Goal: Task Accomplishment & Management: Use online tool/utility

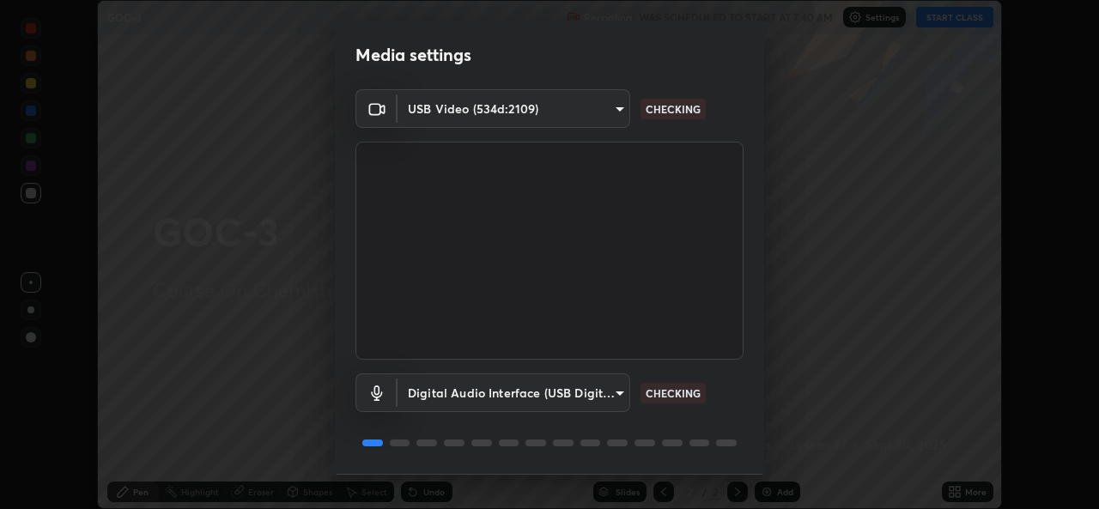
scroll to position [53, 0]
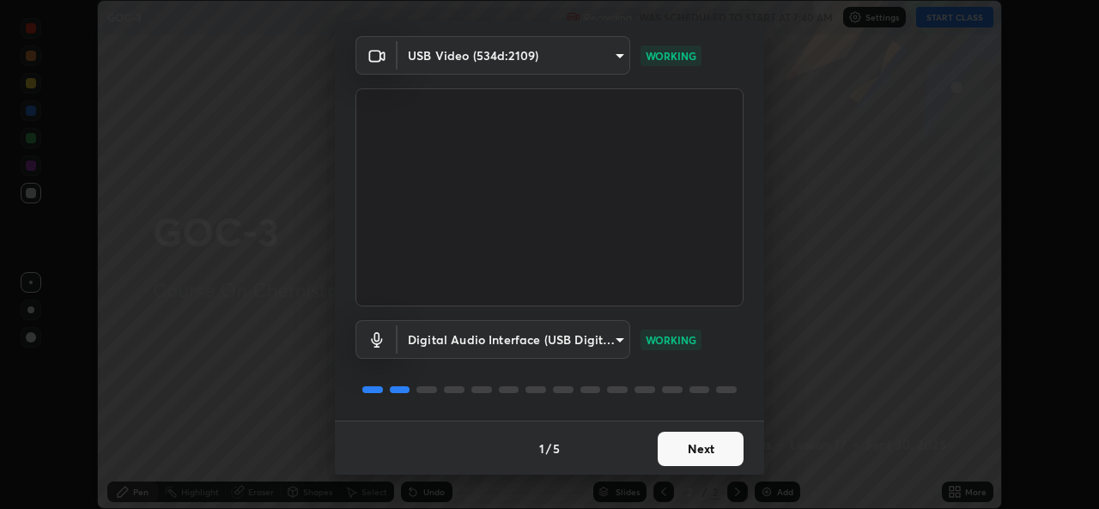
click at [672, 450] on button "Next" at bounding box center [701, 449] width 86 height 34
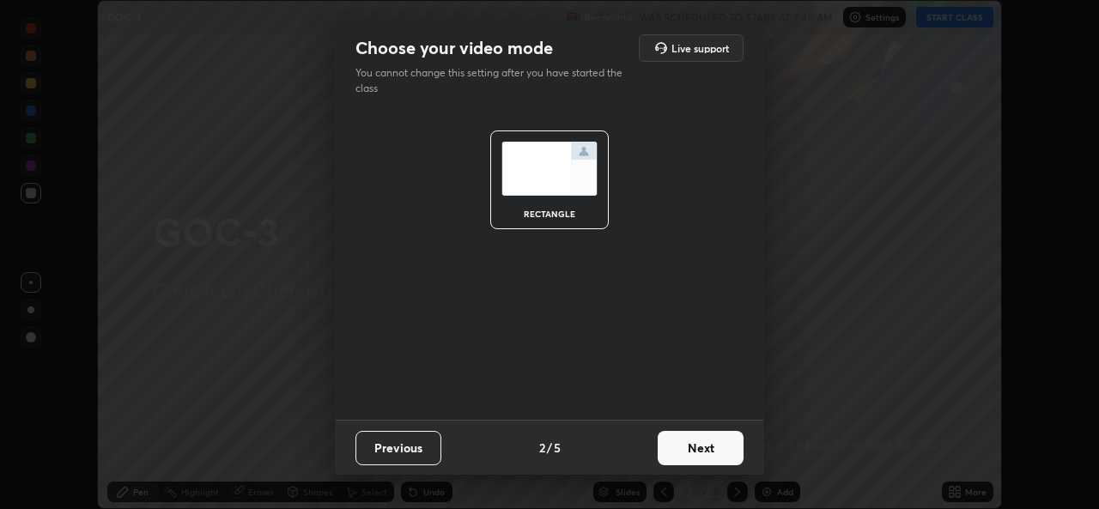
scroll to position [0, 0]
click at [679, 452] on button "Next" at bounding box center [701, 448] width 86 height 34
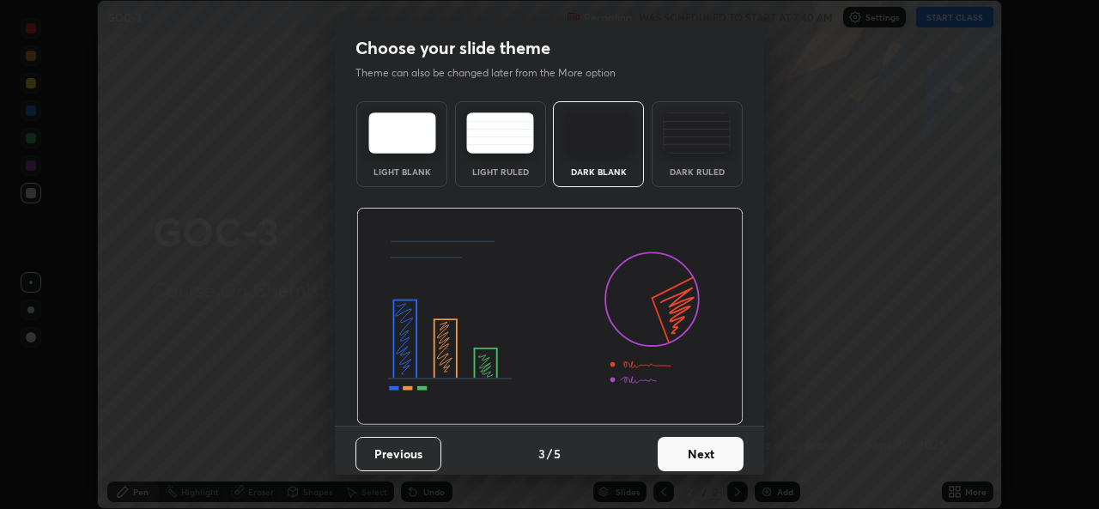
click at [682, 453] on button "Next" at bounding box center [701, 454] width 86 height 34
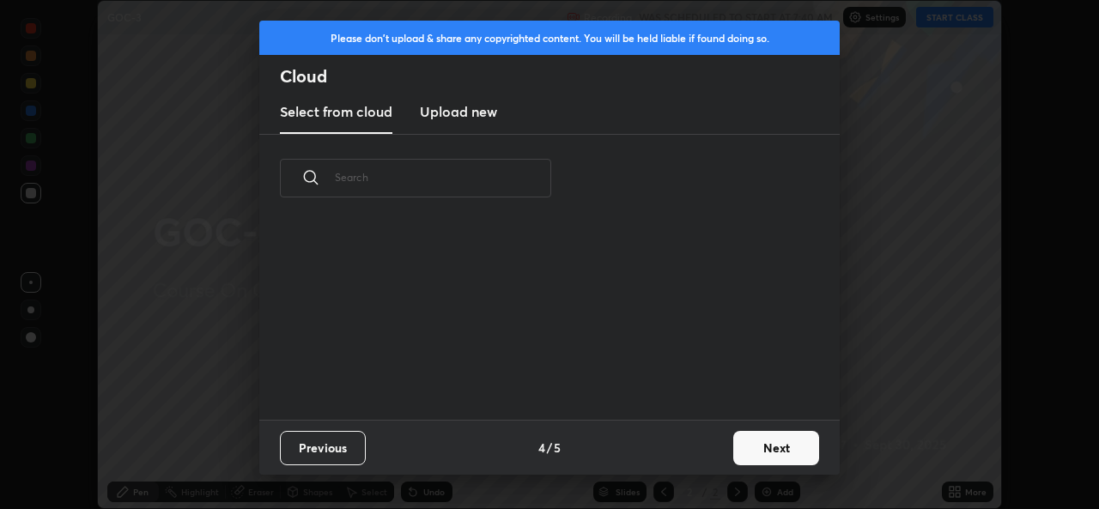
click at [683, 455] on div "Previous 4 / 5 Next" at bounding box center [549, 447] width 580 height 55
click at [757, 450] on button "Next" at bounding box center [776, 448] width 86 height 34
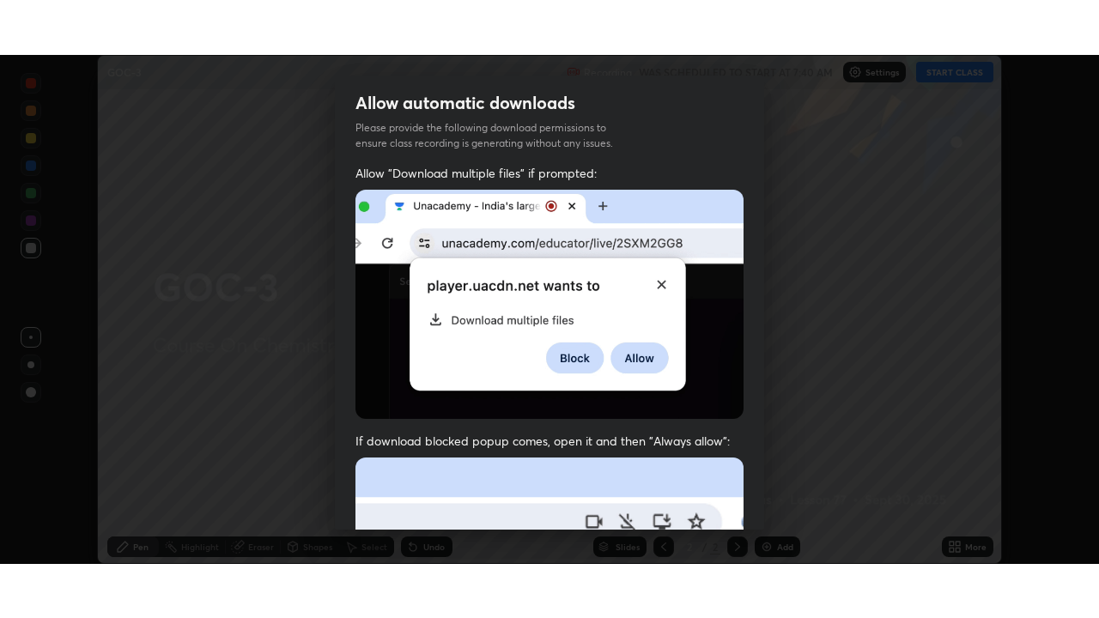
scroll to position [403, 0]
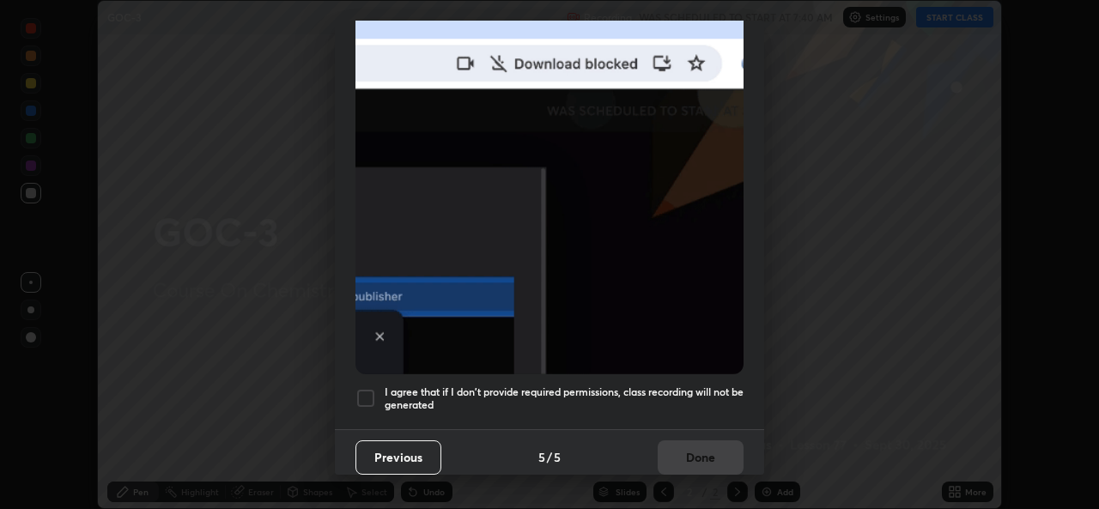
click at [514, 385] on h5 "I agree that if I don't provide required permissions, class recording will not …" at bounding box center [564, 398] width 359 height 27
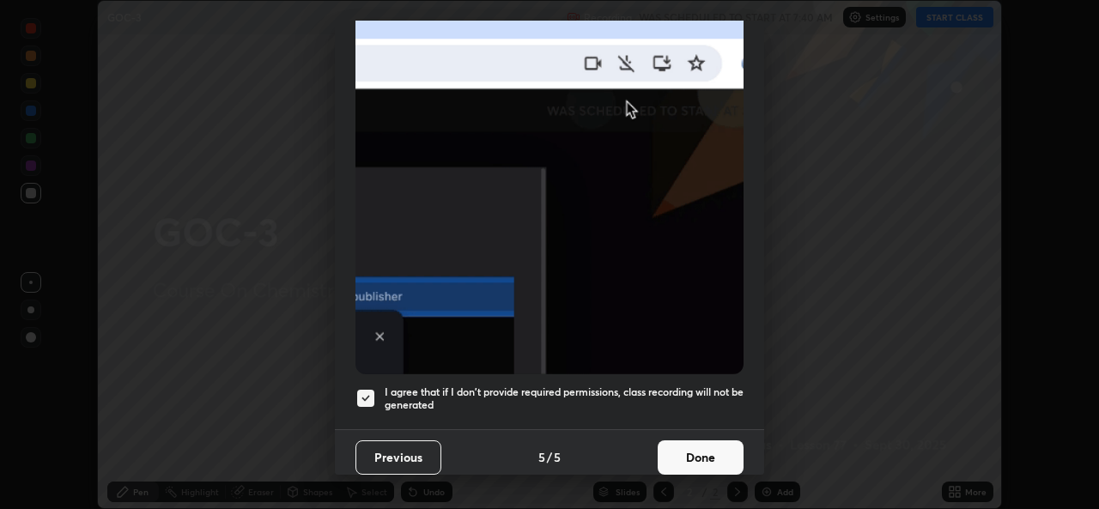
click at [696, 454] on button "Done" at bounding box center [701, 457] width 86 height 34
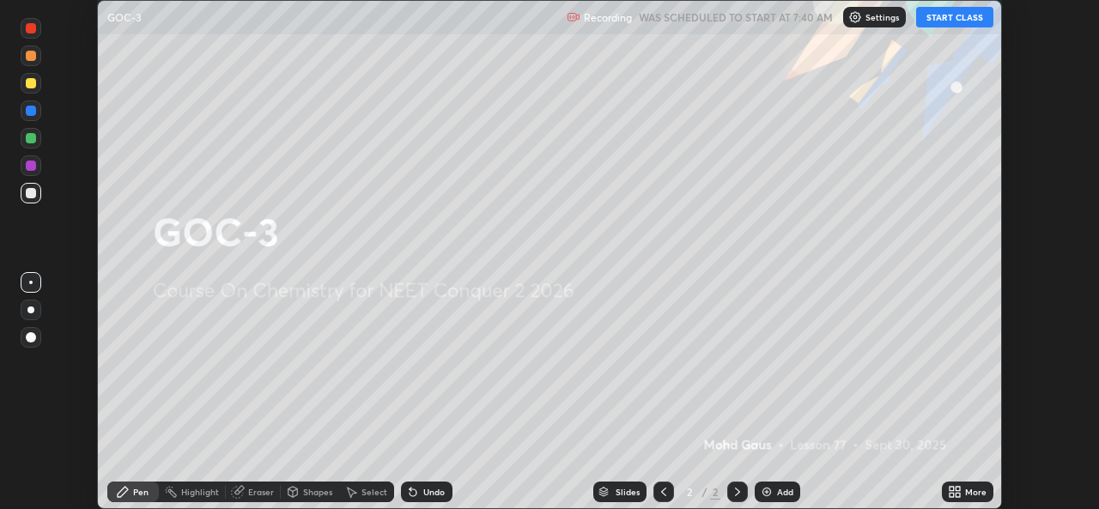
click at [949, 488] on icon at bounding box center [951, 489] width 4 height 4
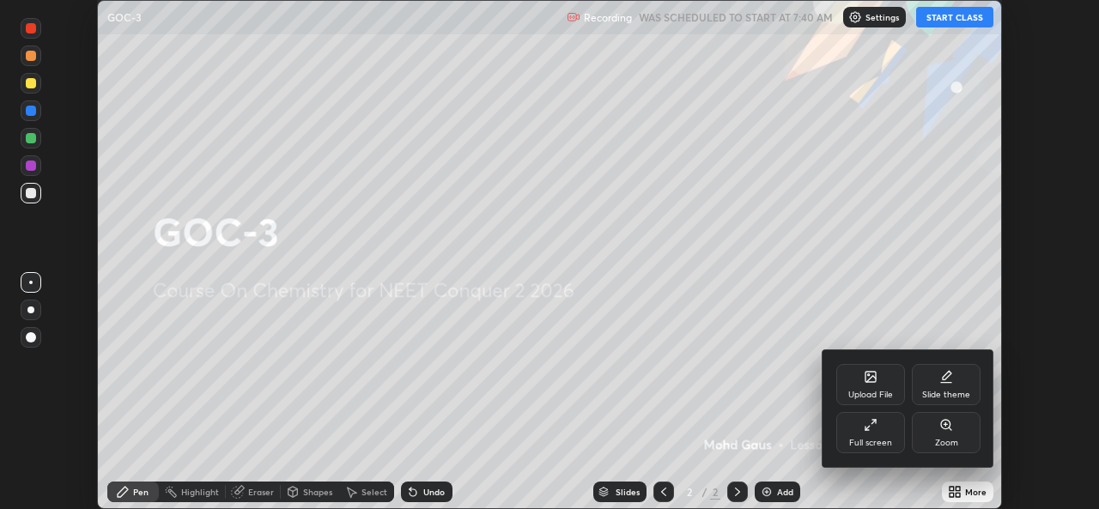
click at [870, 439] on div "Full screen" at bounding box center [870, 443] width 43 height 9
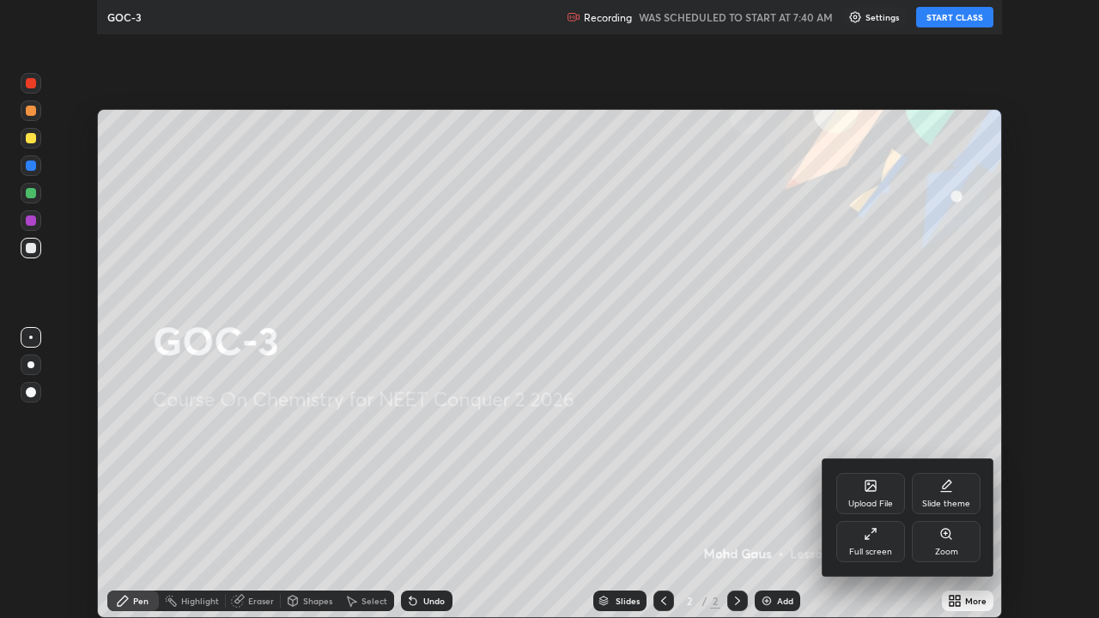
scroll to position [618, 1099]
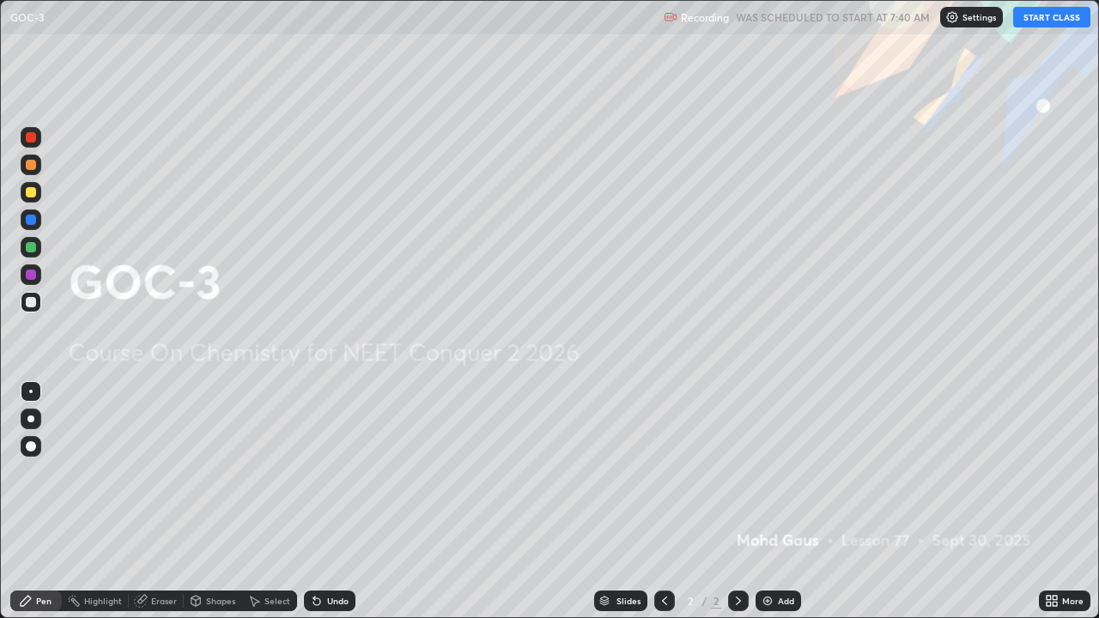
click at [1050, 18] on button "START CLASS" at bounding box center [1051, 17] width 77 height 21
click at [783, 508] on div "Add" at bounding box center [786, 601] width 16 height 9
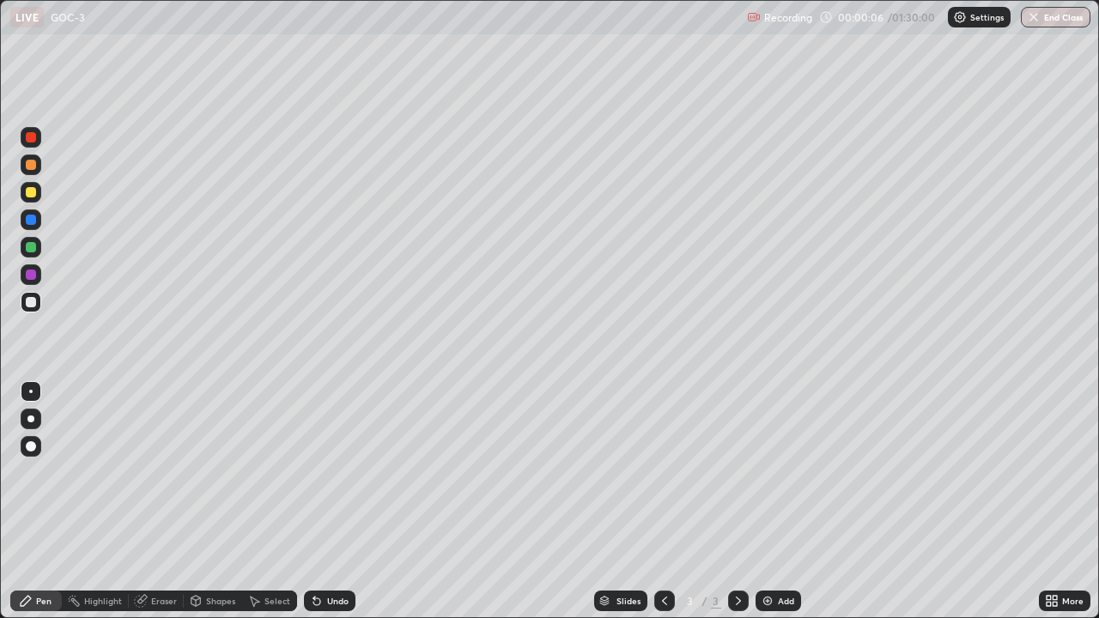
click at [216, 508] on div "Shapes" at bounding box center [220, 601] width 29 height 9
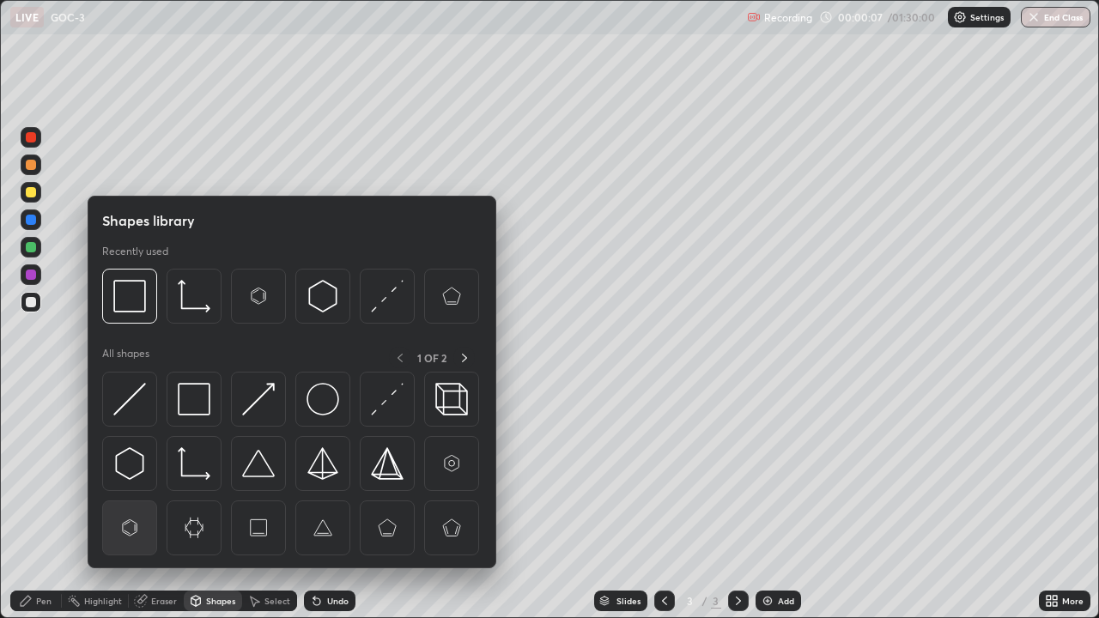
click at [142, 508] on img at bounding box center [129, 528] width 33 height 33
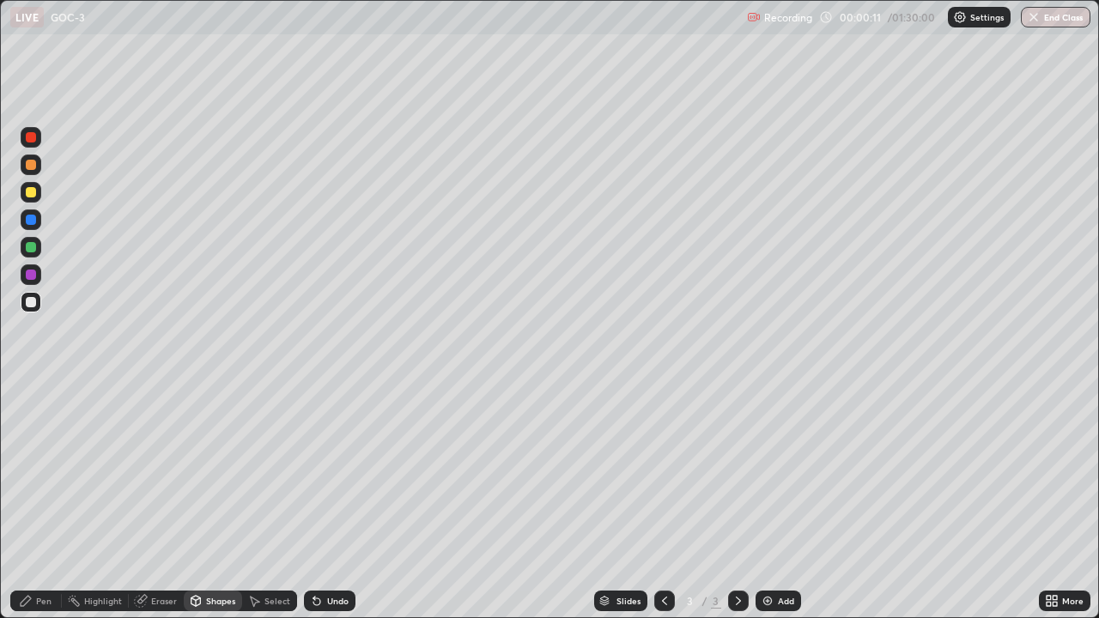
click at [24, 508] on icon at bounding box center [26, 601] width 10 height 10
click at [29, 300] on div at bounding box center [31, 302] width 10 height 10
click at [34, 192] on div at bounding box center [31, 192] width 10 height 10
click at [31, 419] on div at bounding box center [30, 418] width 7 height 7
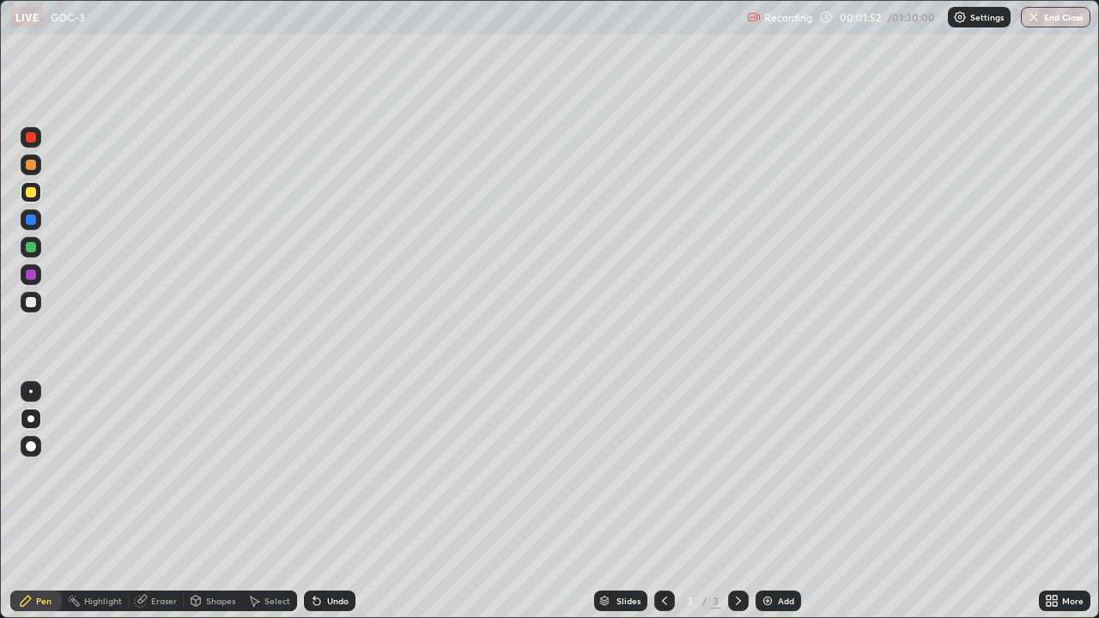
click at [39, 300] on div at bounding box center [31, 302] width 21 height 21
click at [162, 508] on div "Eraser" at bounding box center [164, 601] width 26 height 9
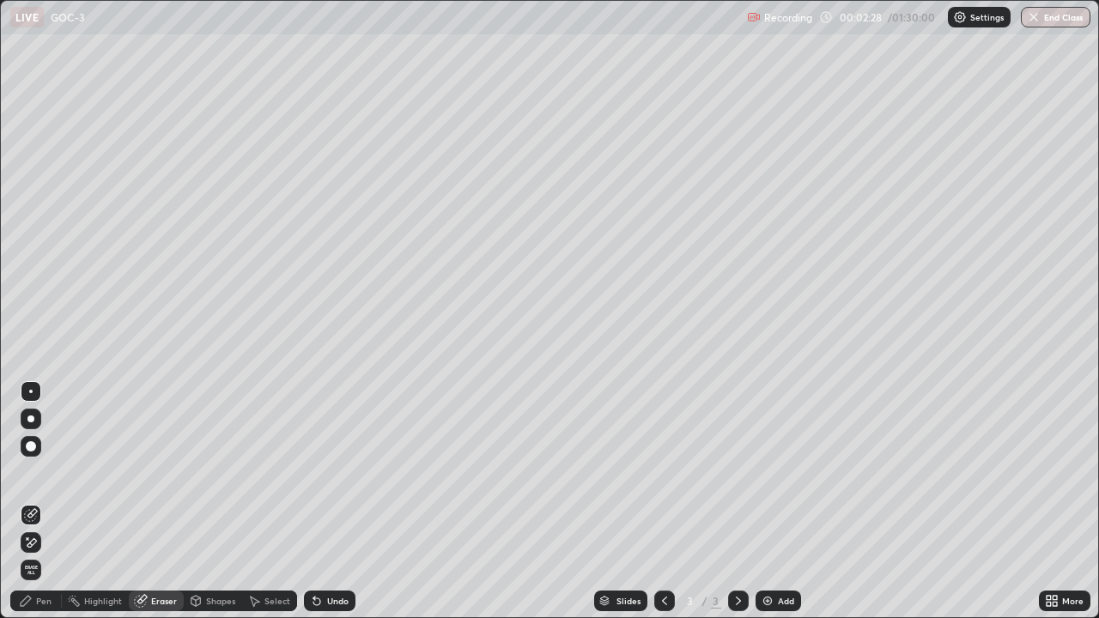
click at [31, 508] on div "Pen" at bounding box center [36, 601] width 52 height 21
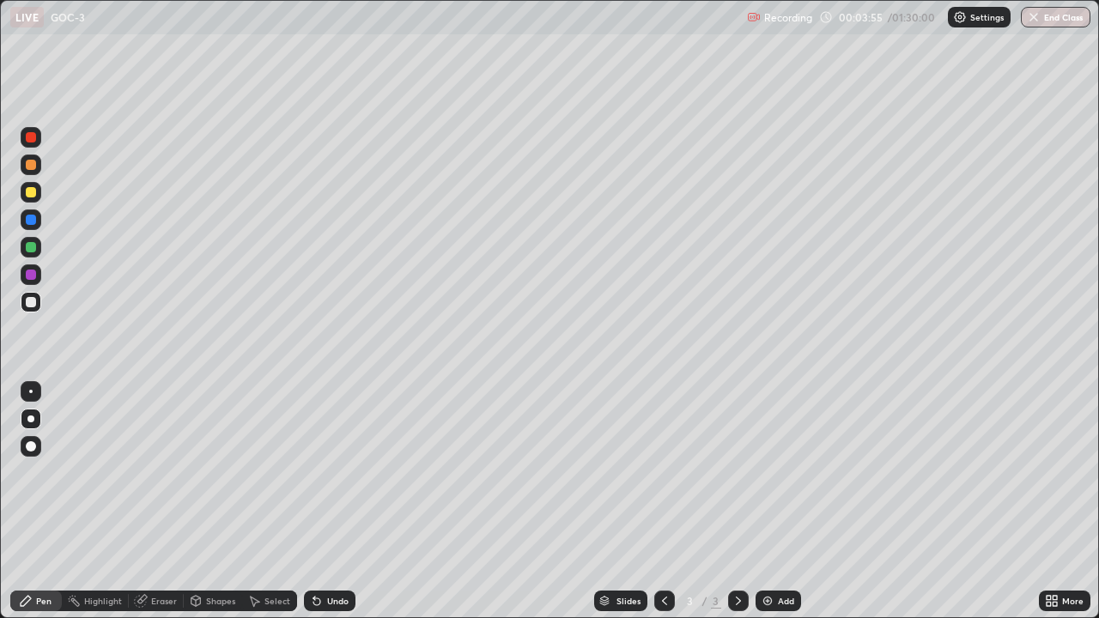
click at [774, 508] on div "Add" at bounding box center [777, 601] width 45 height 21
click at [21, 427] on div at bounding box center [31, 418] width 21 height 27
click at [31, 303] on div at bounding box center [31, 302] width 10 height 10
click at [30, 245] on div at bounding box center [31, 247] width 10 height 10
click at [167, 508] on div "Eraser" at bounding box center [164, 601] width 26 height 9
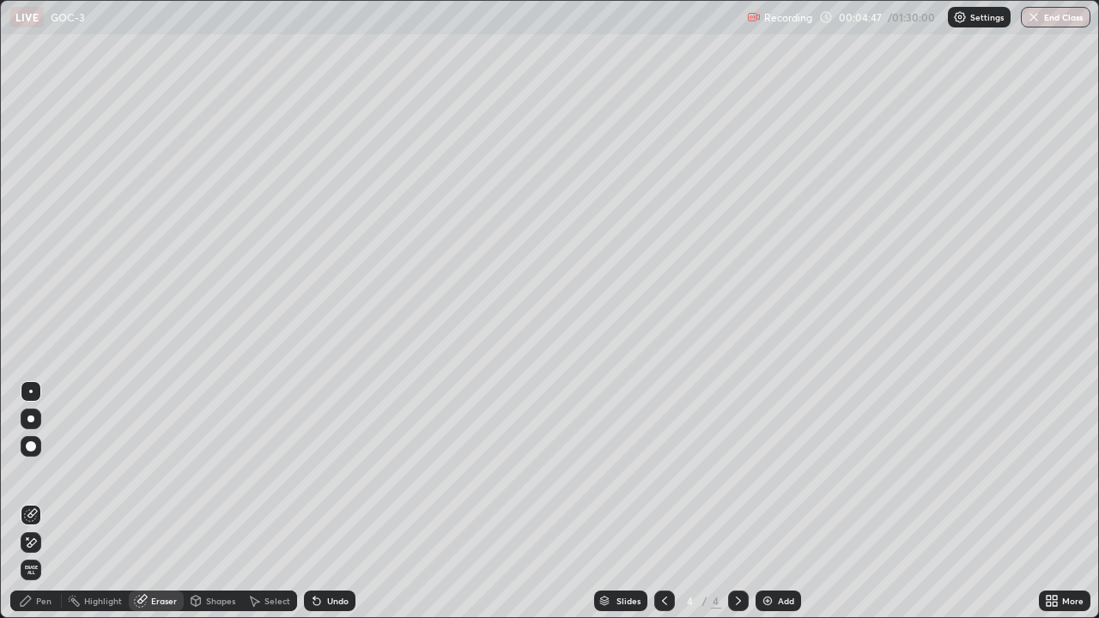
click at [37, 508] on div "Pen" at bounding box center [36, 601] width 52 height 21
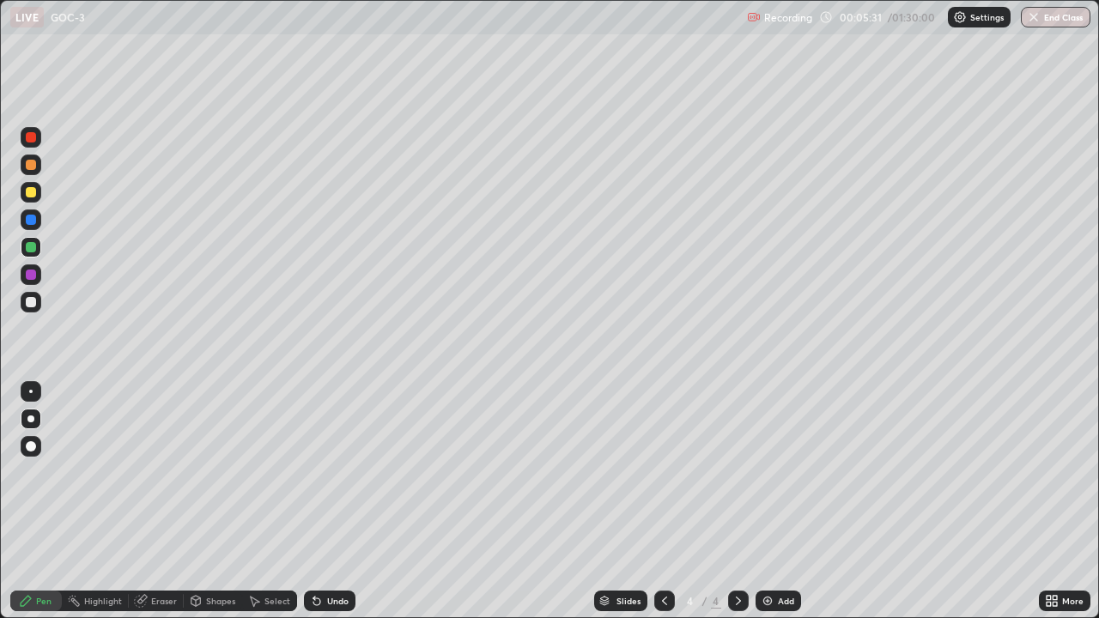
click at [31, 419] on div at bounding box center [30, 418] width 7 height 7
click at [158, 508] on div "Eraser" at bounding box center [156, 601] width 55 height 21
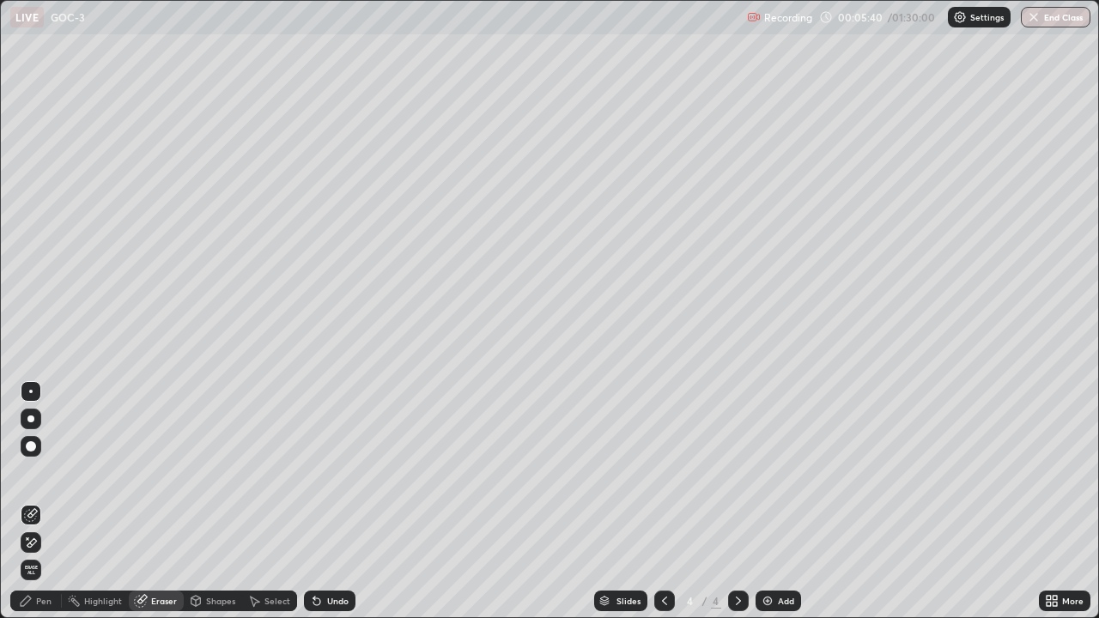
click at [33, 508] on div "Pen" at bounding box center [36, 601] width 52 height 21
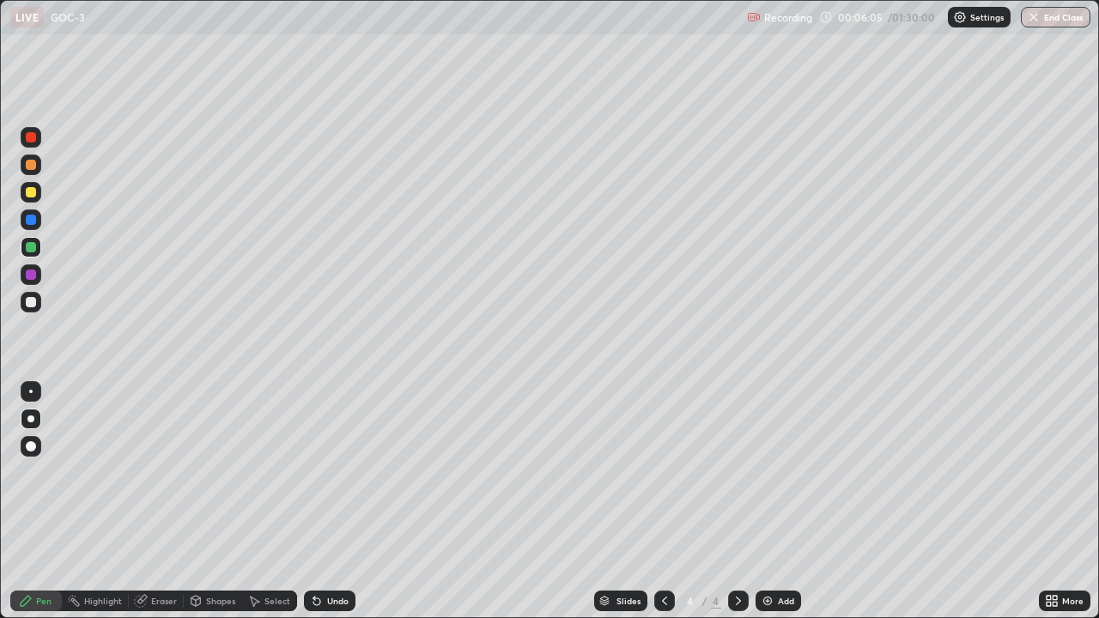
click at [156, 508] on div "Eraser" at bounding box center [164, 601] width 26 height 9
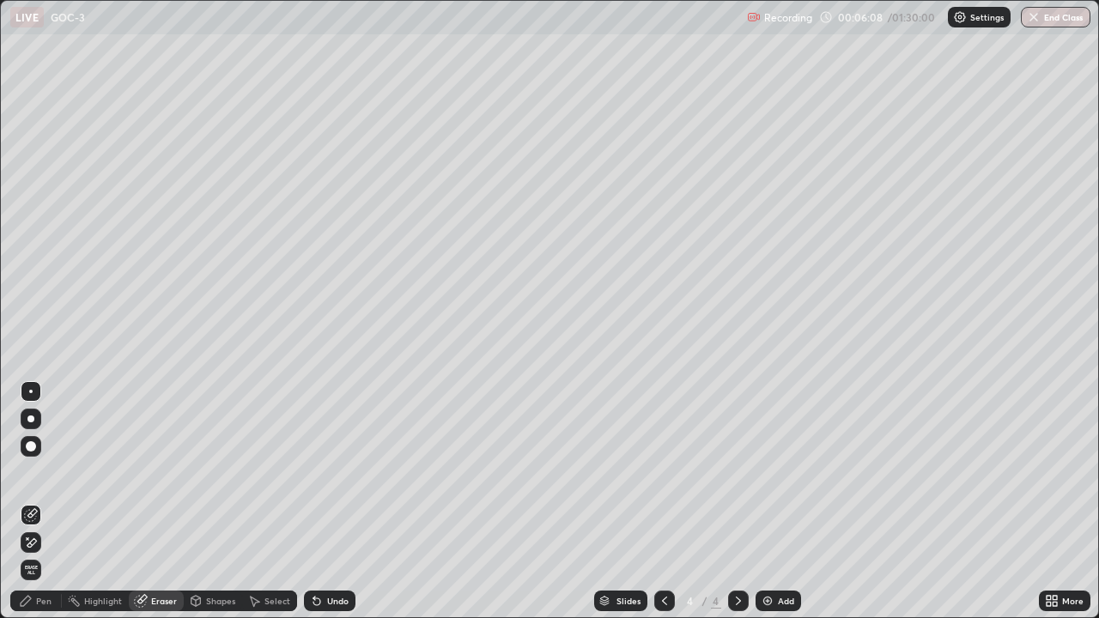
click at [40, 508] on div "Pen" at bounding box center [36, 601] width 52 height 21
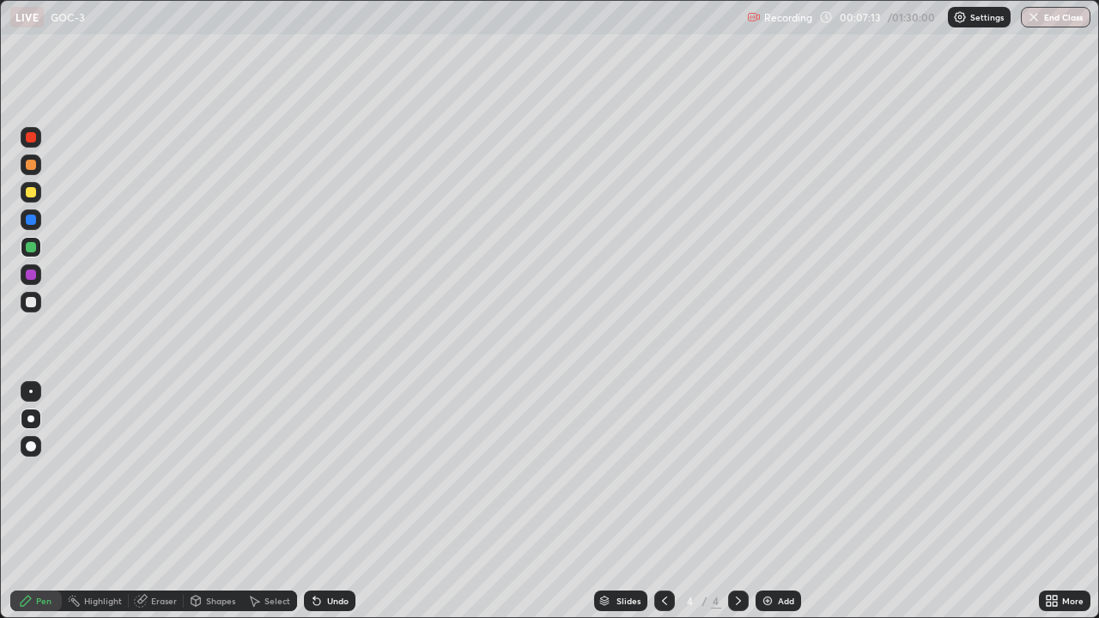
click at [778, 508] on div "Add" at bounding box center [786, 601] width 16 height 9
click at [31, 419] on div at bounding box center [30, 418] width 7 height 7
click at [34, 300] on div at bounding box center [31, 302] width 10 height 10
click at [27, 273] on div at bounding box center [31, 275] width 10 height 10
click at [33, 294] on div at bounding box center [31, 302] width 21 height 21
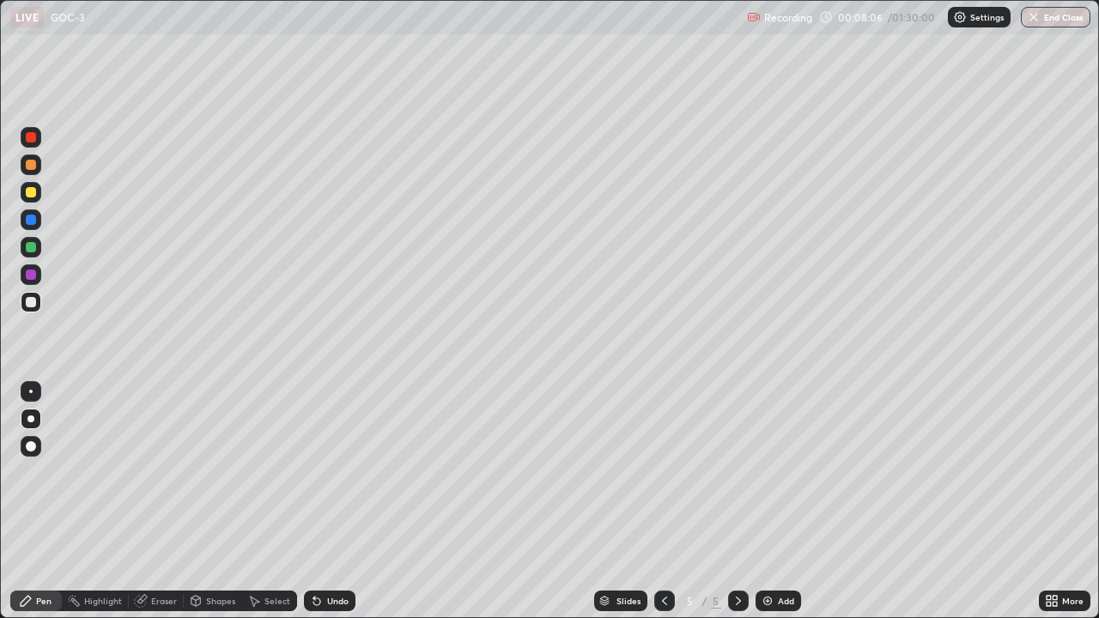
click at [153, 508] on div "Eraser" at bounding box center [156, 601] width 55 height 21
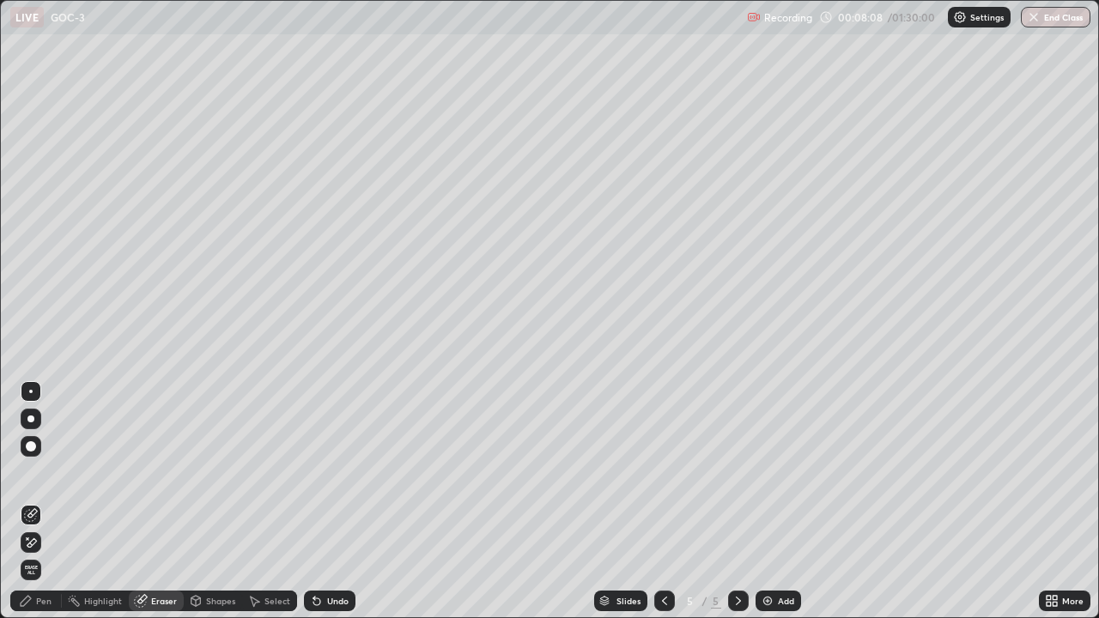
click at [19, 508] on icon at bounding box center [26, 601] width 14 height 14
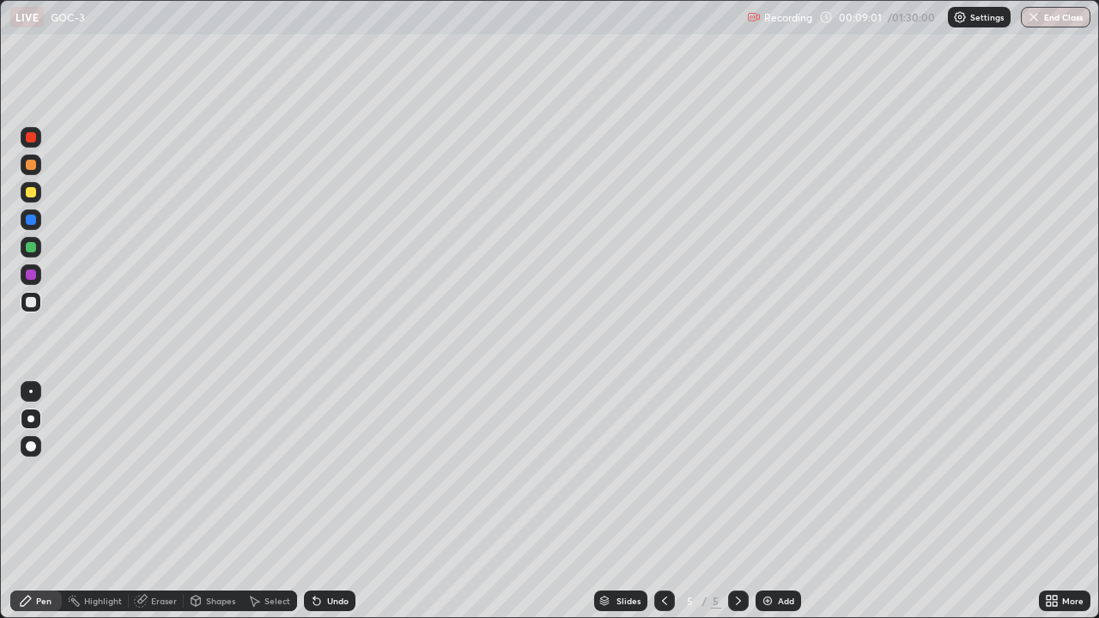
click at [29, 245] on div at bounding box center [31, 247] width 10 height 10
click at [40, 167] on div at bounding box center [31, 165] width 21 height 21
click at [35, 246] on div at bounding box center [31, 247] width 10 height 10
click at [148, 508] on div "Eraser" at bounding box center [156, 601] width 55 height 21
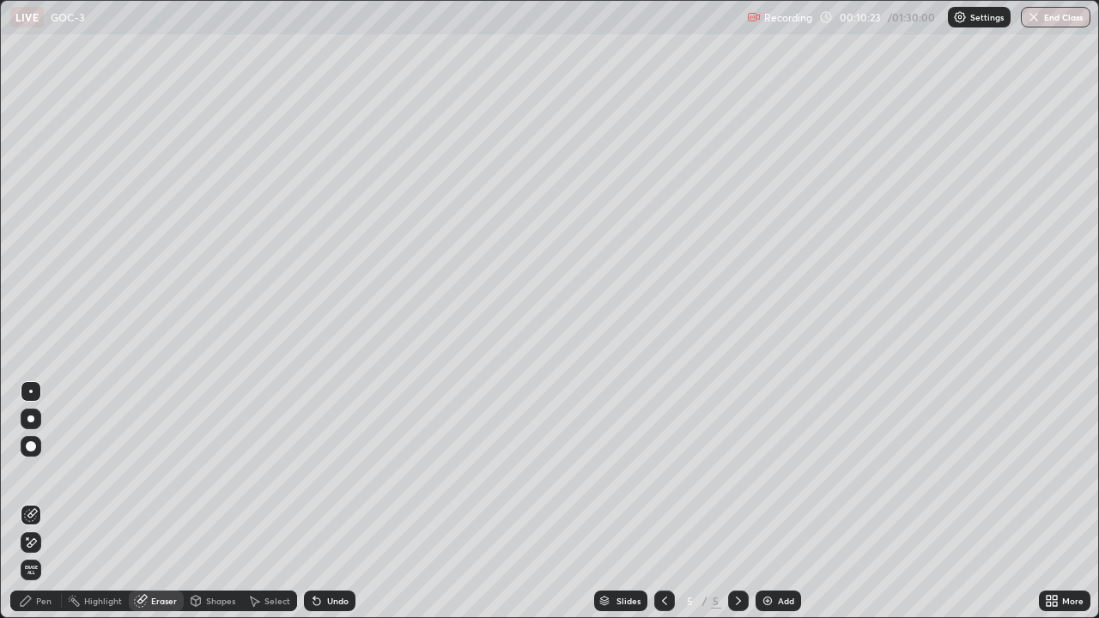
click at [18, 508] on div "Pen" at bounding box center [36, 601] width 52 height 21
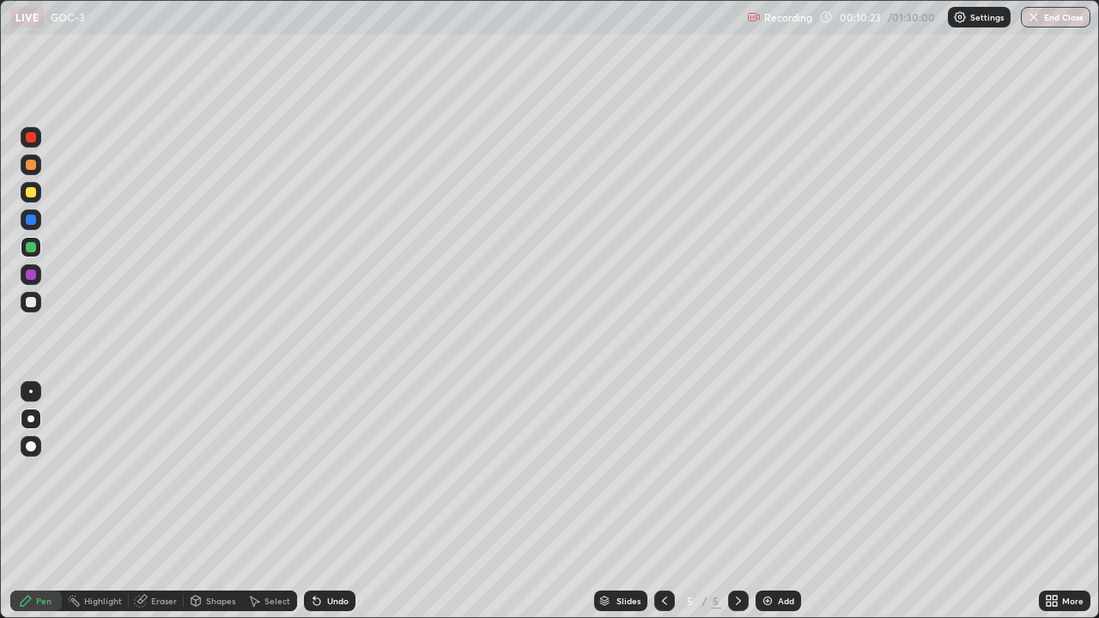
click at [31, 418] on div at bounding box center [30, 418] width 7 height 7
click at [31, 419] on div at bounding box center [30, 418] width 7 height 7
click at [27, 304] on div at bounding box center [31, 302] width 10 height 10
click at [173, 508] on div "Eraser" at bounding box center [164, 601] width 26 height 9
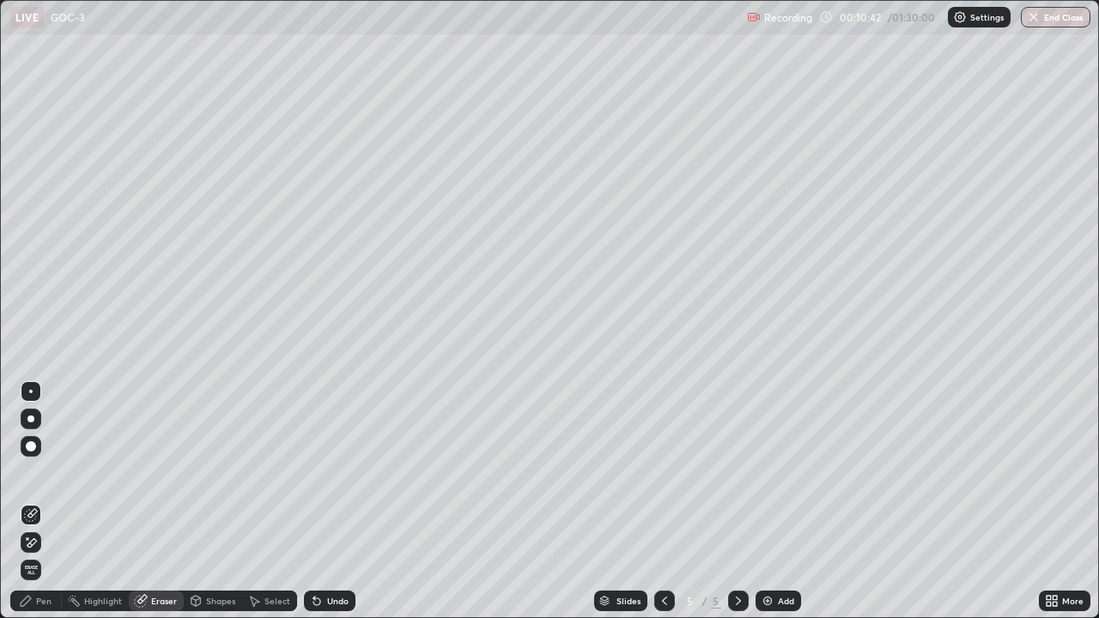
click at [151, 508] on div "Eraser" at bounding box center [156, 601] width 55 height 21
click at [38, 508] on div "Pen" at bounding box center [36, 601] width 52 height 21
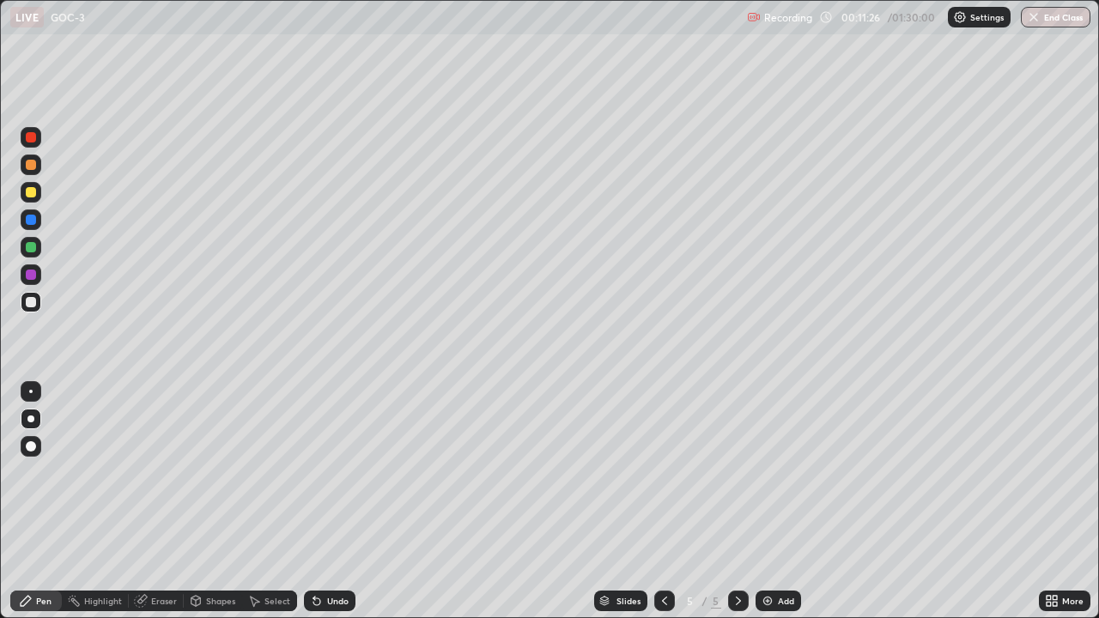
click at [773, 508] on div "Add" at bounding box center [777, 601] width 45 height 21
click at [31, 419] on div at bounding box center [30, 418] width 7 height 7
click at [31, 301] on div at bounding box center [31, 302] width 10 height 10
click at [158, 508] on div "Eraser" at bounding box center [156, 601] width 55 height 21
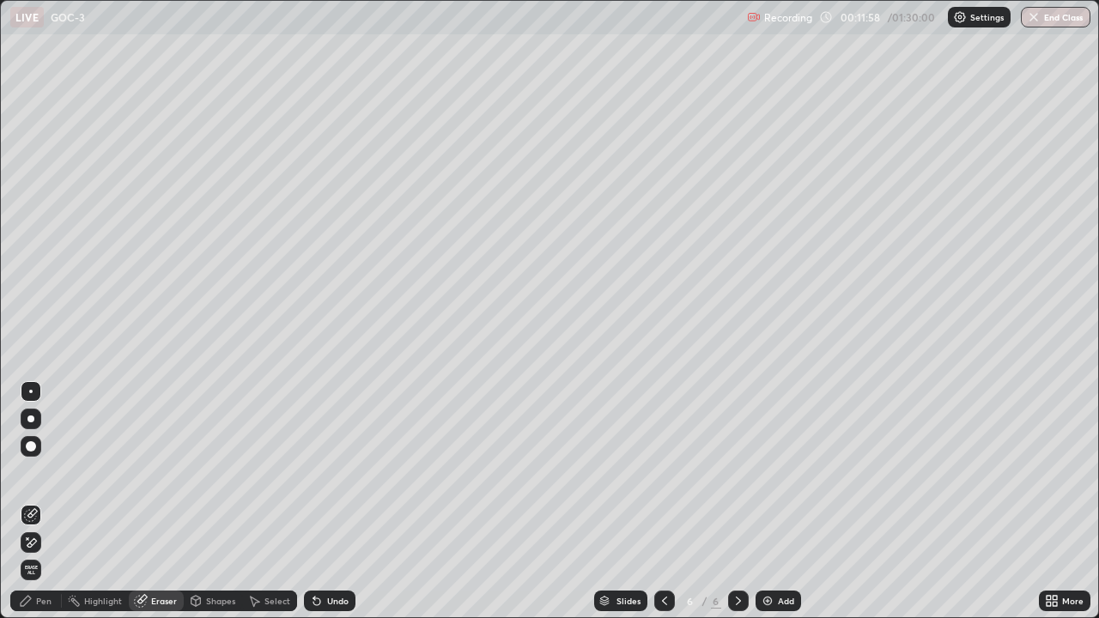
click at [41, 508] on div "Pen" at bounding box center [36, 601] width 52 height 21
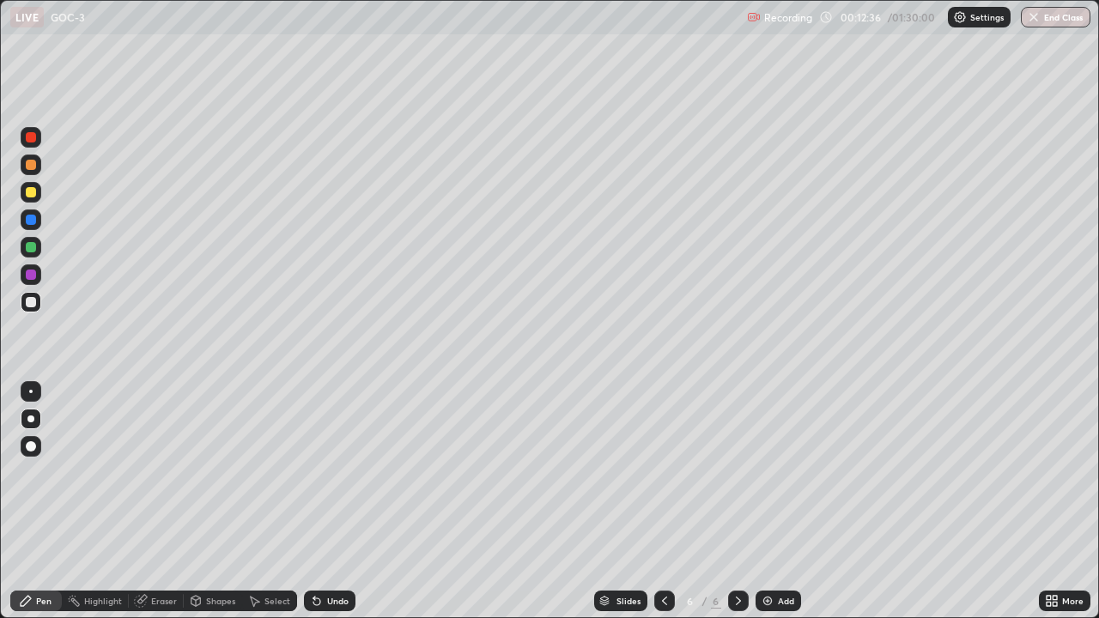
click at [31, 192] on div at bounding box center [31, 192] width 10 height 10
click at [32, 301] on div at bounding box center [31, 302] width 10 height 10
click at [33, 240] on div at bounding box center [31, 247] width 21 height 21
click at [31, 299] on div at bounding box center [31, 302] width 10 height 10
click at [765, 508] on img at bounding box center [768, 601] width 14 height 14
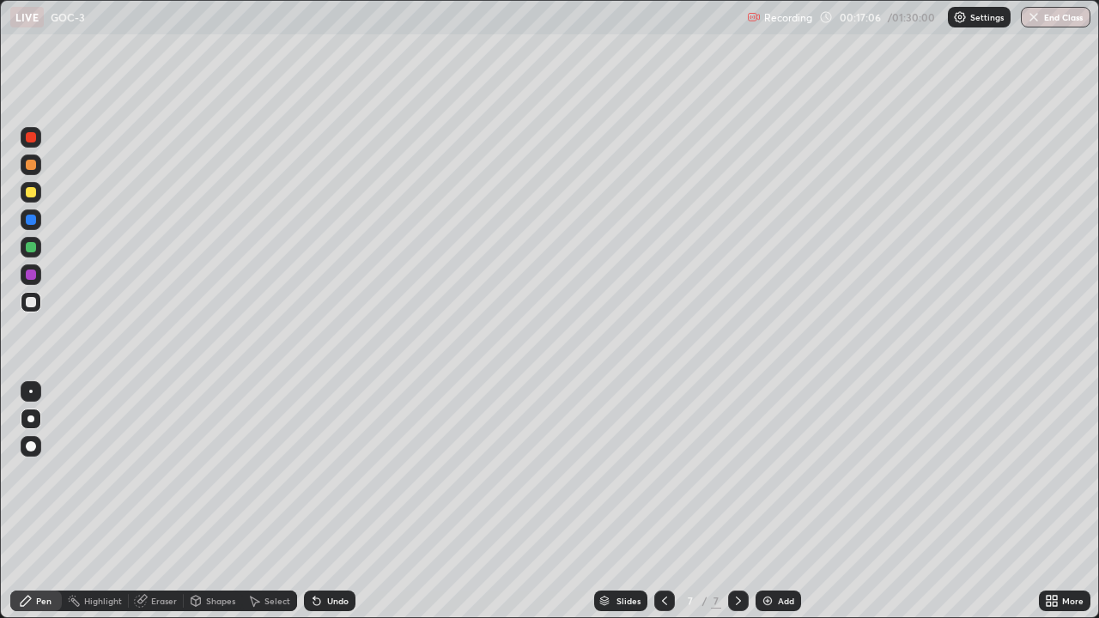
click at [33, 247] on div at bounding box center [31, 247] width 10 height 10
click at [34, 201] on div at bounding box center [31, 192] width 21 height 21
click at [158, 508] on div "Eraser" at bounding box center [164, 601] width 26 height 9
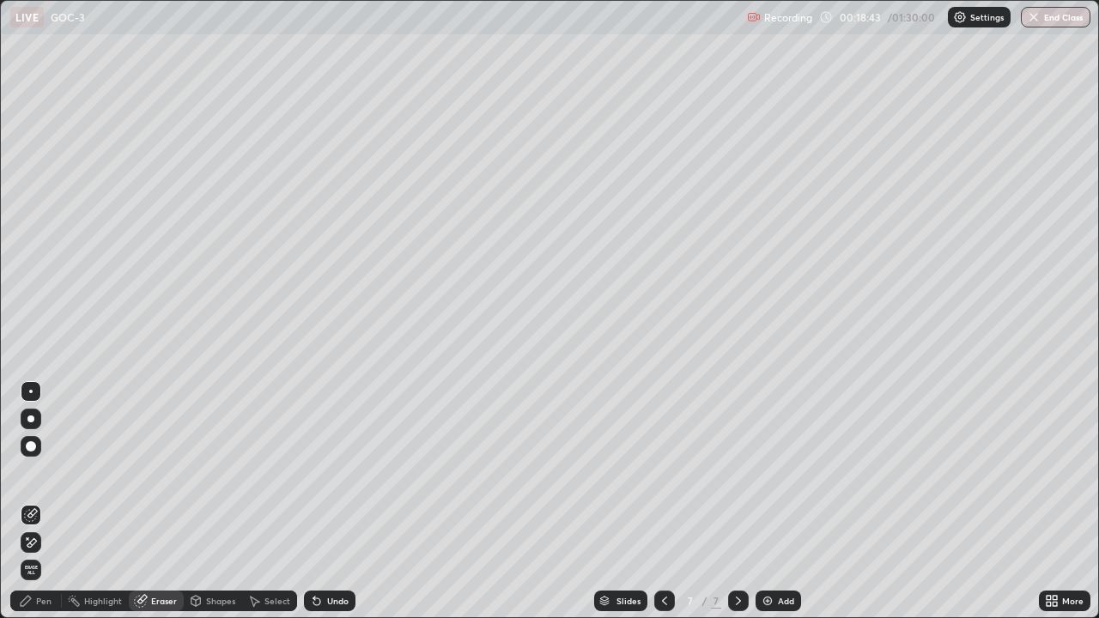
click at [34, 508] on div "Pen" at bounding box center [36, 601] width 52 height 21
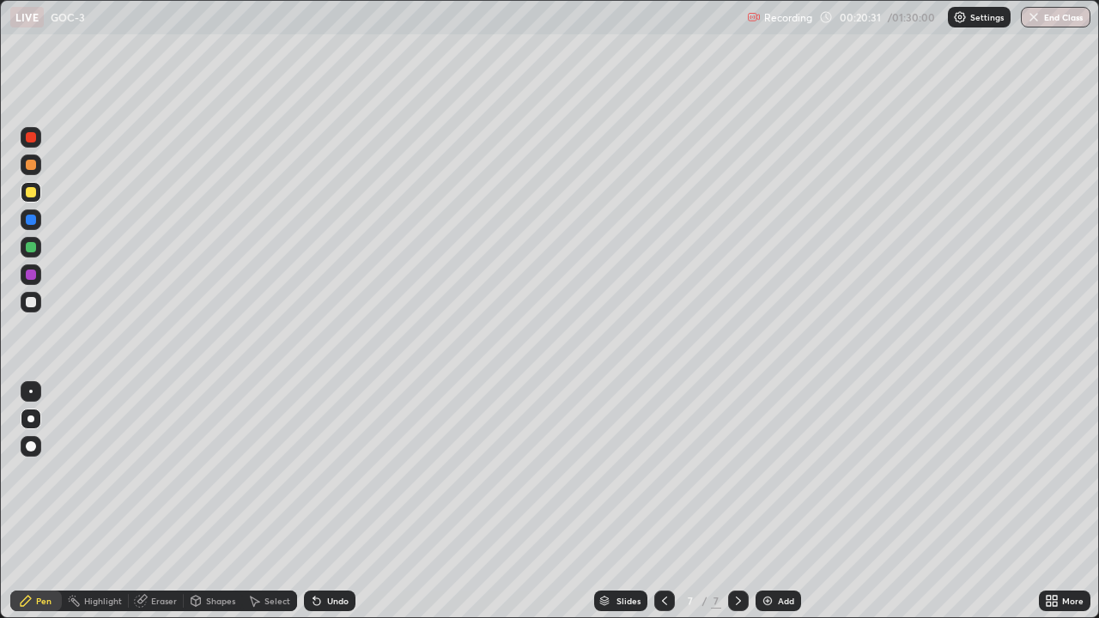
click at [30, 419] on div at bounding box center [30, 418] width 7 height 7
click at [22, 310] on div at bounding box center [31, 302] width 21 height 21
click at [26, 303] on div at bounding box center [31, 302] width 10 height 10
click at [28, 242] on div at bounding box center [31, 247] width 10 height 10
click at [33, 247] on div at bounding box center [31, 247] width 10 height 10
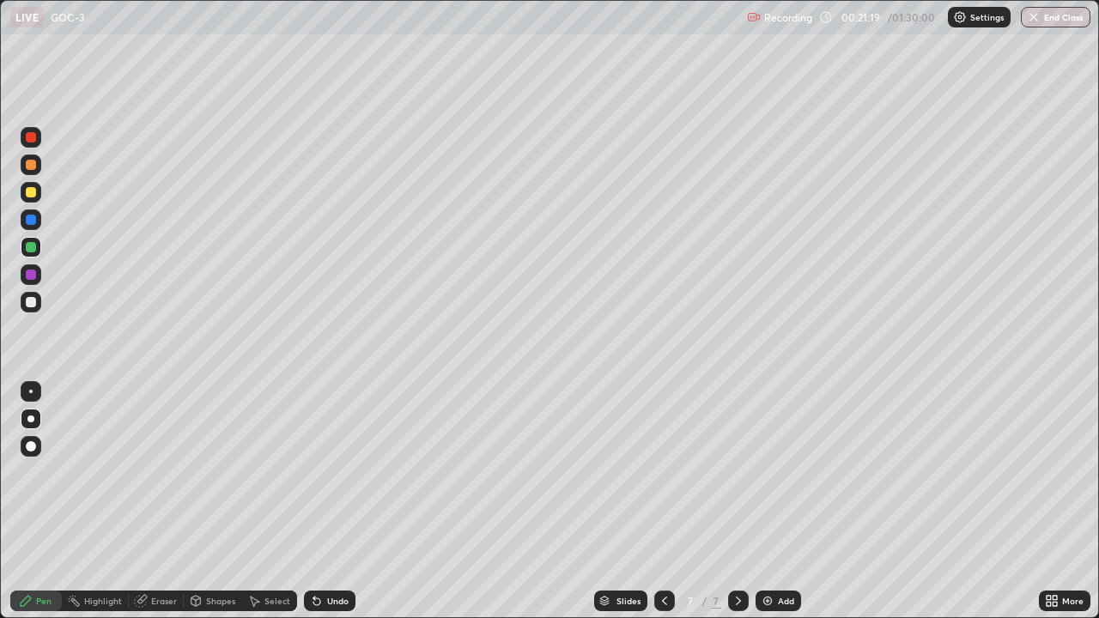
click at [22, 295] on div at bounding box center [31, 302] width 21 height 21
click at [26, 246] on div at bounding box center [31, 247] width 10 height 10
click at [149, 508] on div "Eraser" at bounding box center [156, 601] width 55 height 21
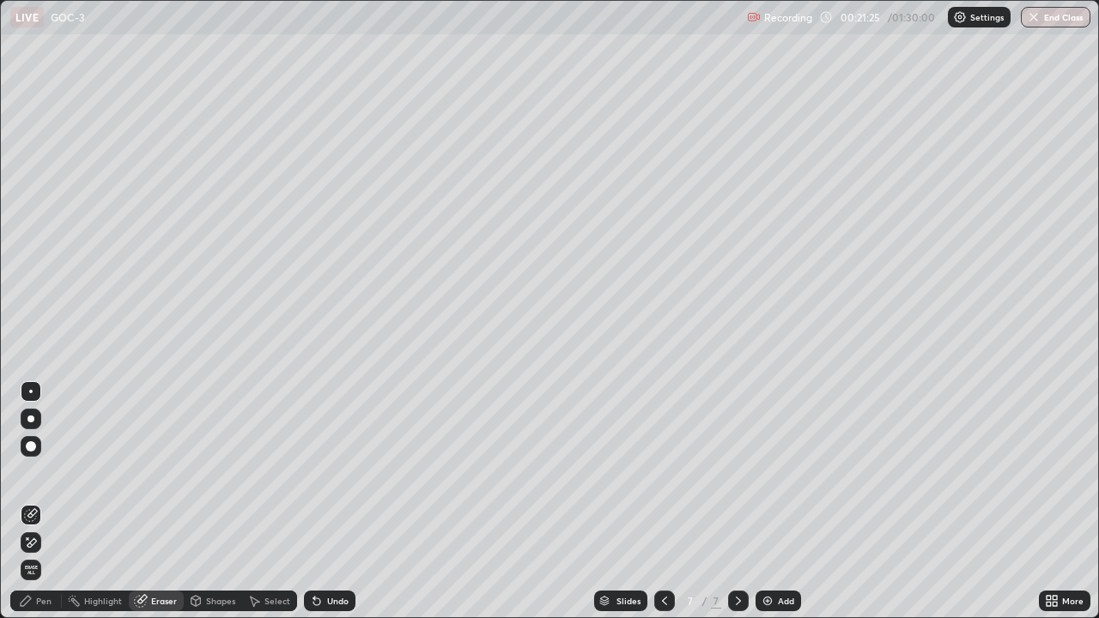
click at [36, 508] on div "Pen" at bounding box center [36, 601] width 52 height 21
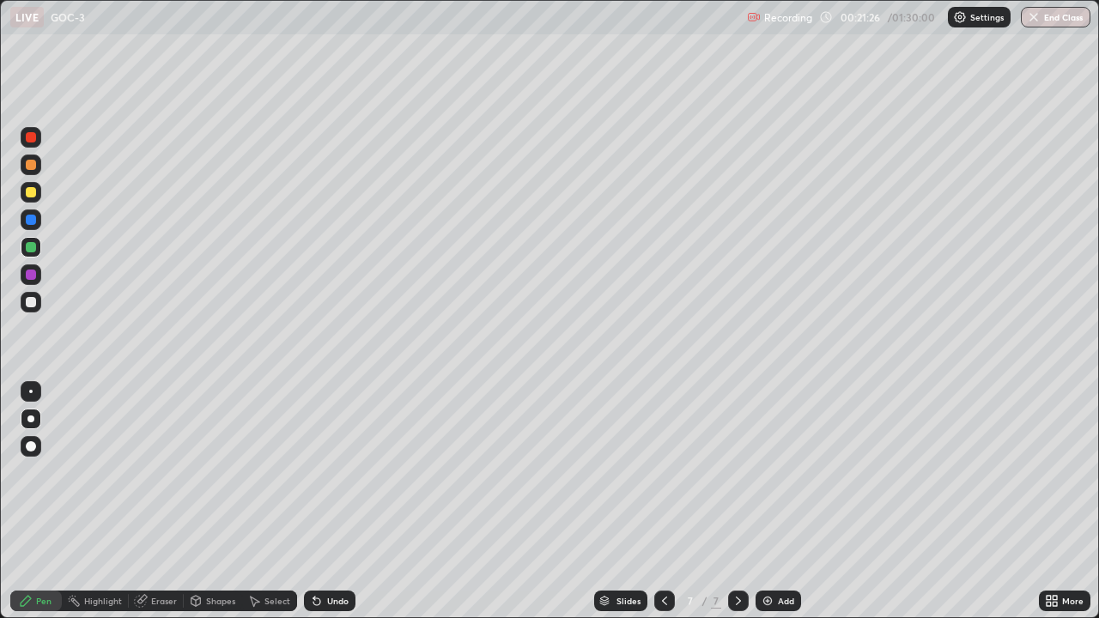
click at [31, 419] on div at bounding box center [30, 418] width 7 height 7
click at [34, 304] on div at bounding box center [31, 302] width 10 height 10
click at [27, 247] on div at bounding box center [31, 247] width 10 height 10
click at [29, 247] on div at bounding box center [31, 247] width 10 height 10
click at [33, 249] on div at bounding box center [31, 247] width 10 height 10
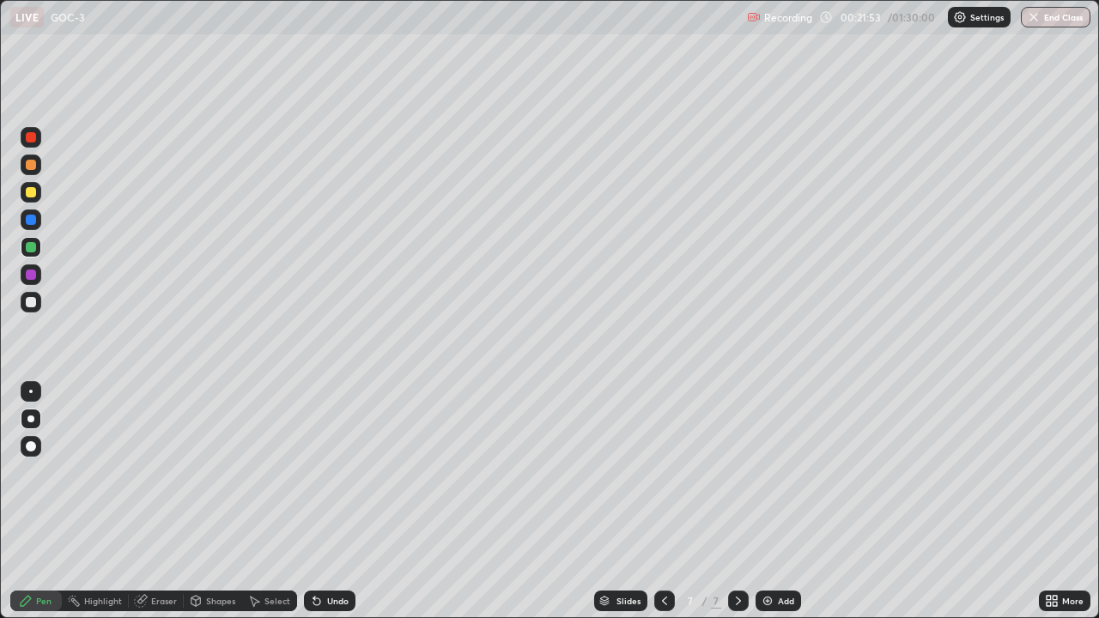
click at [27, 301] on div at bounding box center [31, 302] width 10 height 10
click at [33, 221] on div at bounding box center [31, 220] width 10 height 10
click at [35, 301] on div at bounding box center [31, 302] width 10 height 10
click at [31, 192] on div at bounding box center [31, 192] width 10 height 10
click at [21, 301] on div at bounding box center [31, 302] width 21 height 21
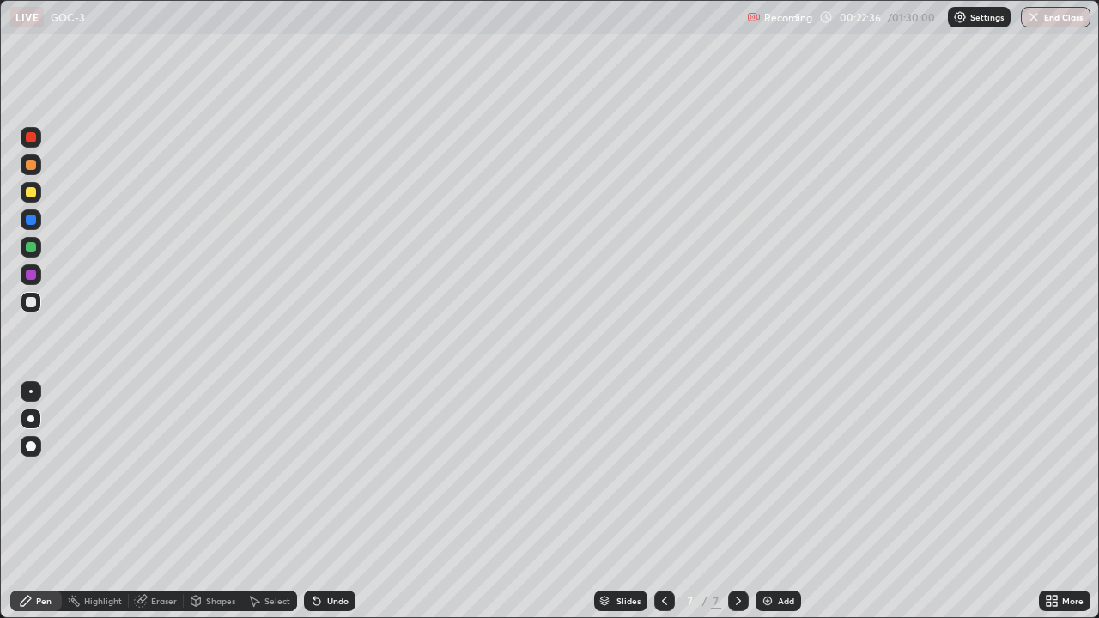
click at [150, 508] on div "Eraser" at bounding box center [156, 601] width 55 height 21
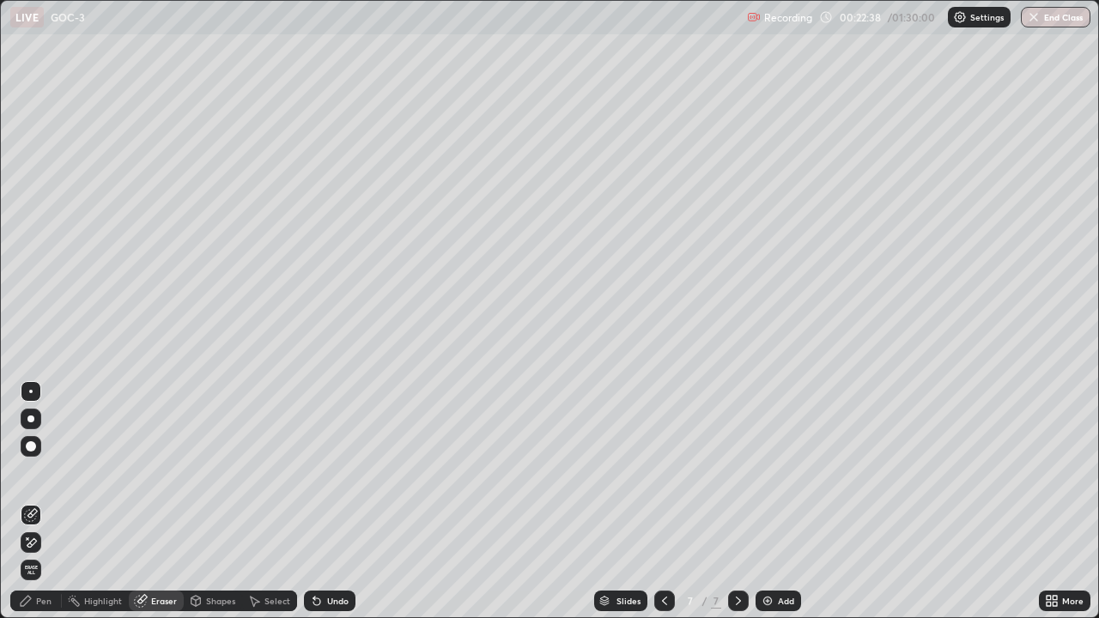
click at [46, 508] on div "Pen" at bounding box center [36, 601] width 52 height 21
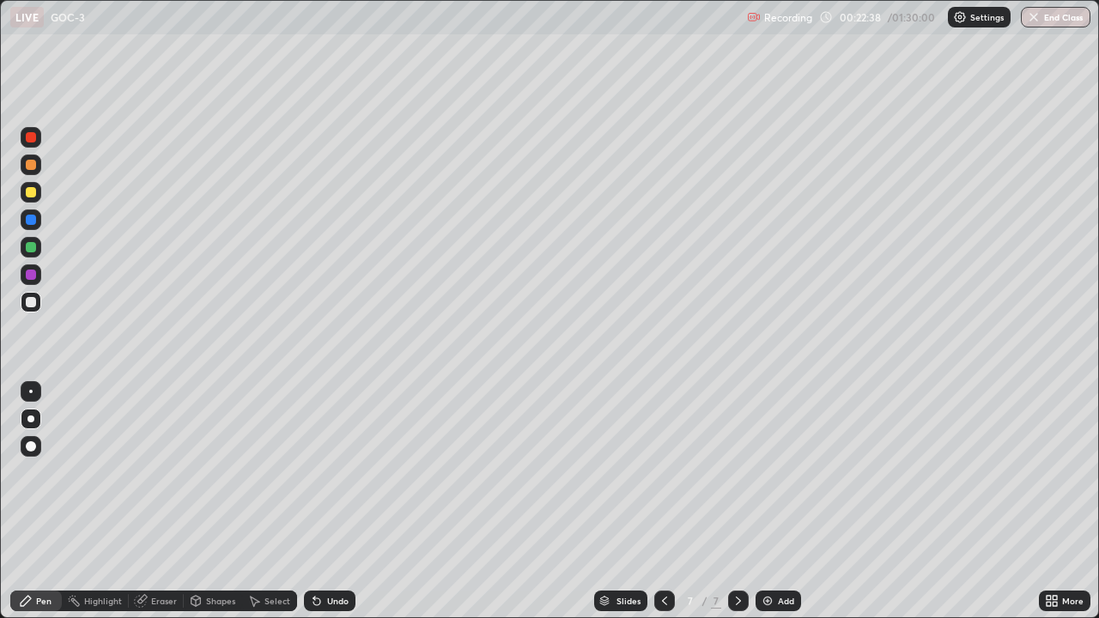
click at [33, 415] on div at bounding box center [31, 419] width 21 height 21
click at [32, 303] on div at bounding box center [31, 302] width 10 height 10
click at [31, 419] on div at bounding box center [30, 418] width 7 height 7
click at [163, 508] on div "Eraser" at bounding box center [164, 601] width 26 height 9
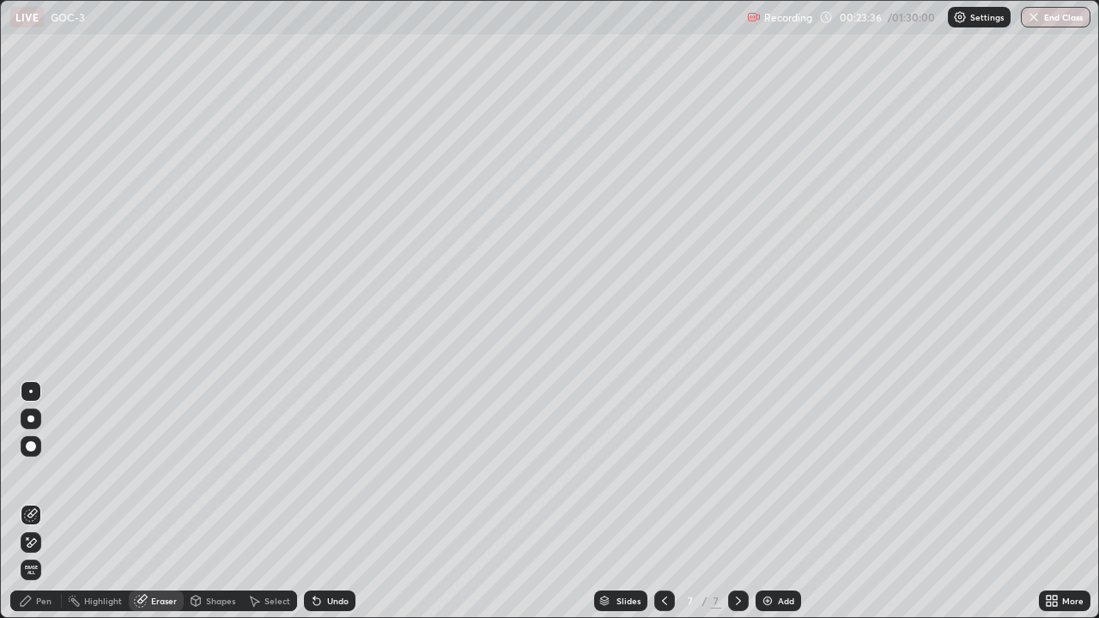
click at [40, 508] on div "Pen" at bounding box center [43, 601] width 15 height 9
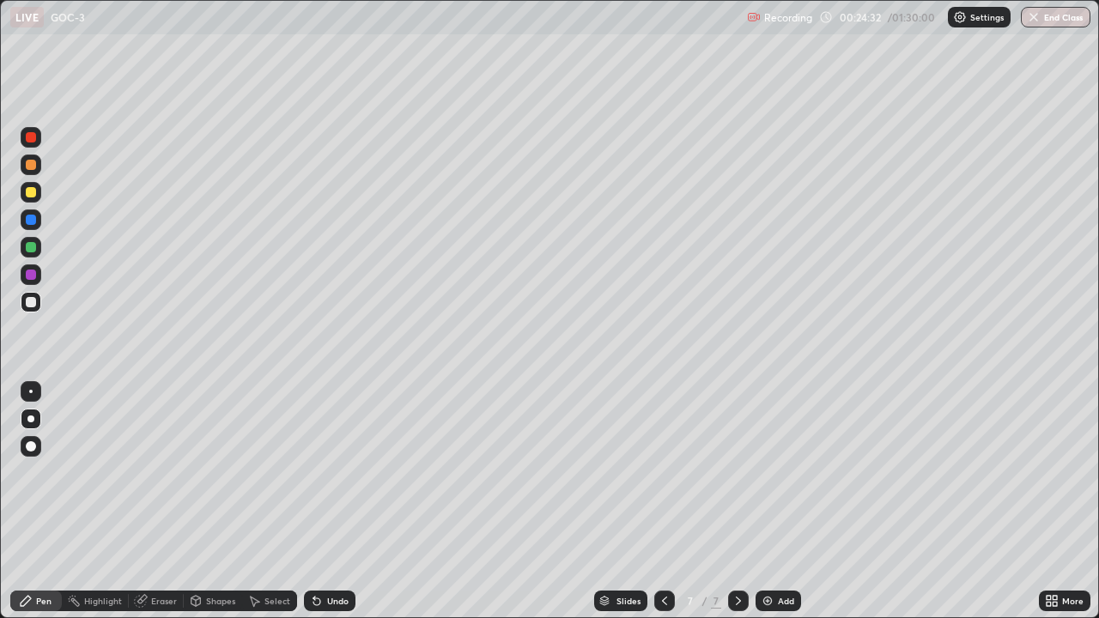
click at [36, 438] on div at bounding box center [31, 446] width 21 height 21
click at [30, 419] on div at bounding box center [30, 418] width 7 height 7
click at [159, 508] on div "Eraser" at bounding box center [164, 601] width 26 height 9
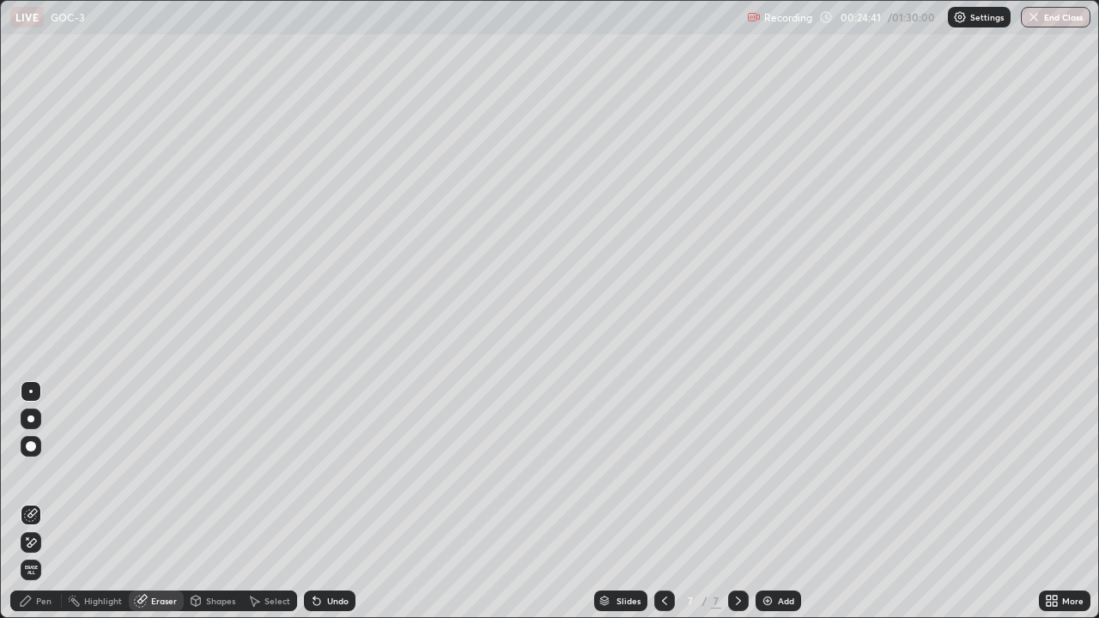
click at [27, 508] on icon at bounding box center [26, 601] width 14 height 14
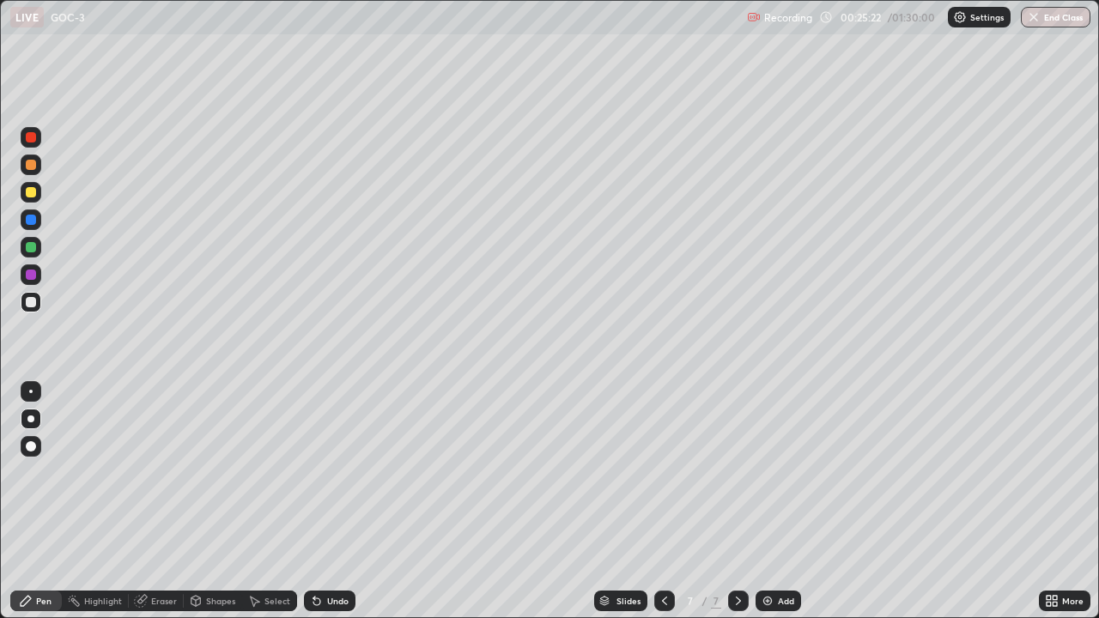
click at [31, 246] on div at bounding box center [31, 247] width 10 height 10
click at [26, 192] on div at bounding box center [31, 192] width 10 height 10
click at [21, 273] on div at bounding box center [31, 274] width 21 height 21
click at [26, 256] on div at bounding box center [31, 247] width 21 height 21
click at [34, 304] on div at bounding box center [31, 302] width 10 height 10
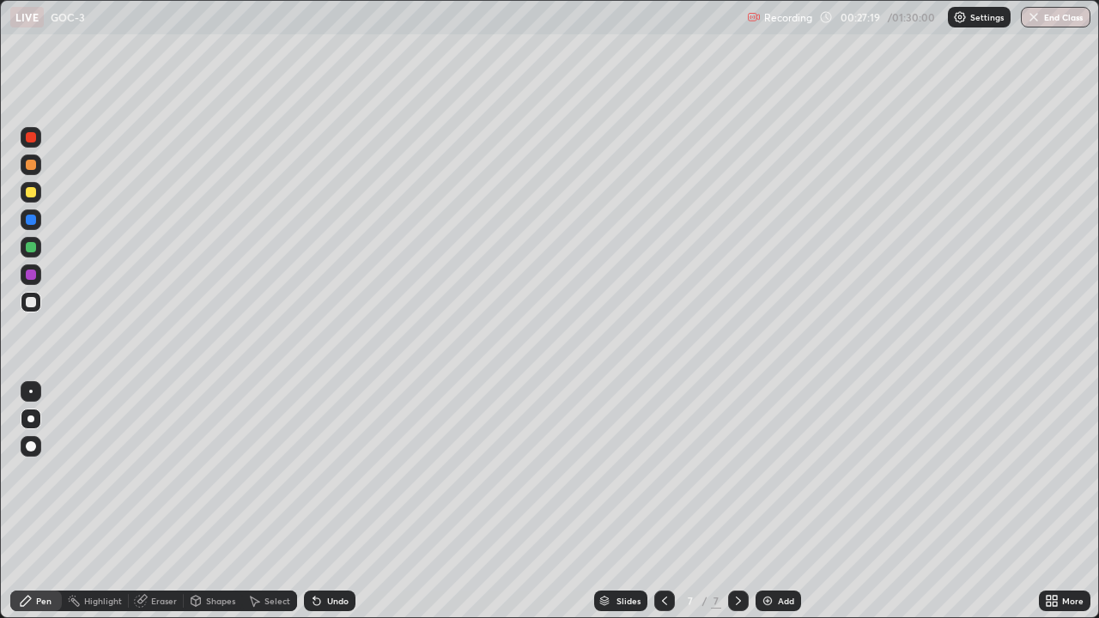
click at [32, 275] on div at bounding box center [31, 275] width 10 height 10
click at [151, 508] on div "Eraser" at bounding box center [164, 601] width 26 height 9
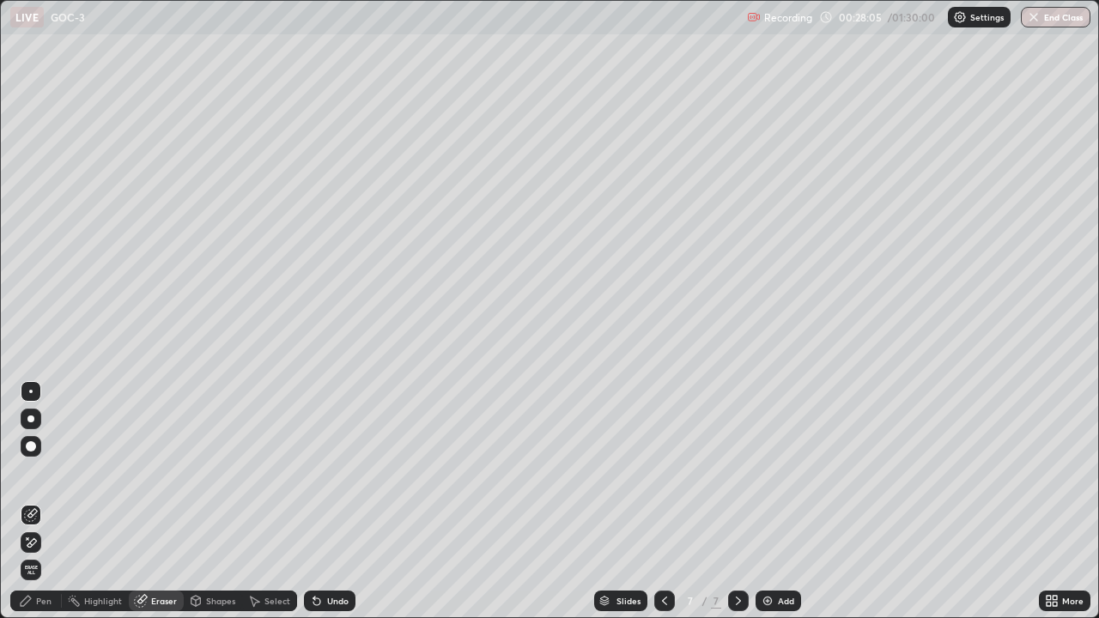
click at [42, 508] on div "Pen" at bounding box center [43, 601] width 15 height 9
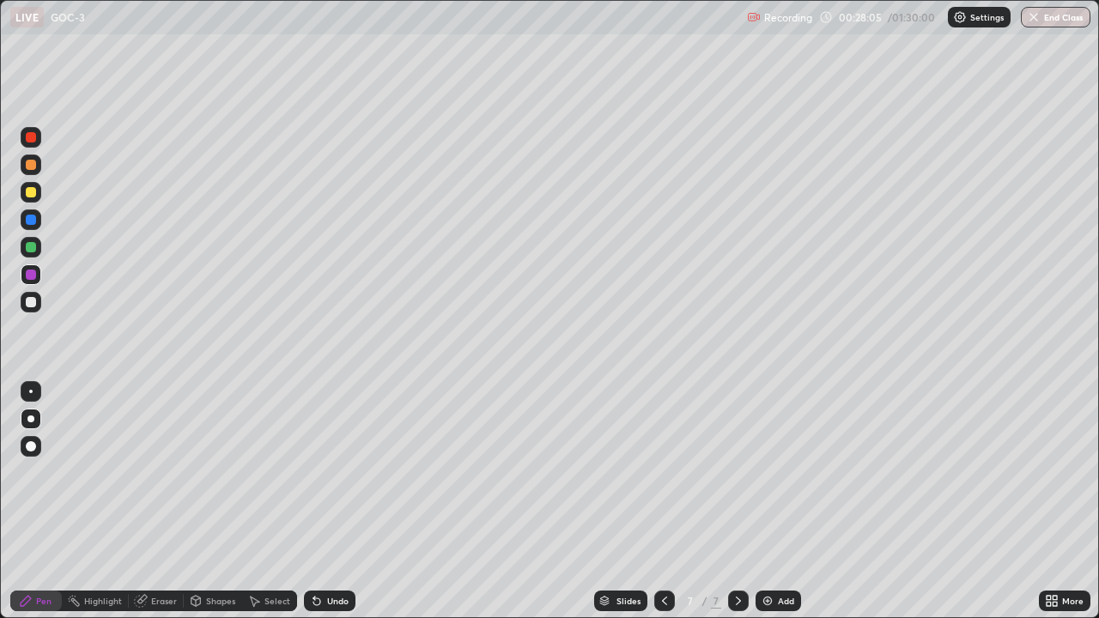
click at [31, 419] on div at bounding box center [30, 418] width 7 height 7
click at [35, 310] on div at bounding box center [31, 302] width 21 height 21
click at [93, 508] on div "Highlight" at bounding box center [103, 601] width 38 height 9
click at [163, 508] on div "Eraser" at bounding box center [156, 601] width 55 height 21
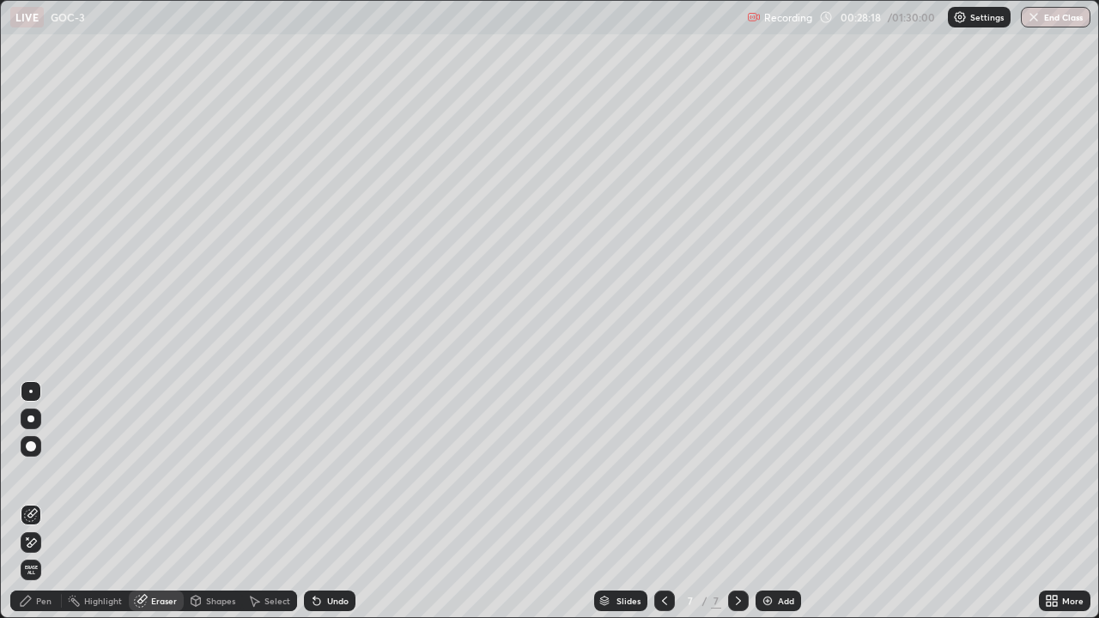
click at [31, 419] on div at bounding box center [30, 418] width 7 height 7
click at [42, 508] on div "Pen" at bounding box center [36, 601] width 52 height 21
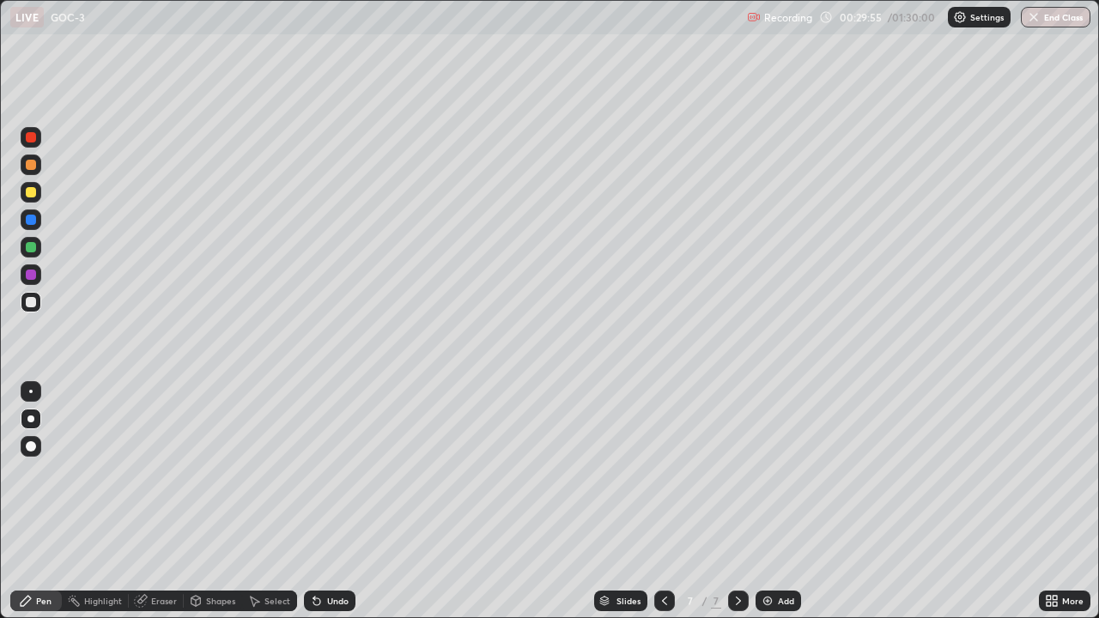
click at [206, 508] on div "Shapes" at bounding box center [220, 601] width 29 height 9
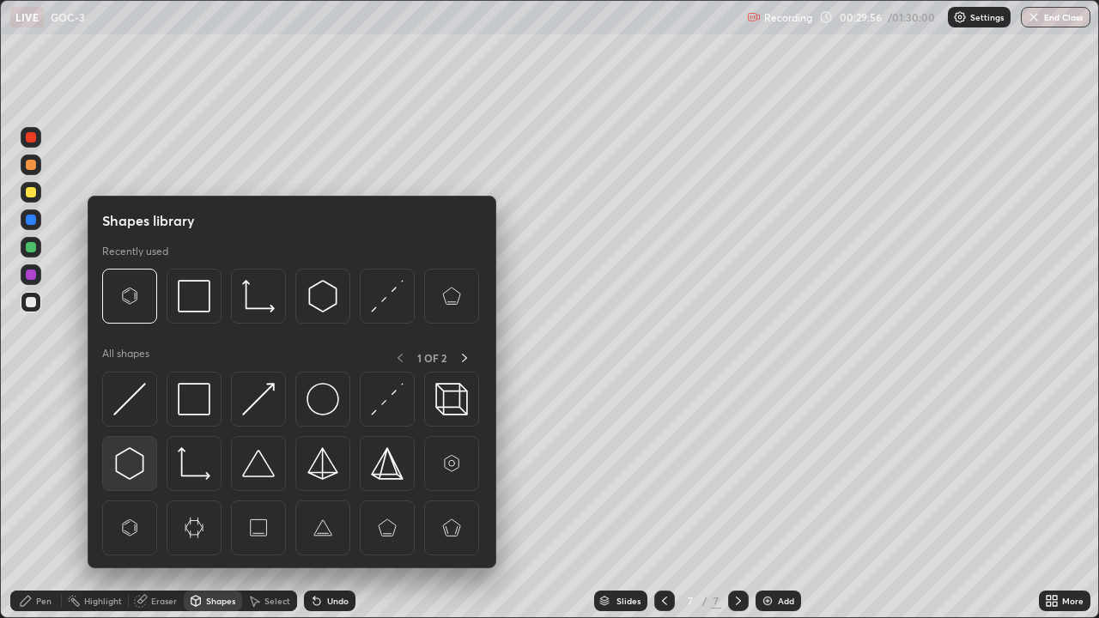
click at [134, 466] on img at bounding box center [129, 463] width 33 height 33
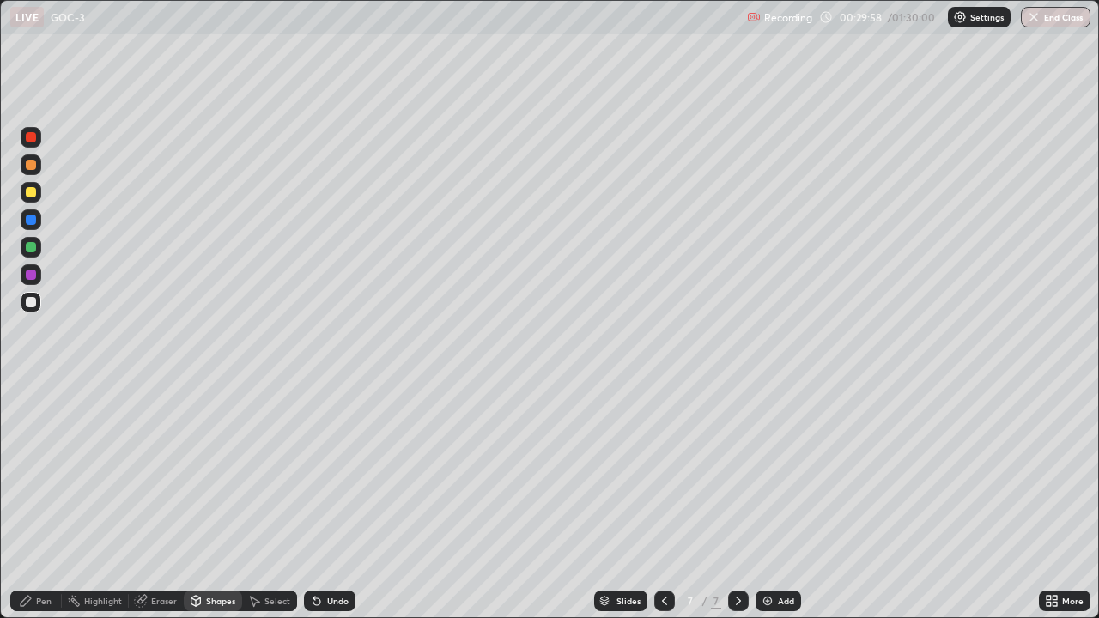
click at [37, 508] on div "Pen" at bounding box center [36, 601] width 52 height 21
click at [209, 508] on div "Shapes" at bounding box center [220, 601] width 29 height 9
click at [160, 508] on div "Eraser" at bounding box center [164, 601] width 26 height 9
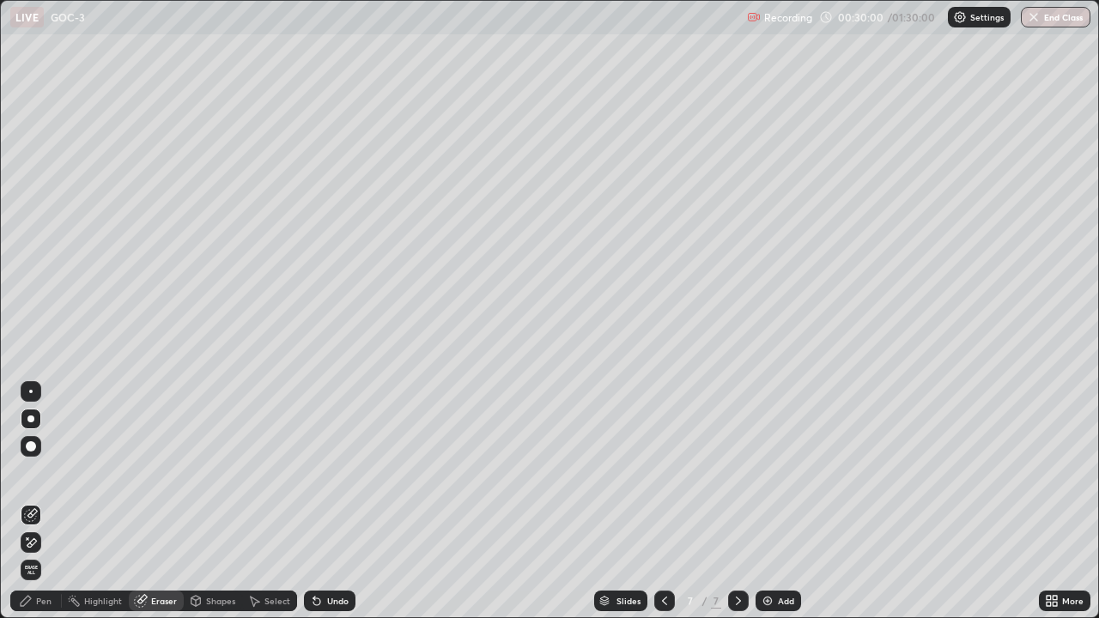
click at [42, 508] on div "Pen" at bounding box center [43, 601] width 15 height 9
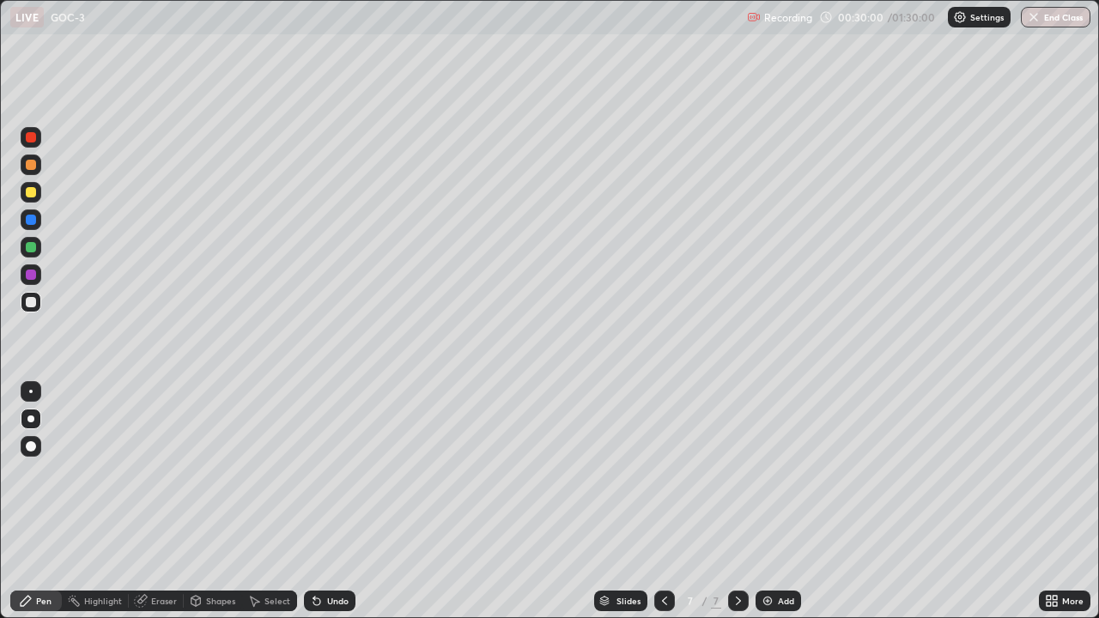
click at [31, 309] on div at bounding box center [31, 302] width 21 height 21
click at [165, 508] on div "Eraser" at bounding box center [164, 601] width 26 height 9
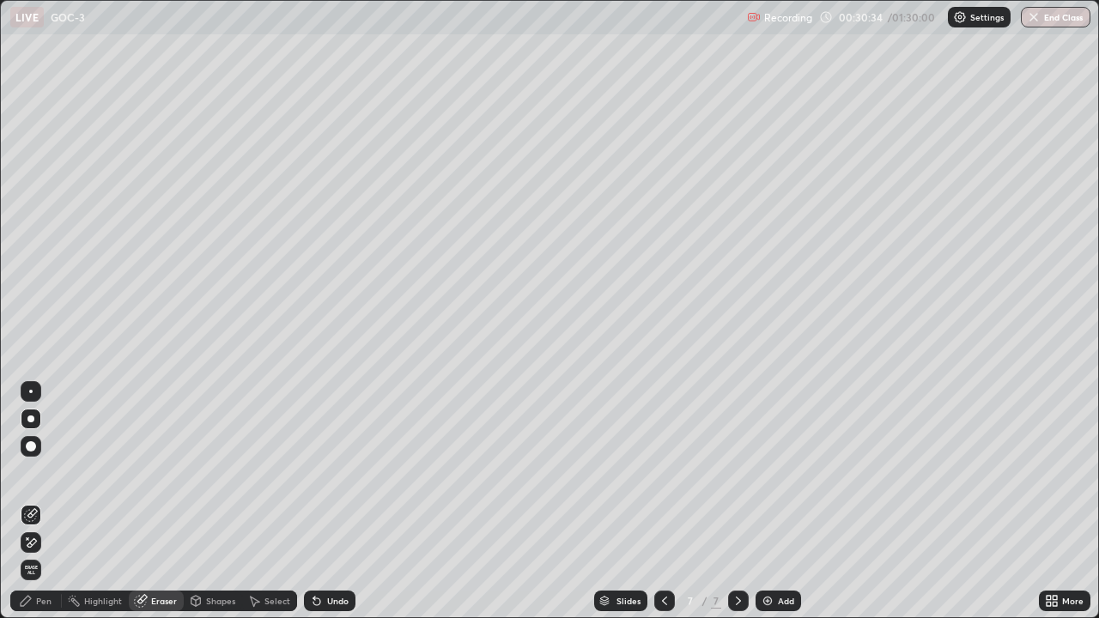
click at [49, 508] on div "Pen" at bounding box center [43, 601] width 15 height 9
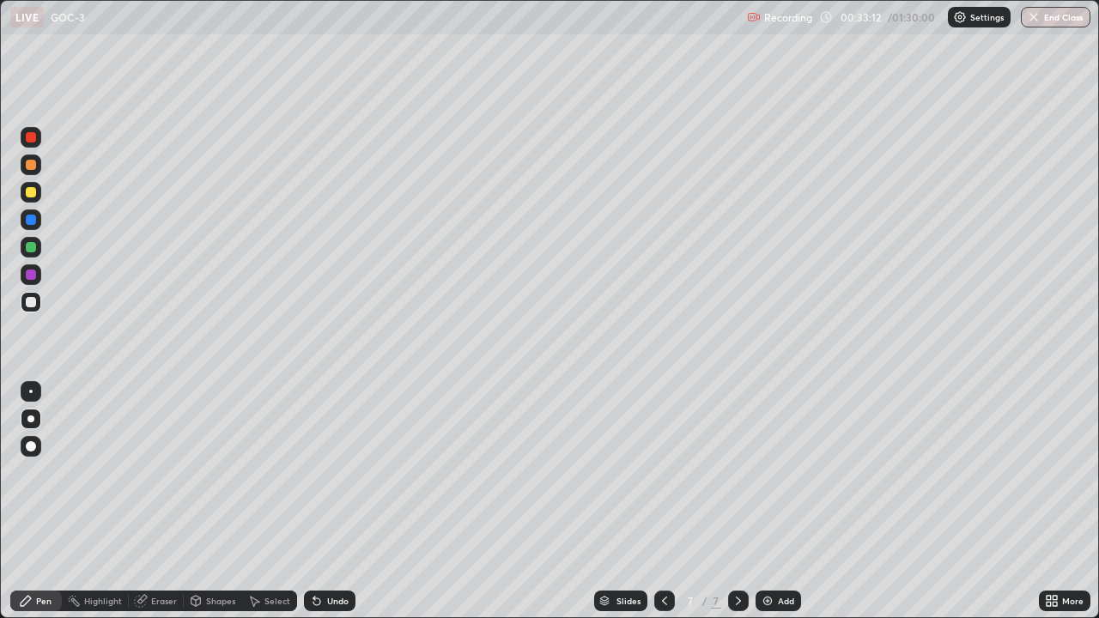
click at [789, 508] on div "Add" at bounding box center [786, 601] width 16 height 9
click at [31, 300] on div at bounding box center [31, 302] width 10 height 10
click at [167, 508] on div "Eraser" at bounding box center [164, 601] width 26 height 9
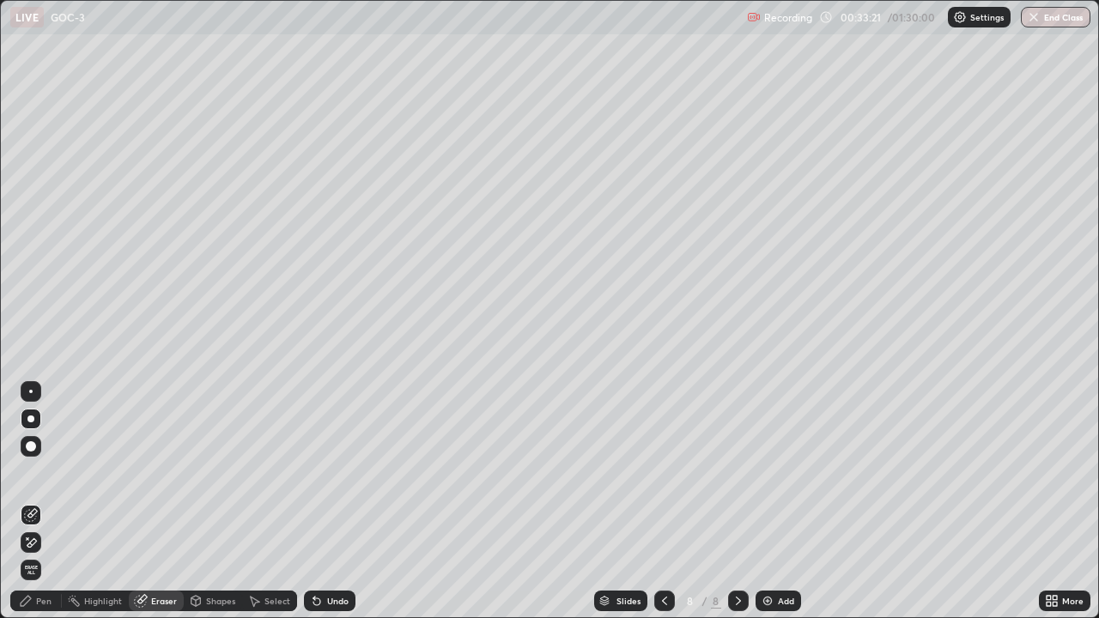
click at [38, 508] on div "Pen" at bounding box center [36, 601] width 52 height 21
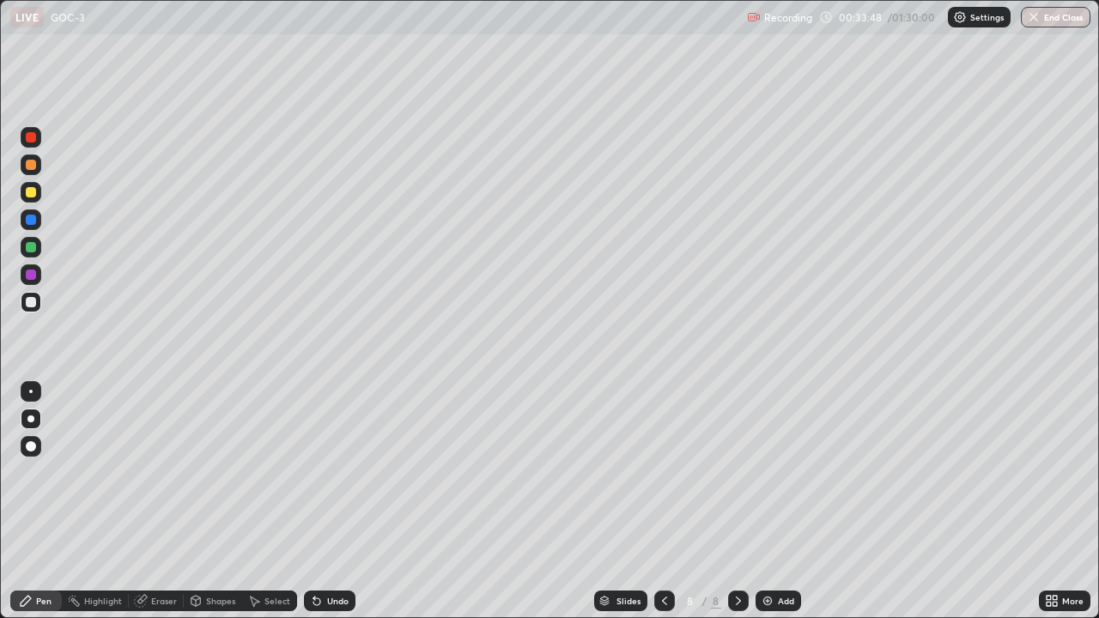
click at [160, 508] on div "Eraser" at bounding box center [164, 601] width 26 height 9
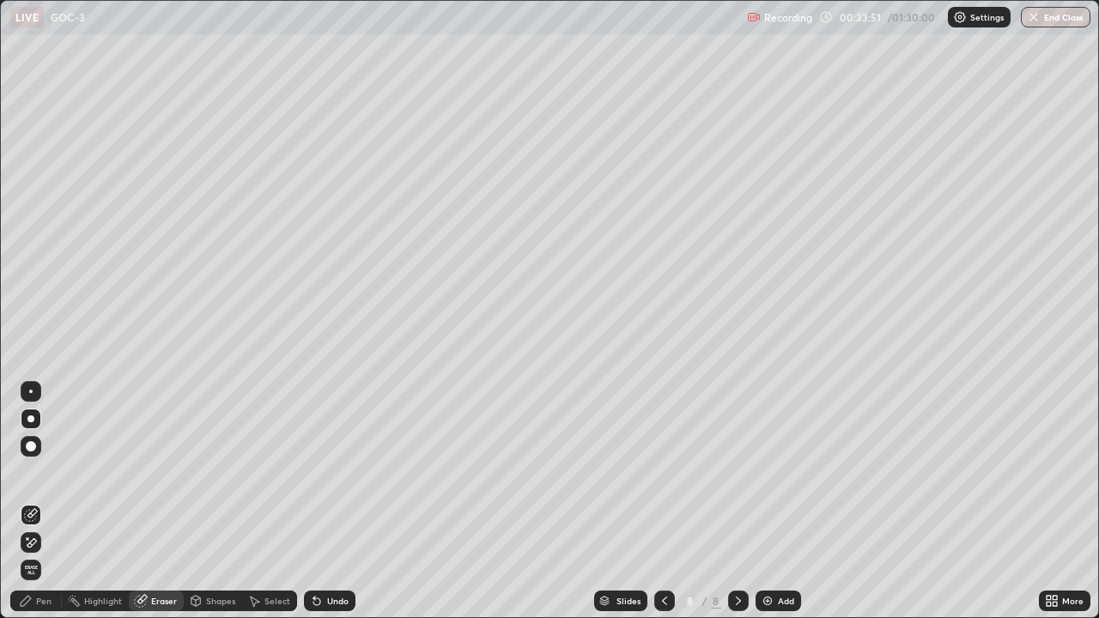
click at [31, 508] on icon at bounding box center [26, 601] width 14 height 14
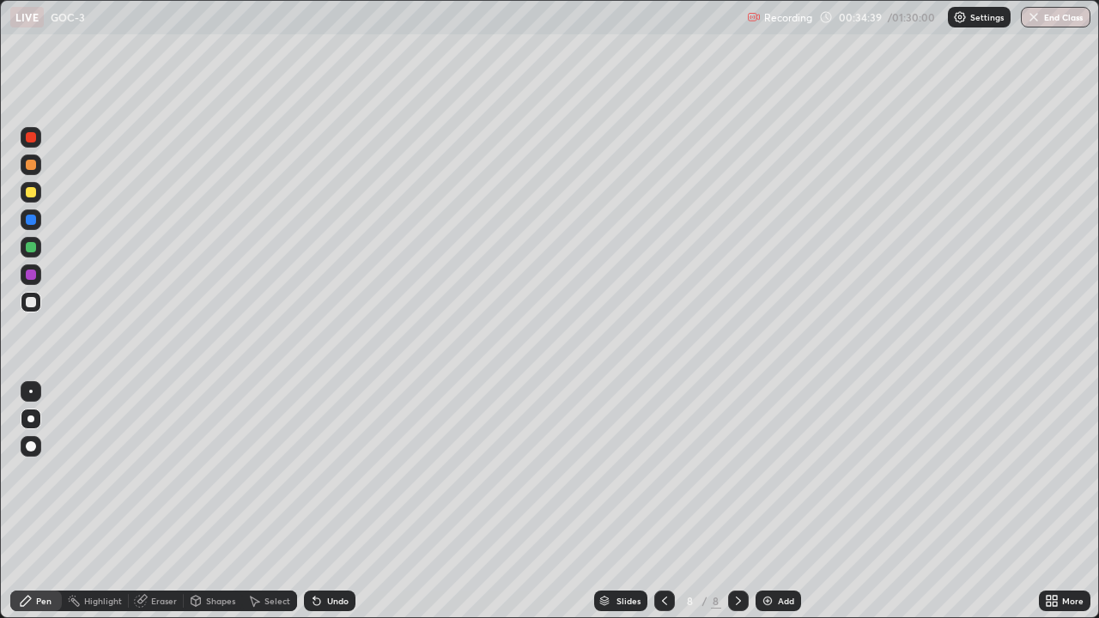
click at [33, 508] on div "Pen" at bounding box center [36, 601] width 52 height 21
click at [33, 415] on div at bounding box center [31, 419] width 21 height 21
click at [31, 310] on div at bounding box center [31, 302] width 21 height 21
click at [92, 508] on div "Highlight" at bounding box center [95, 601] width 67 height 21
click at [153, 508] on div "Eraser" at bounding box center [156, 601] width 55 height 21
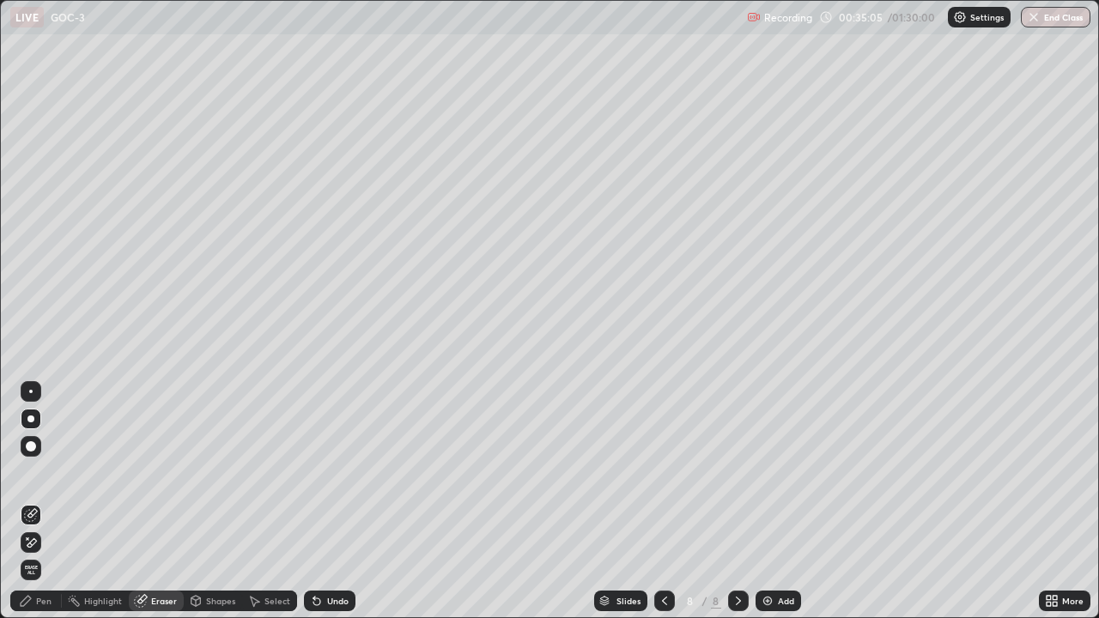
click at [33, 508] on div "Pen" at bounding box center [36, 601] width 52 height 21
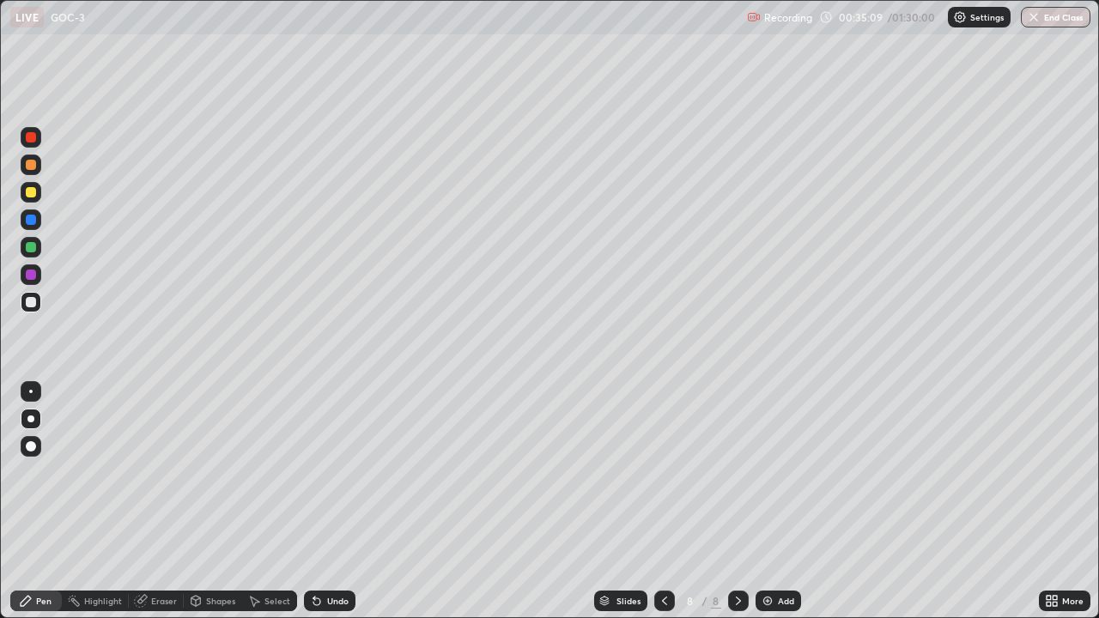
click at [153, 508] on div "Eraser" at bounding box center [164, 601] width 26 height 9
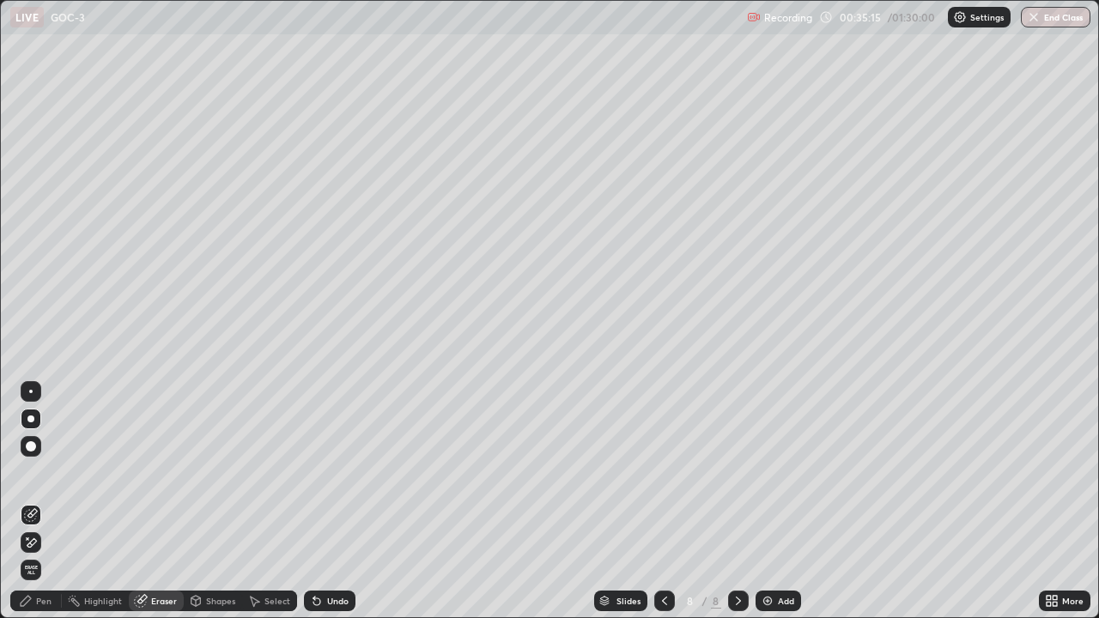
click at [210, 508] on div "Shapes" at bounding box center [220, 601] width 29 height 9
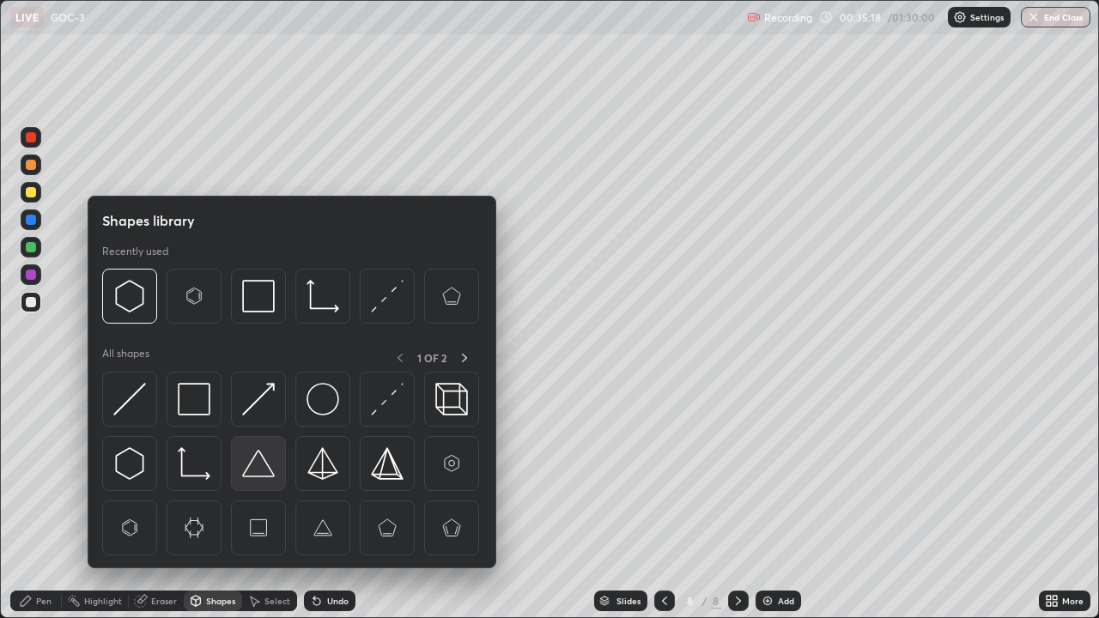
click at [257, 468] on img at bounding box center [258, 463] width 33 height 33
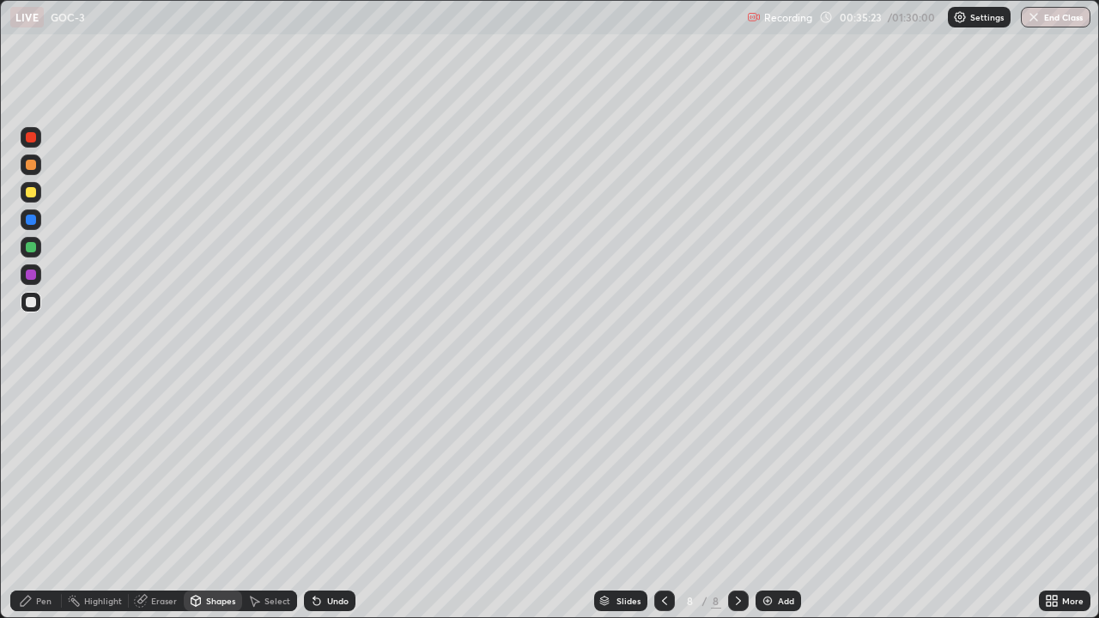
click at [37, 508] on div "Pen" at bounding box center [36, 601] width 52 height 21
click at [32, 247] on div at bounding box center [31, 247] width 10 height 10
click at [27, 244] on div at bounding box center [31, 247] width 10 height 10
click at [31, 191] on div at bounding box center [31, 192] width 10 height 10
click at [27, 191] on div at bounding box center [31, 192] width 10 height 10
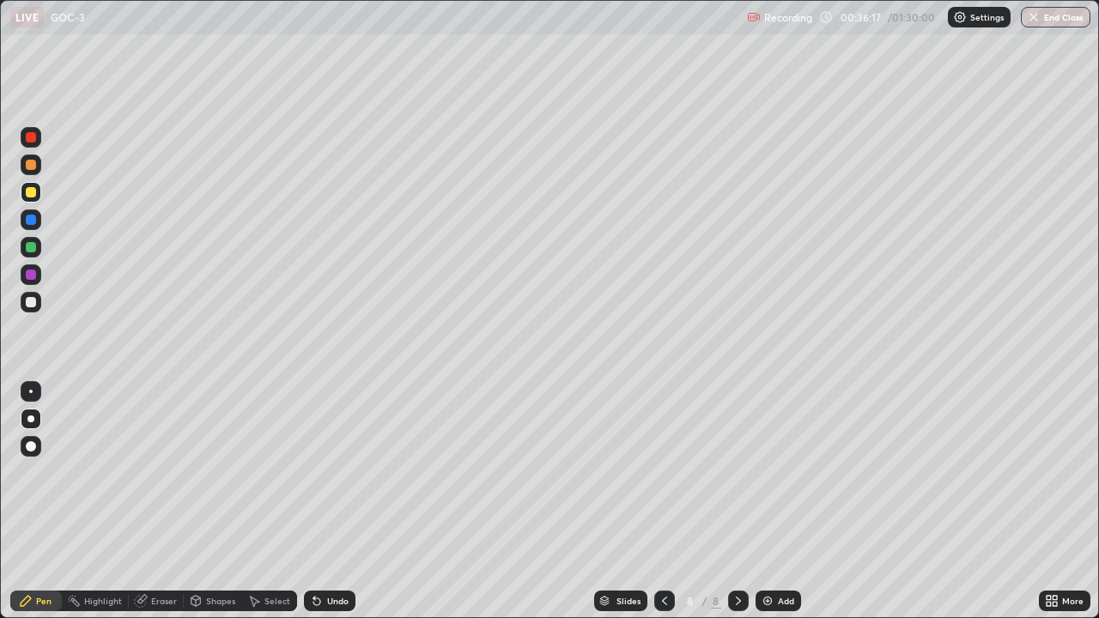
click at [21, 295] on div at bounding box center [31, 302] width 21 height 21
click at [203, 508] on div "Shapes" at bounding box center [213, 601] width 58 height 21
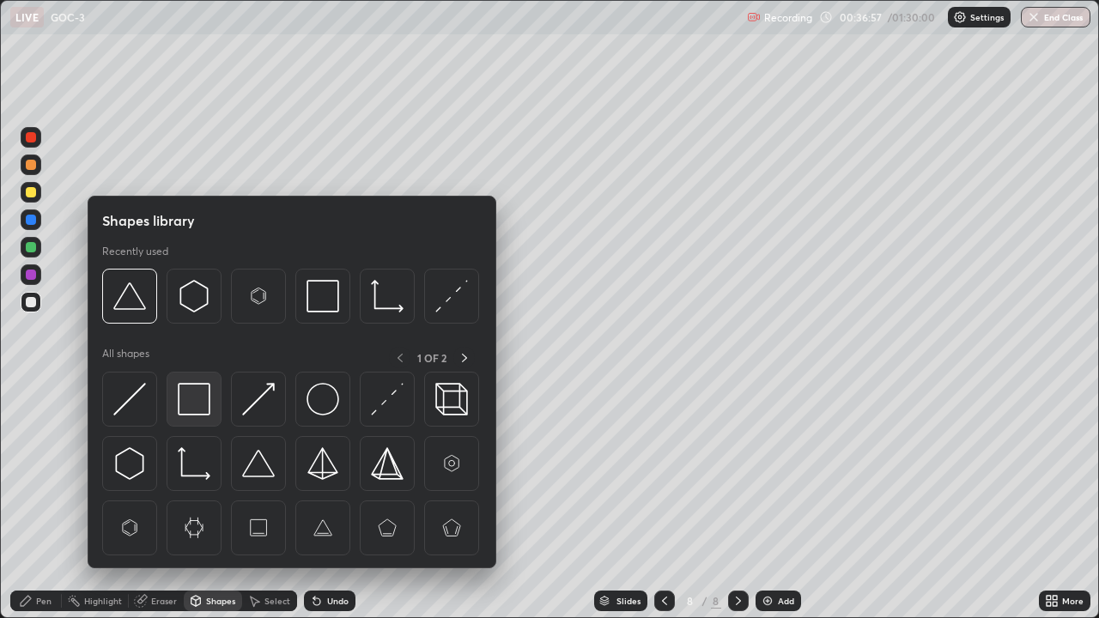
click at [192, 405] on img at bounding box center [194, 399] width 33 height 33
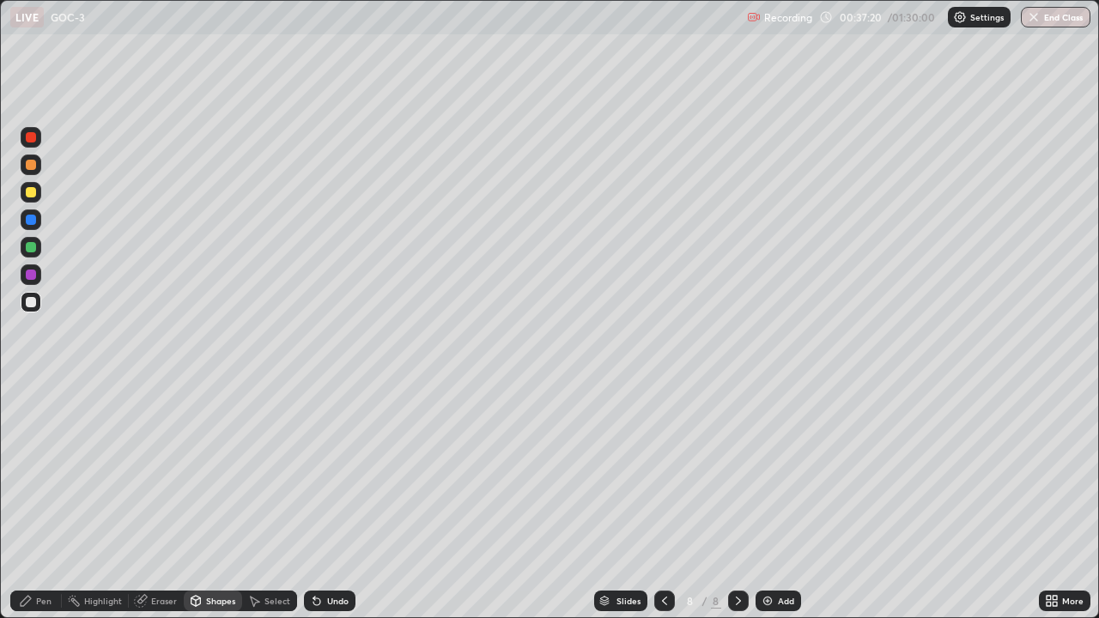
click at [45, 508] on div "Pen" at bounding box center [36, 601] width 52 height 21
click at [206, 508] on div "Shapes" at bounding box center [220, 601] width 29 height 9
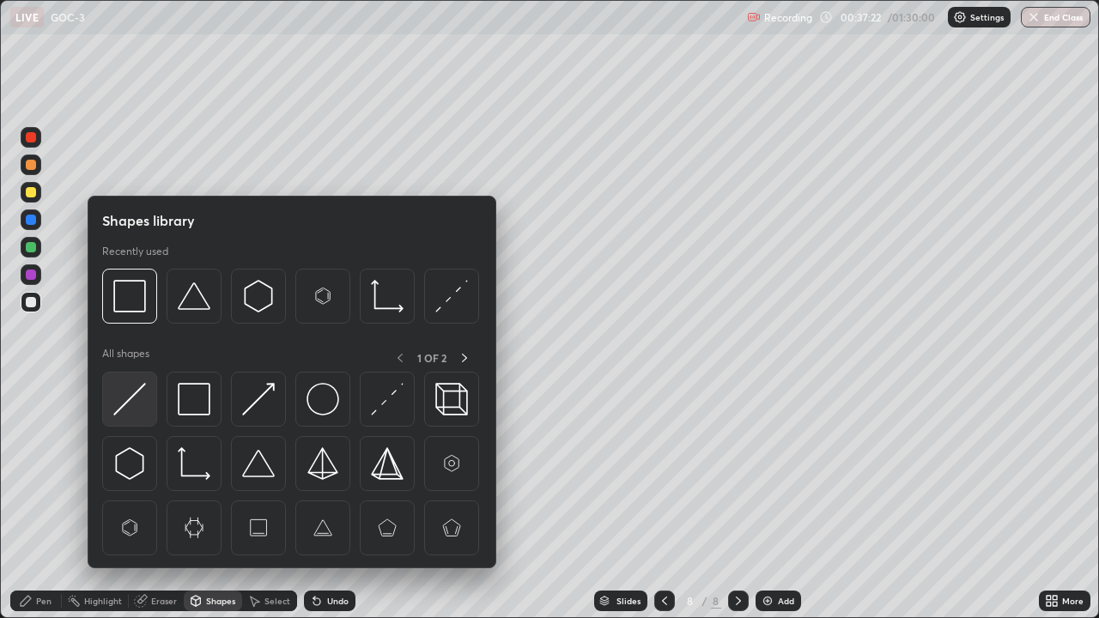
click at [136, 409] on img at bounding box center [129, 399] width 33 height 33
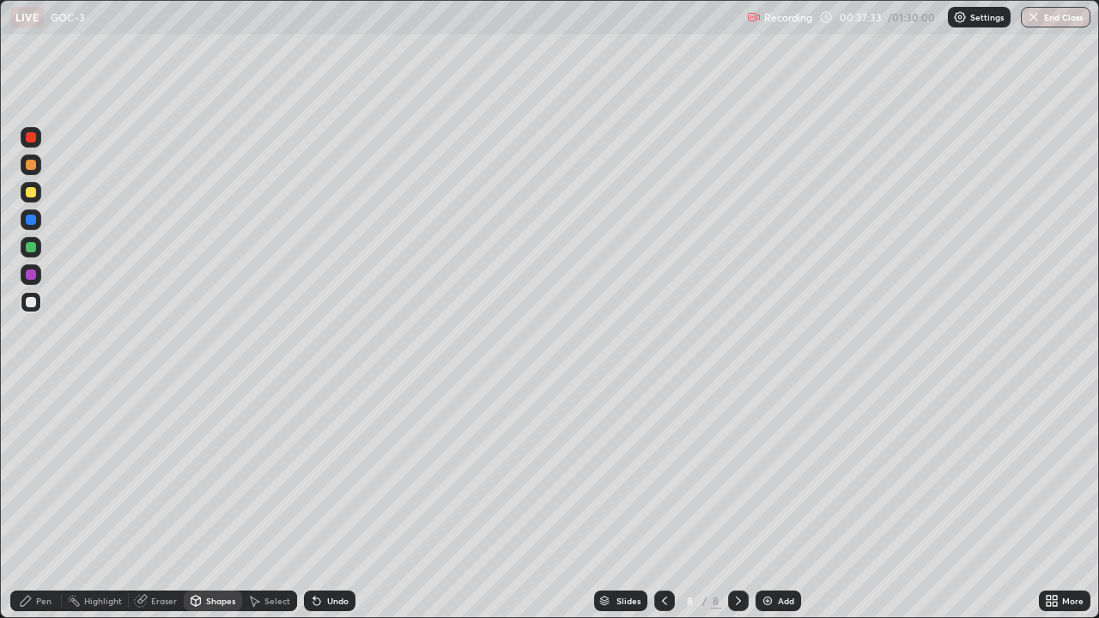
click at [24, 252] on div at bounding box center [31, 247] width 21 height 21
click at [33, 302] on div at bounding box center [31, 302] width 10 height 10
click at [31, 221] on div at bounding box center [31, 220] width 10 height 10
click at [159, 508] on div "Eraser" at bounding box center [156, 601] width 55 height 21
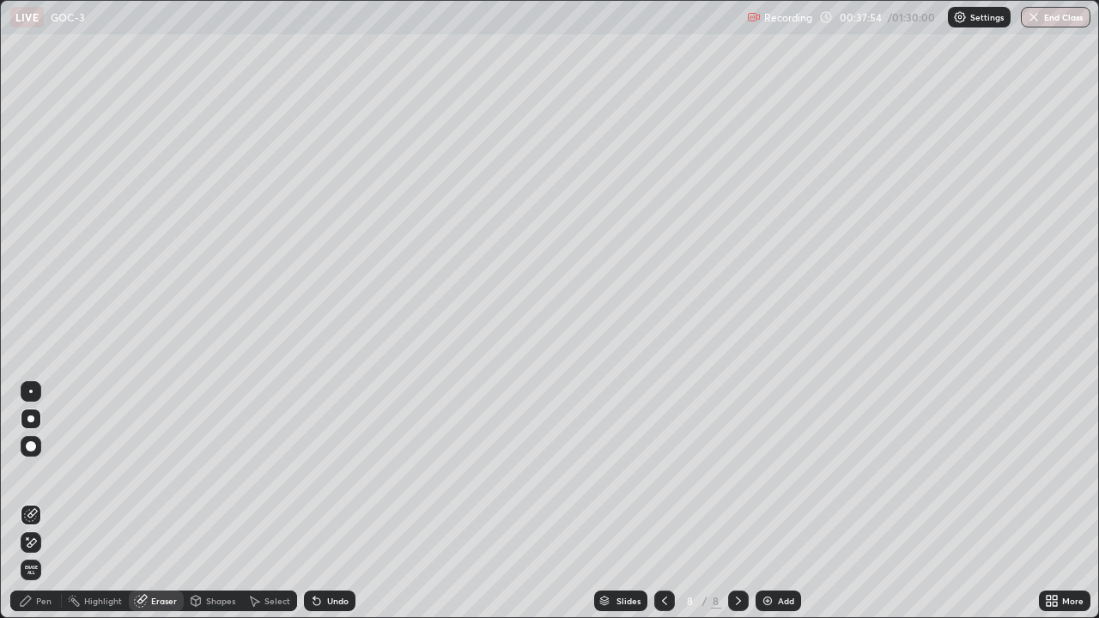
click at [39, 508] on div "Pen" at bounding box center [43, 601] width 15 height 9
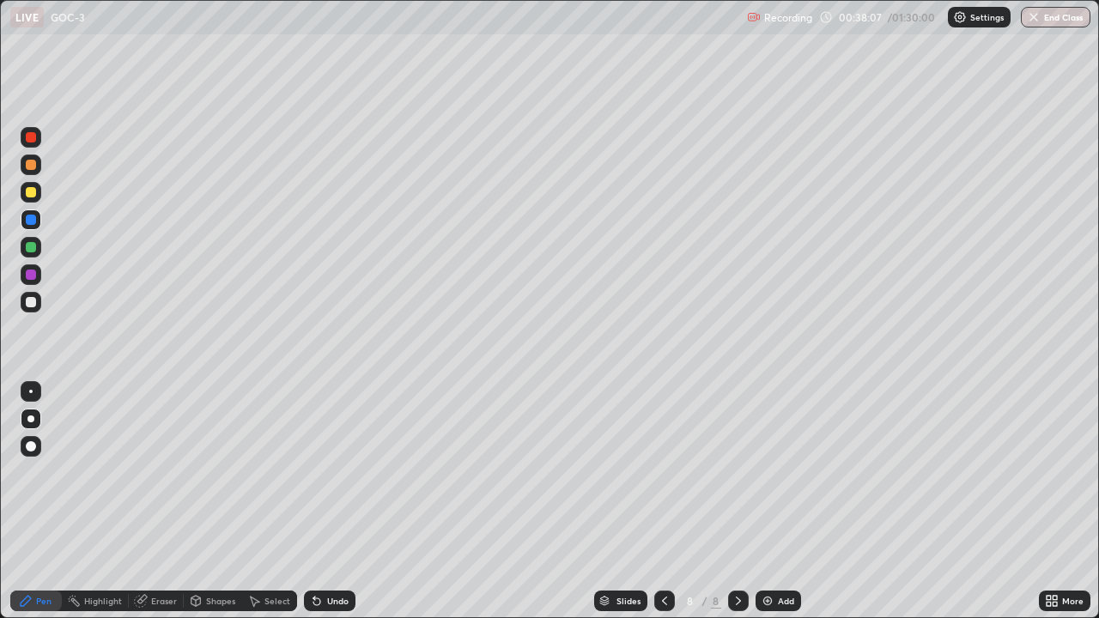
click at [27, 245] on div at bounding box center [31, 247] width 10 height 10
click at [161, 508] on div "Eraser" at bounding box center [164, 601] width 26 height 9
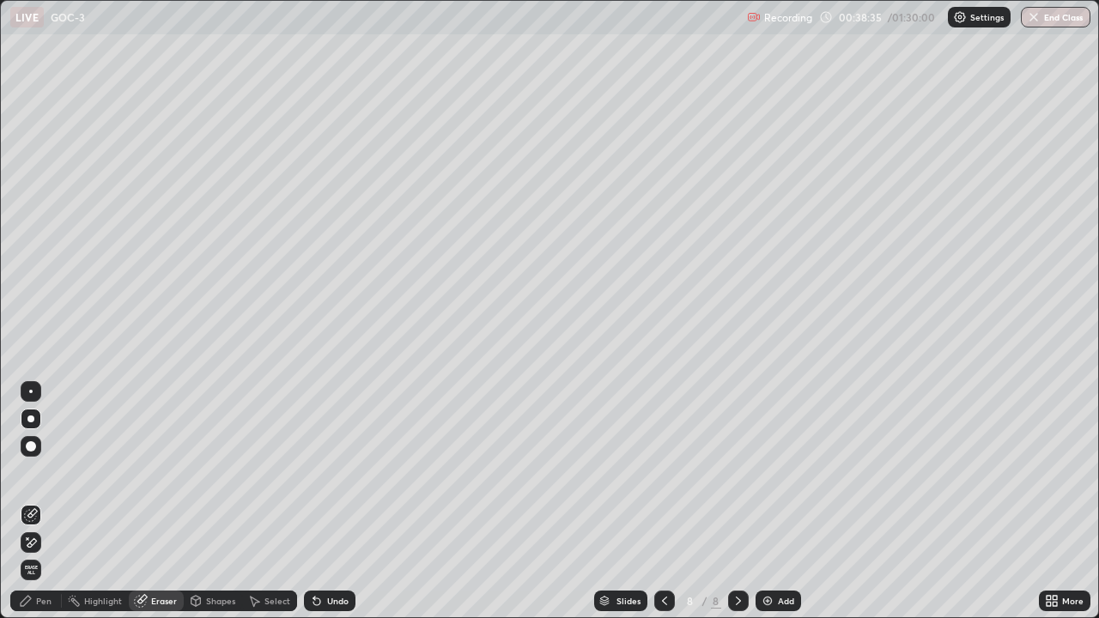
click at [38, 508] on div "Pen" at bounding box center [43, 601] width 15 height 9
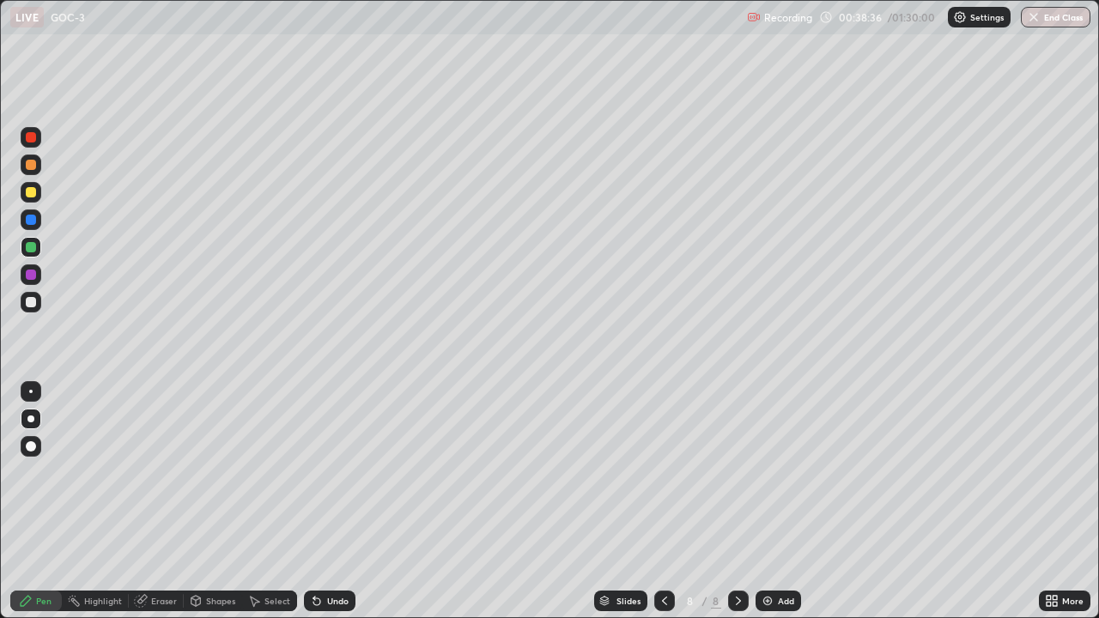
click at [38, 300] on div at bounding box center [31, 302] width 21 height 21
click at [32, 247] on div at bounding box center [31, 247] width 10 height 10
click at [29, 309] on div at bounding box center [31, 302] width 21 height 21
click at [161, 508] on div "Eraser" at bounding box center [164, 601] width 26 height 9
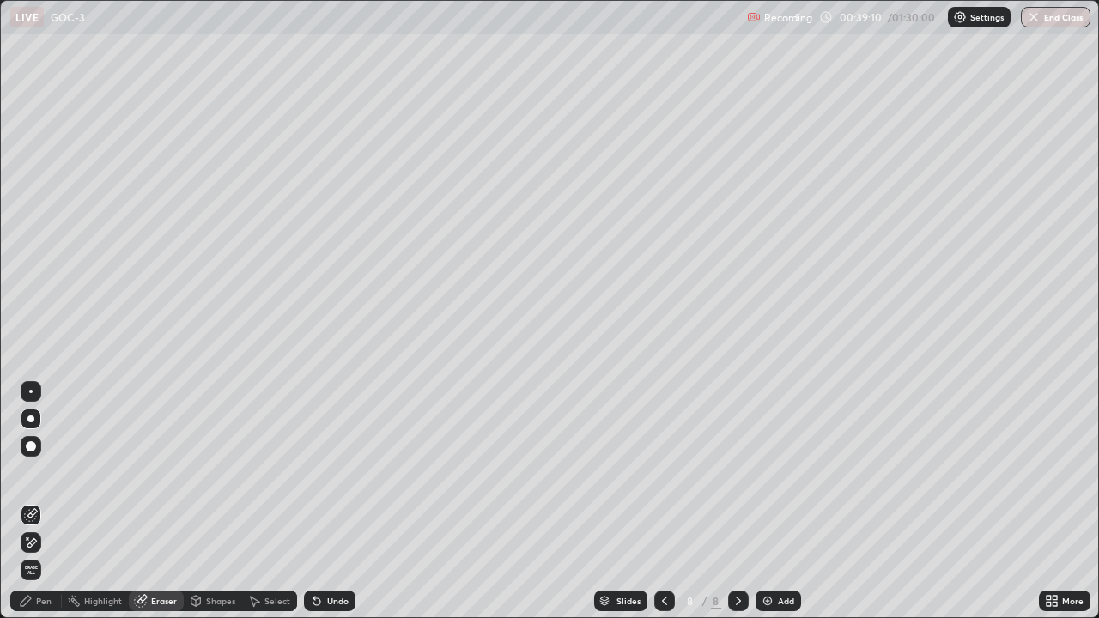
click at [40, 508] on div "Pen" at bounding box center [36, 601] width 52 height 21
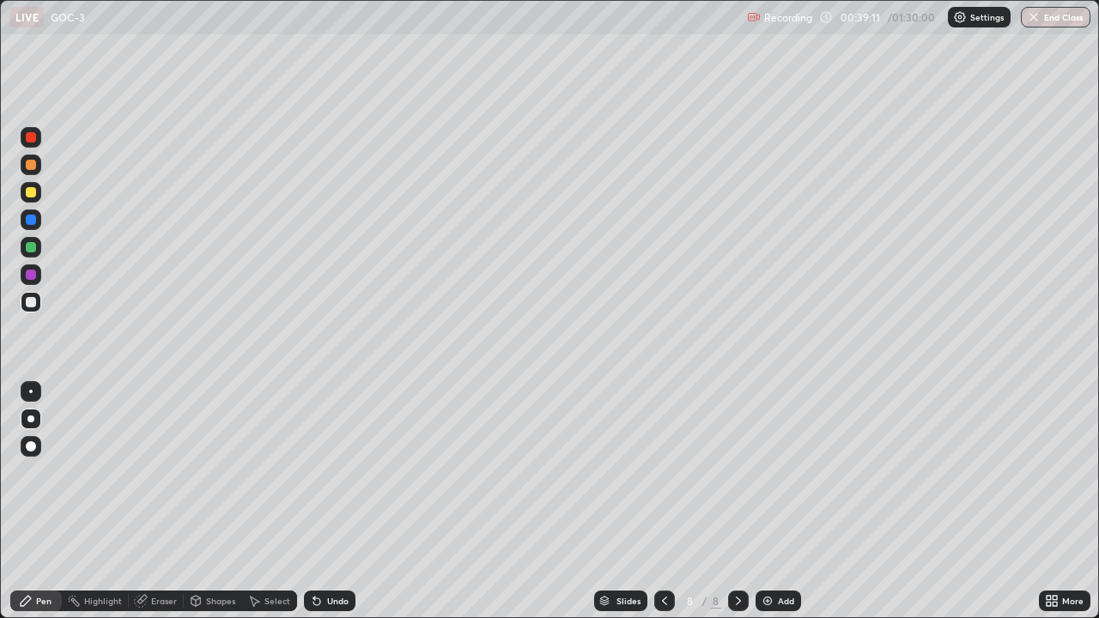
click at [31, 247] on div at bounding box center [31, 247] width 10 height 10
click at [27, 306] on div at bounding box center [31, 302] width 10 height 10
click at [33, 420] on div at bounding box center [30, 418] width 7 height 7
click at [40, 508] on div "Pen" at bounding box center [43, 601] width 15 height 9
click at [33, 245] on div at bounding box center [31, 247] width 10 height 10
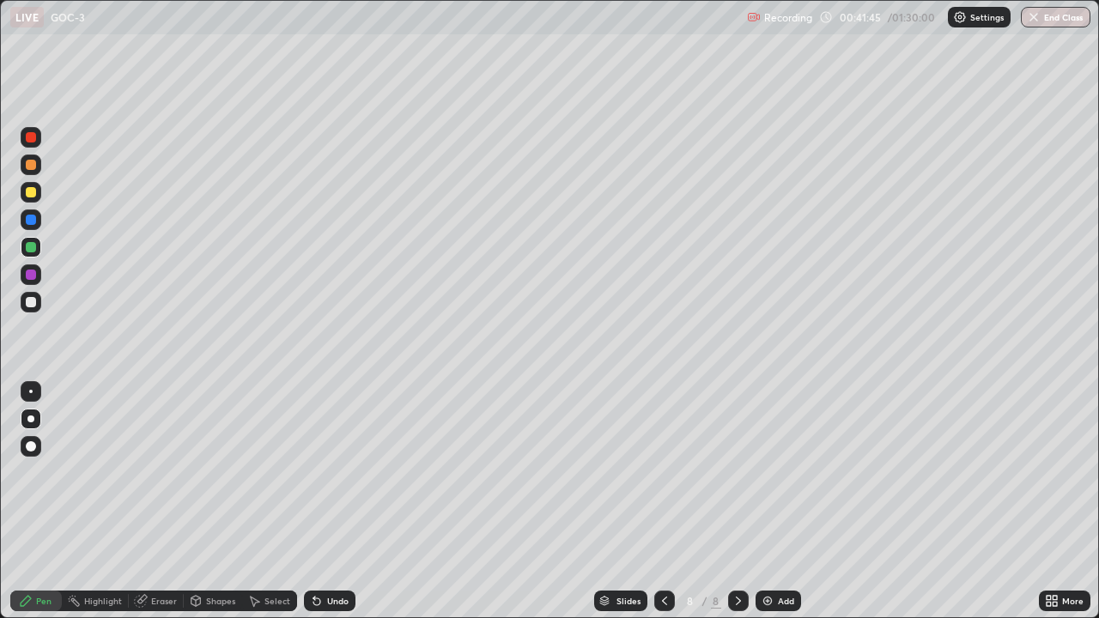
click at [31, 306] on div at bounding box center [31, 302] width 10 height 10
click at [784, 508] on div "Add" at bounding box center [777, 601] width 45 height 21
click at [32, 300] on div at bounding box center [31, 302] width 10 height 10
click at [35, 242] on div at bounding box center [31, 247] width 21 height 21
click at [209, 508] on div "Shapes" at bounding box center [213, 601] width 58 height 21
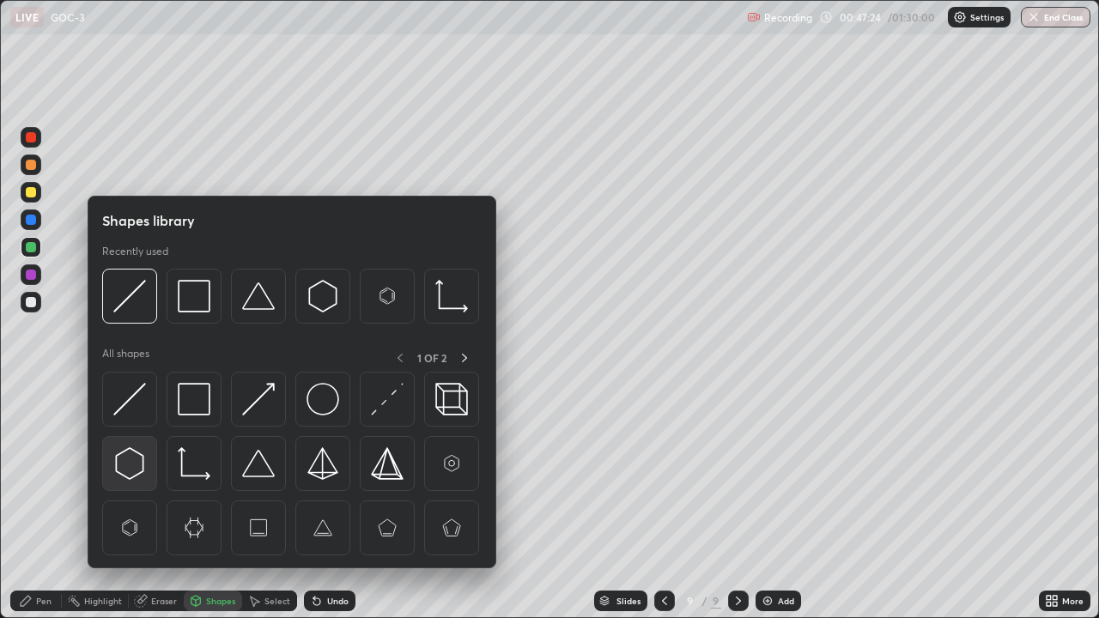
click at [128, 460] on img at bounding box center [129, 463] width 33 height 33
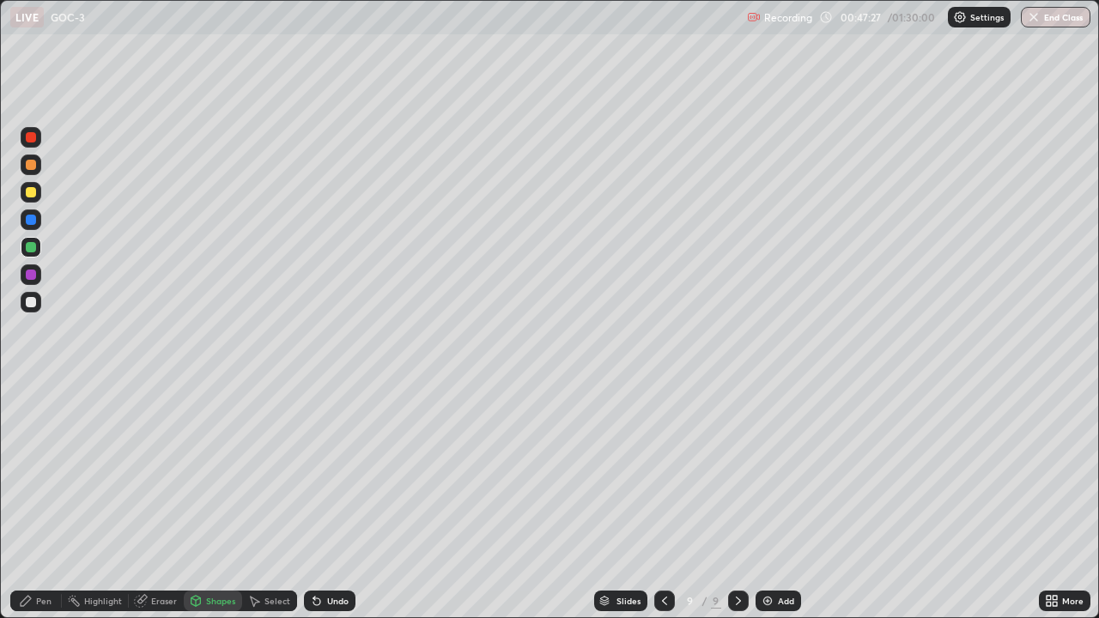
click at [39, 508] on div "Pen" at bounding box center [43, 601] width 15 height 9
click at [39, 420] on div at bounding box center [31, 419] width 21 height 21
click at [27, 301] on div at bounding box center [31, 302] width 10 height 10
click at [157, 508] on div "Eraser" at bounding box center [156, 601] width 55 height 21
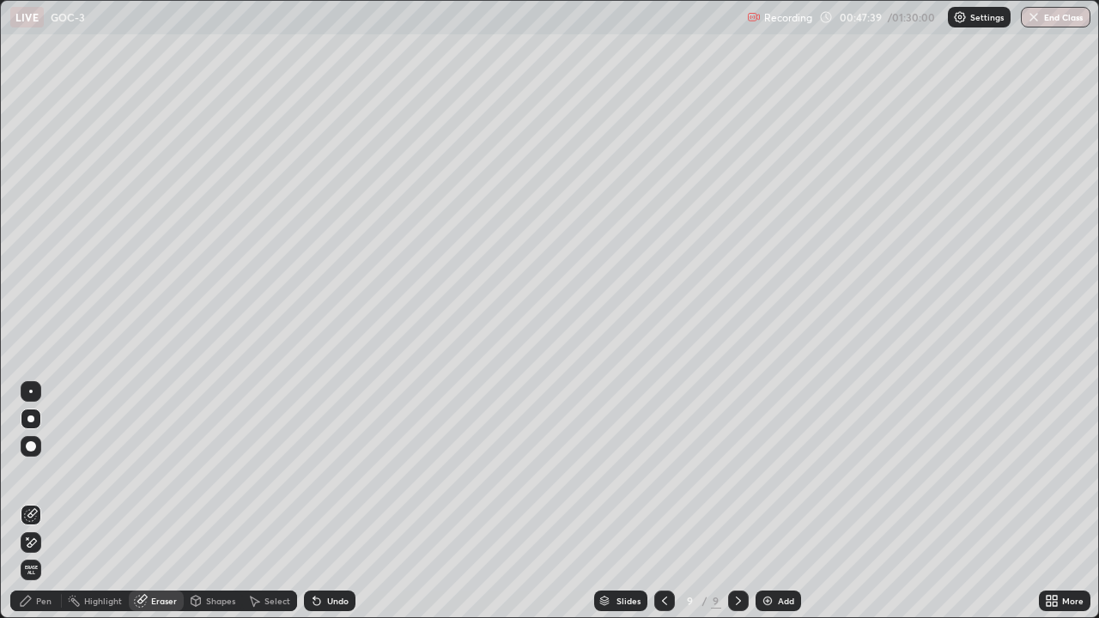
click at [43, 508] on div "Pen" at bounding box center [43, 601] width 15 height 9
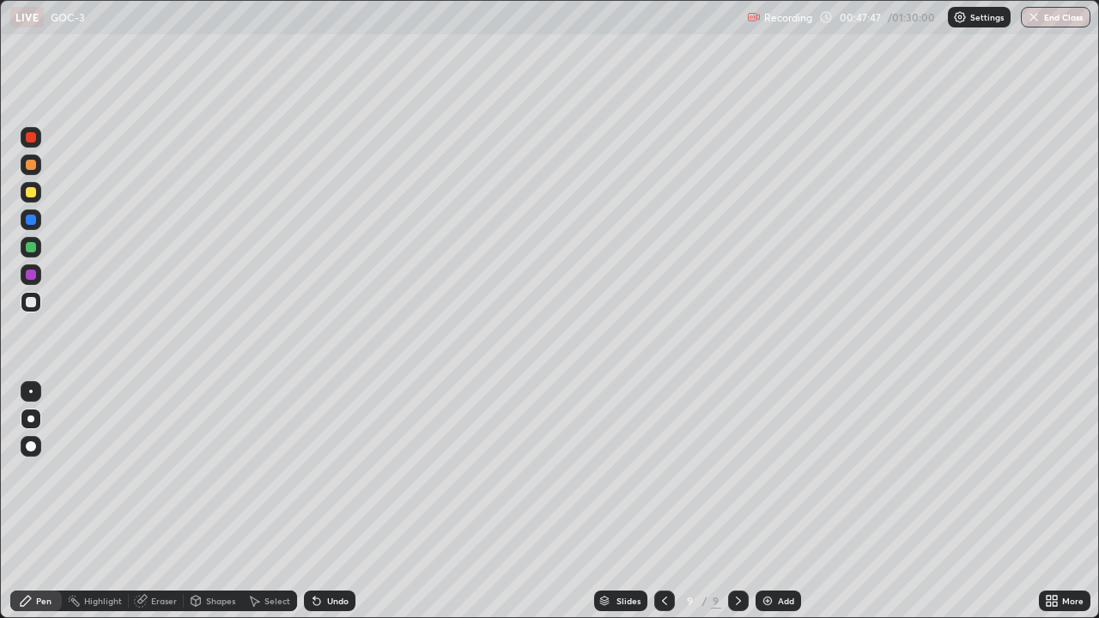
click at [26, 300] on div at bounding box center [31, 302] width 10 height 10
click at [156, 508] on div "Eraser" at bounding box center [164, 601] width 26 height 9
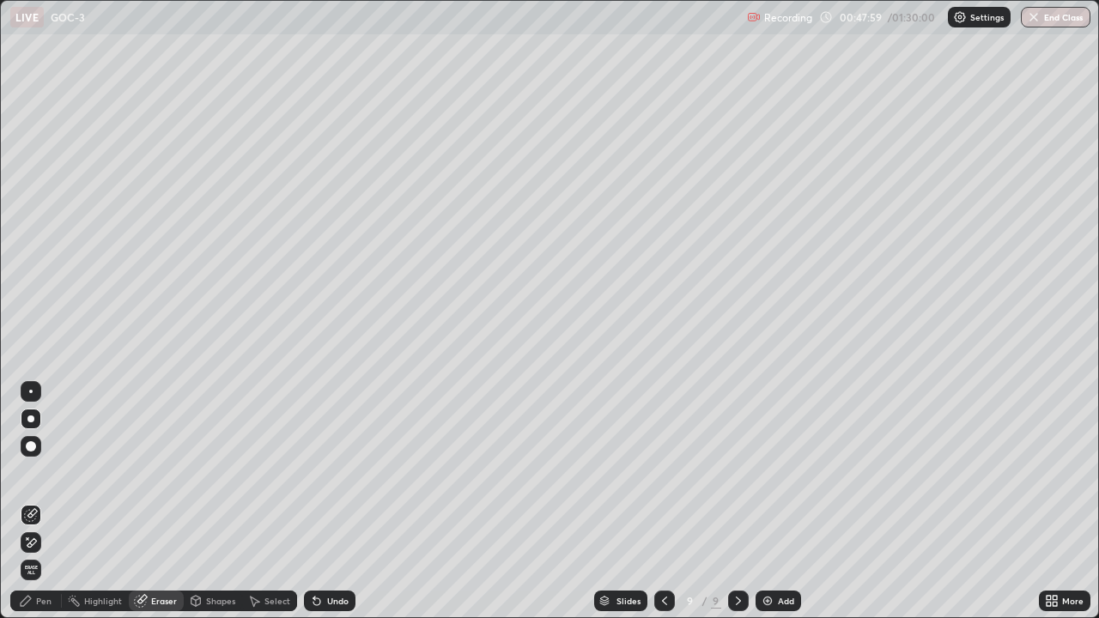
click at [38, 508] on div "Pen" at bounding box center [43, 601] width 15 height 9
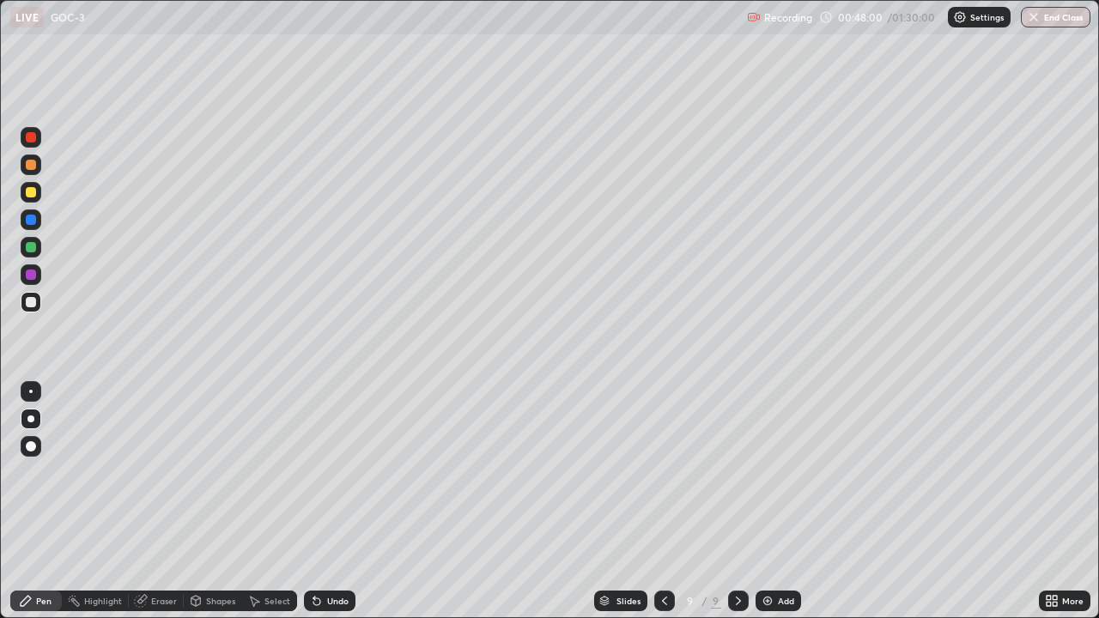
click at [33, 255] on div at bounding box center [31, 247] width 21 height 21
click at [33, 299] on div at bounding box center [31, 302] width 10 height 10
click at [31, 303] on div at bounding box center [31, 302] width 10 height 10
click at [38, 245] on div at bounding box center [31, 247] width 21 height 21
click at [32, 275] on div at bounding box center [31, 275] width 10 height 10
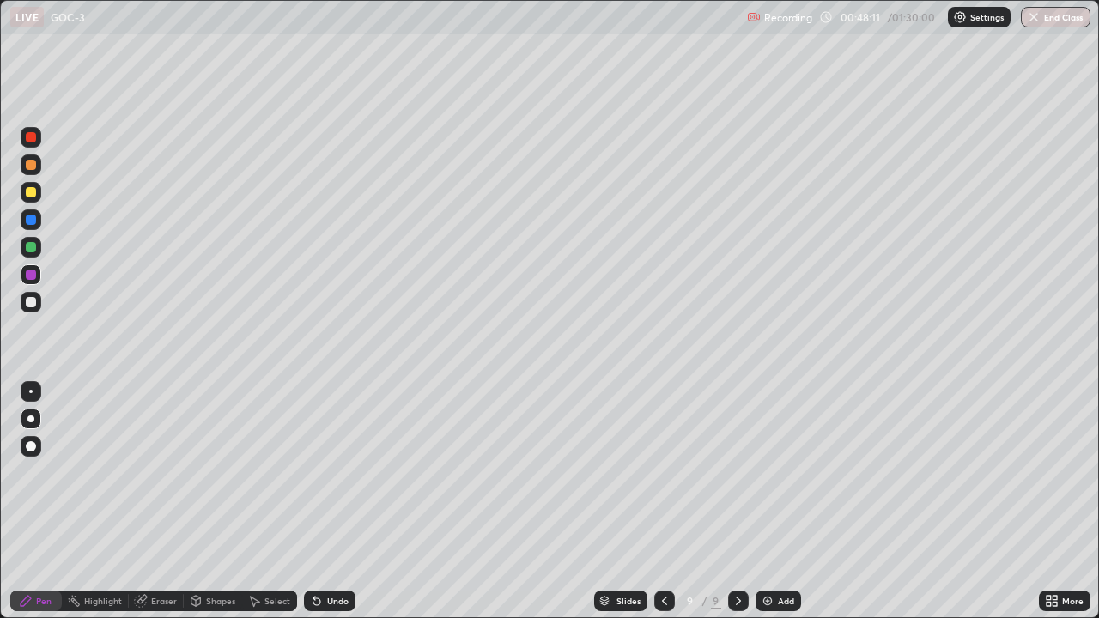
click at [38, 246] on div at bounding box center [31, 247] width 21 height 21
click at [30, 219] on div at bounding box center [31, 220] width 10 height 10
click at [30, 193] on div at bounding box center [31, 192] width 10 height 10
click at [31, 294] on div at bounding box center [31, 302] width 21 height 21
click at [27, 189] on div at bounding box center [31, 192] width 10 height 10
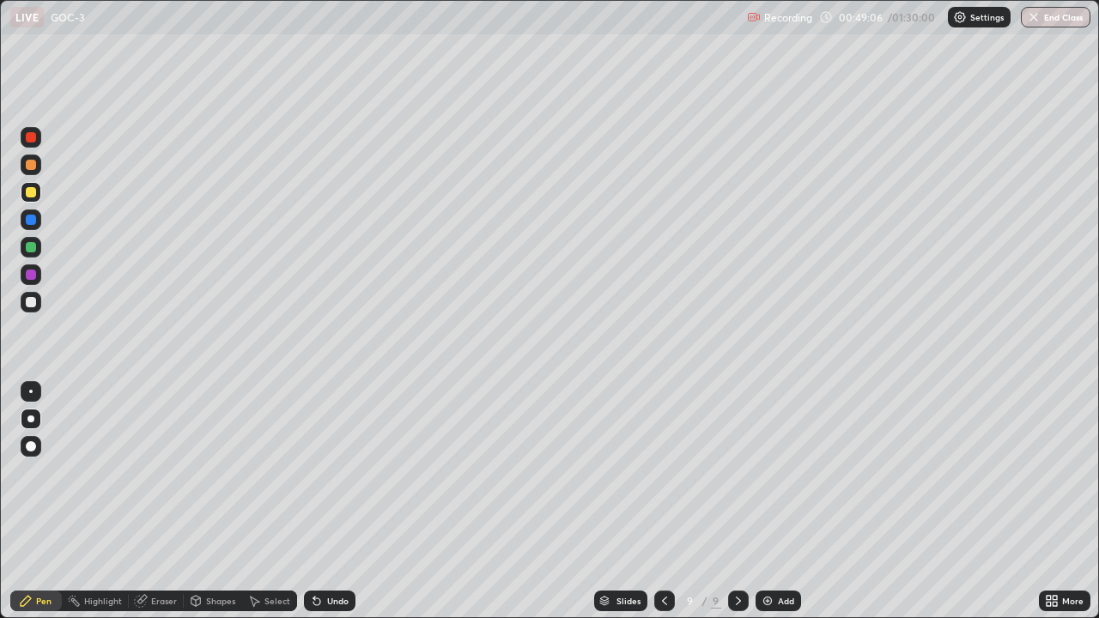
click at [27, 300] on div at bounding box center [31, 302] width 10 height 10
click at [24, 186] on div at bounding box center [31, 192] width 21 height 21
click at [33, 305] on div at bounding box center [31, 302] width 10 height 10
click at [27, 299] on div at bounding box center [31, 302] width 10 height 10
click at [27, 300] on div at bounding box center [31, 302] width 10 height 10
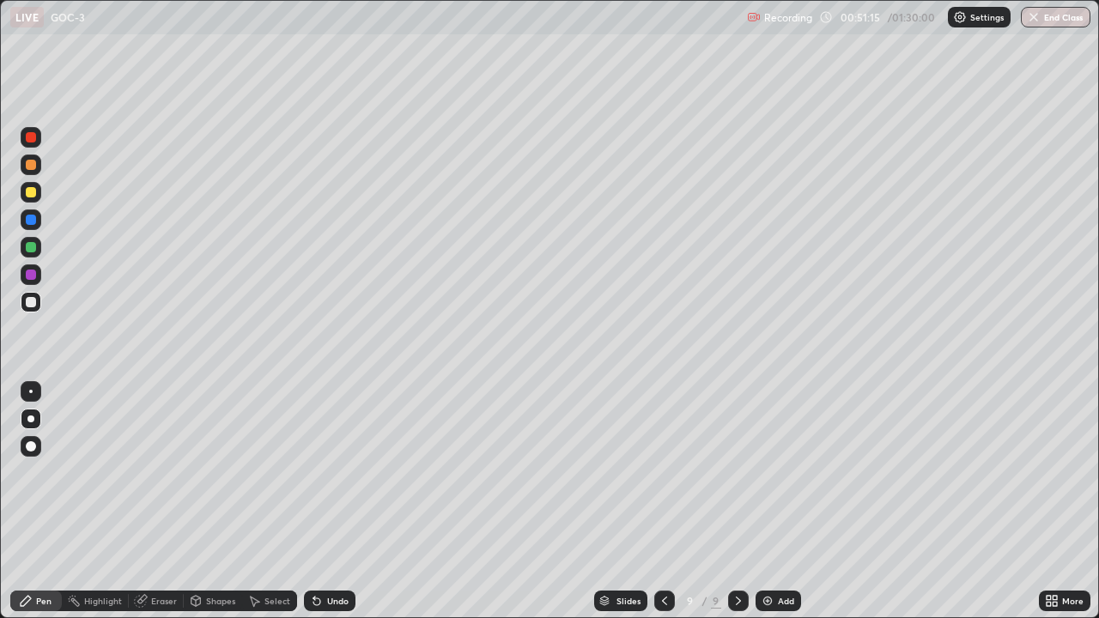
click at [26, 305] on div at bounding box center [31, 302] width 10 height 10
click at [27, 223] on div at bounding box center [31, 220] width 10 height 10
click at [29, 221] on div at bounding box center [31, 220] width 10 height 10
click at [33, 192] on div at bounding box center [31, 192] width 10 height 10
click at [154, 508] on div "Eraser" at bounding box center [164, 601] width 26 height 9
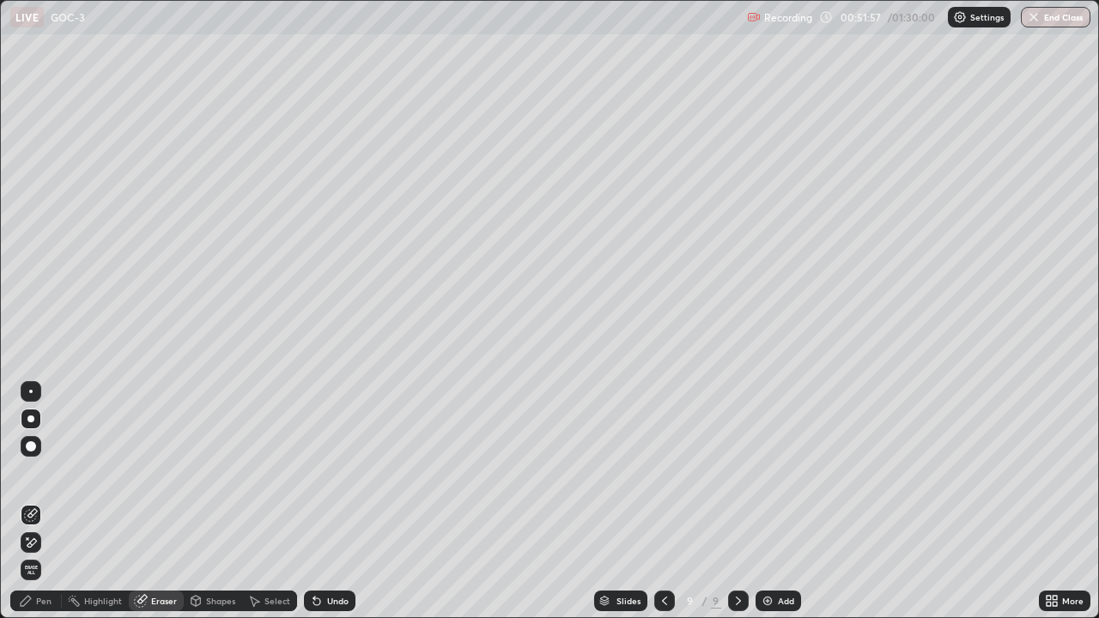
click at [39, 508] on div "Pen" at bounding box center [43, 601] width 15 height 9
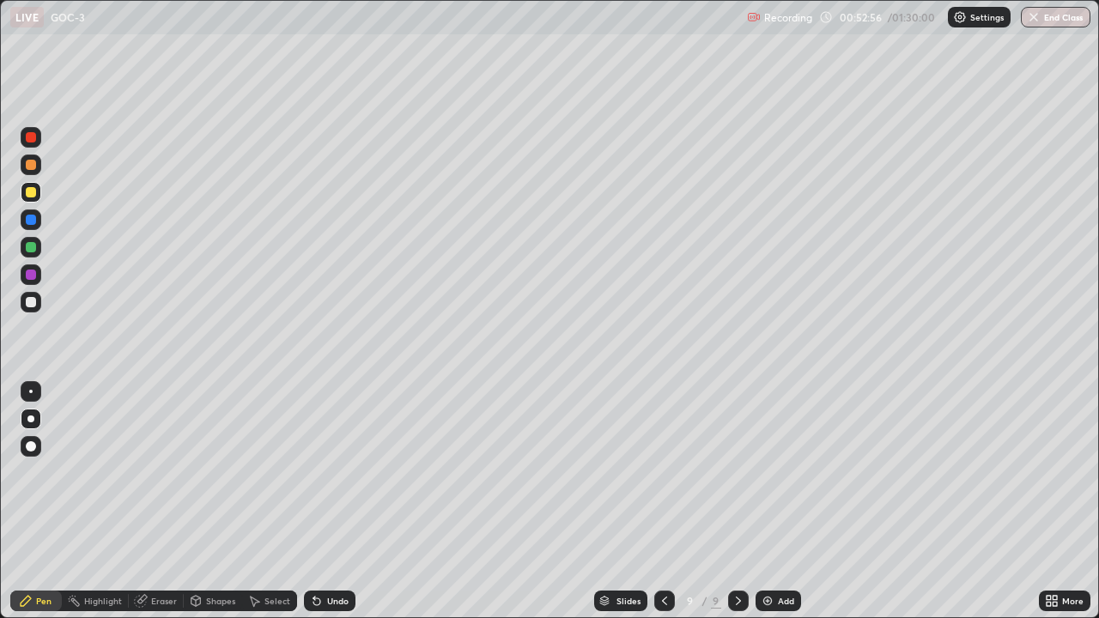
click at [31, 246] on div at bounding box center [31, 247] width 10 height 10
click at [31, 163] on div at bounding box center [31, 165] width 10 height 10
click at [206, 508] on div "Shapes" at bounding box center [220, 601] width 29 height 9
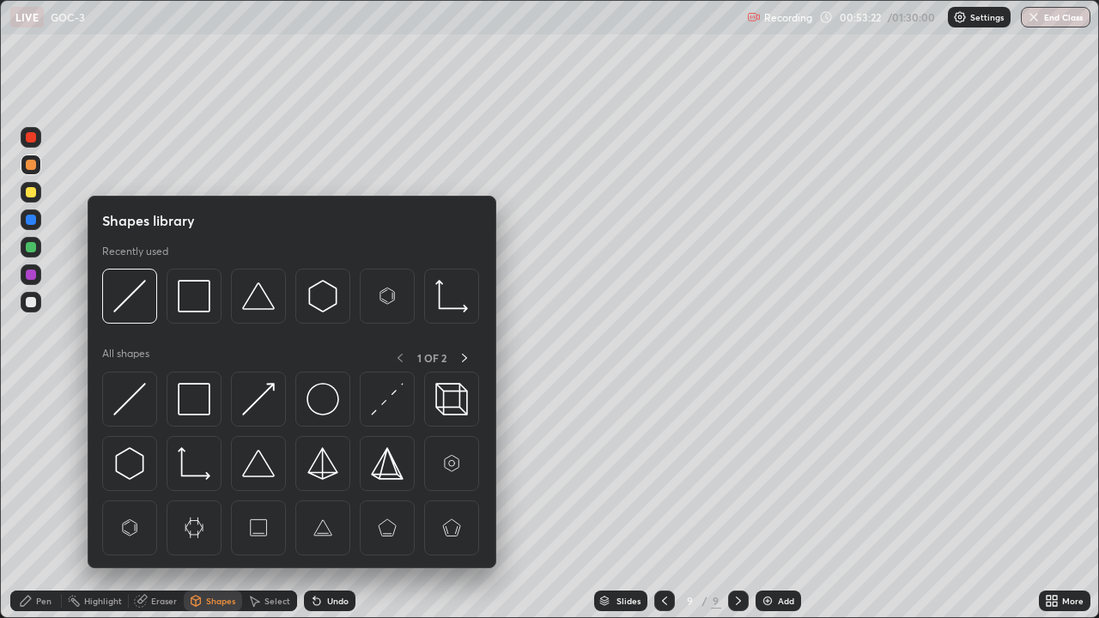
click at [163, 508] on div "Eraser" at bounding box center [164, 601] width 26 height 9
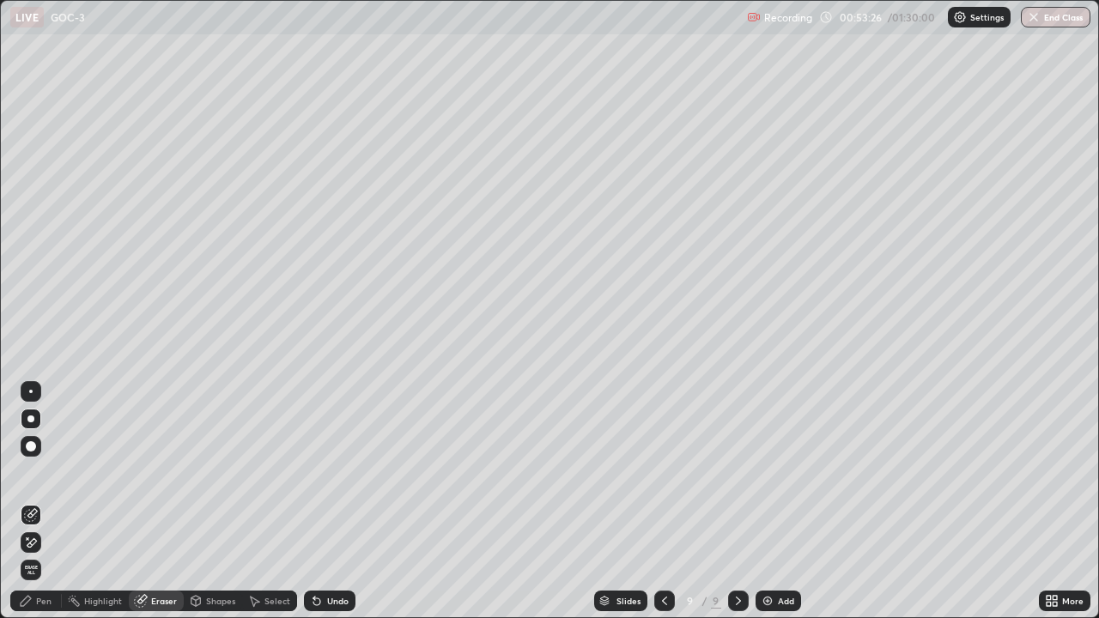
click at [34, 508] on div "Pen" at bounding box center [36, 601] width 52 height 21
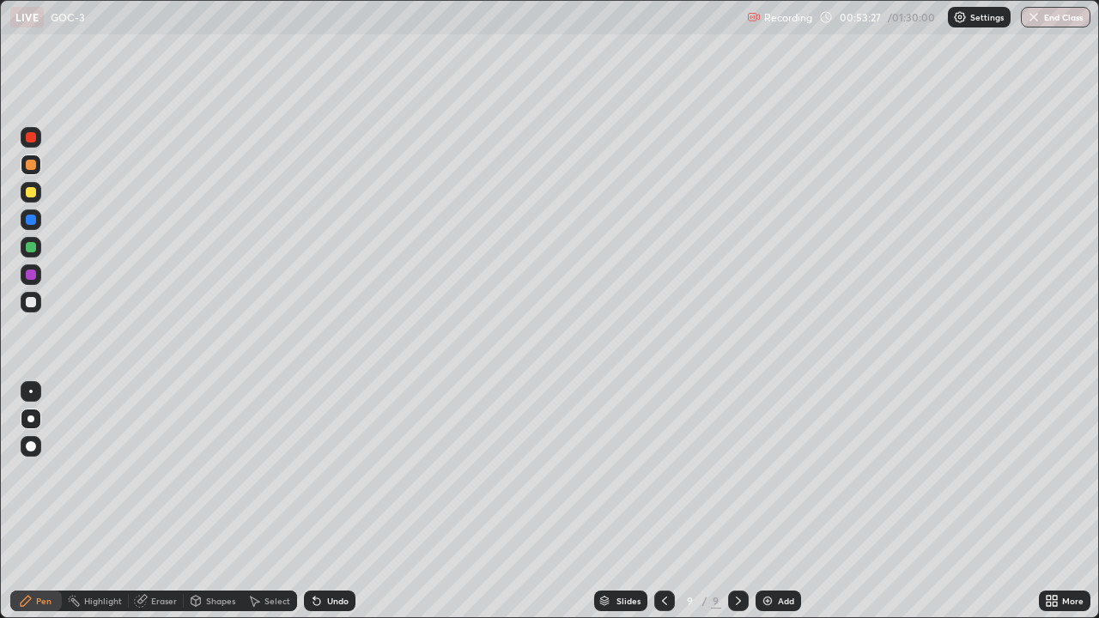
click at [30, 252] on div at bounding box center [31, 247] width 10 height 10
click at [149, 508] on div "Eraser" at bounding box center [156, 601] width 55 height 21
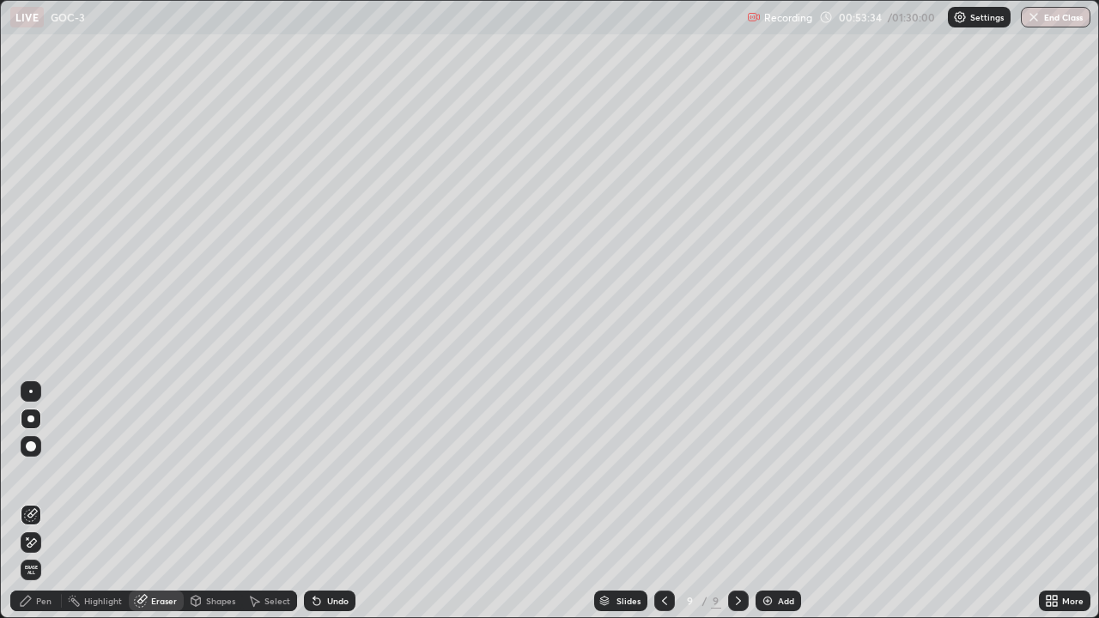
click at [32, 508] on icon at bounding box center [26, 601] width 14 height 14
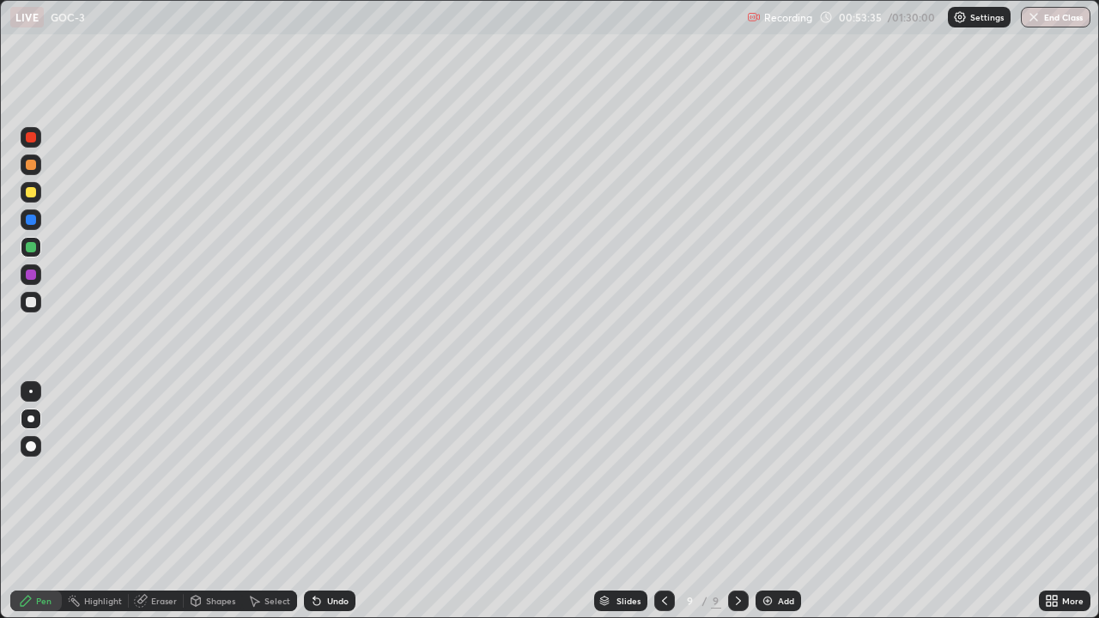
click at [29, 249] on div at bounding box center [31, 247] width 10 height 10
click at [31, 193] on div at bounding box center [31, 192] width 10 height 10
click at [33, 419] on div at bounding box center [30, 418] width 7 height 7
click at [159, 508] on div "Eraser" at bounding box center [164, 601] width 26 height 9
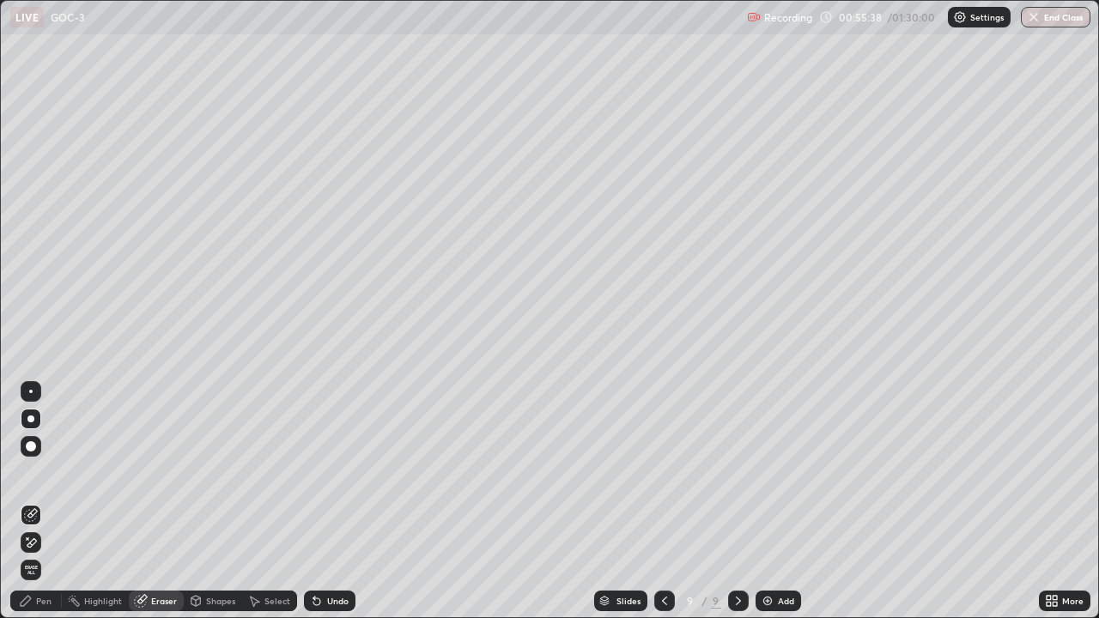
click at [32, 508] on icon at bounding box center [26, 601] width 14 height 14
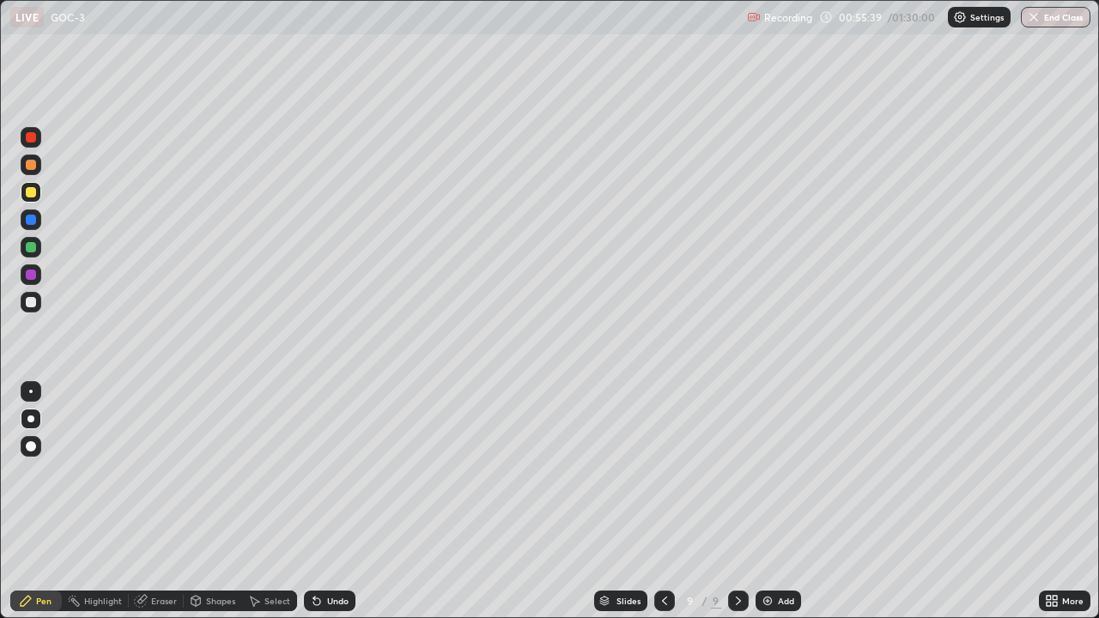
click at [39, 307] on div at bounding box center [31, 302] width 21 height 21
click at [158, 508] on div "Eraser" at bounding box center [164, 601] width 26 height 9
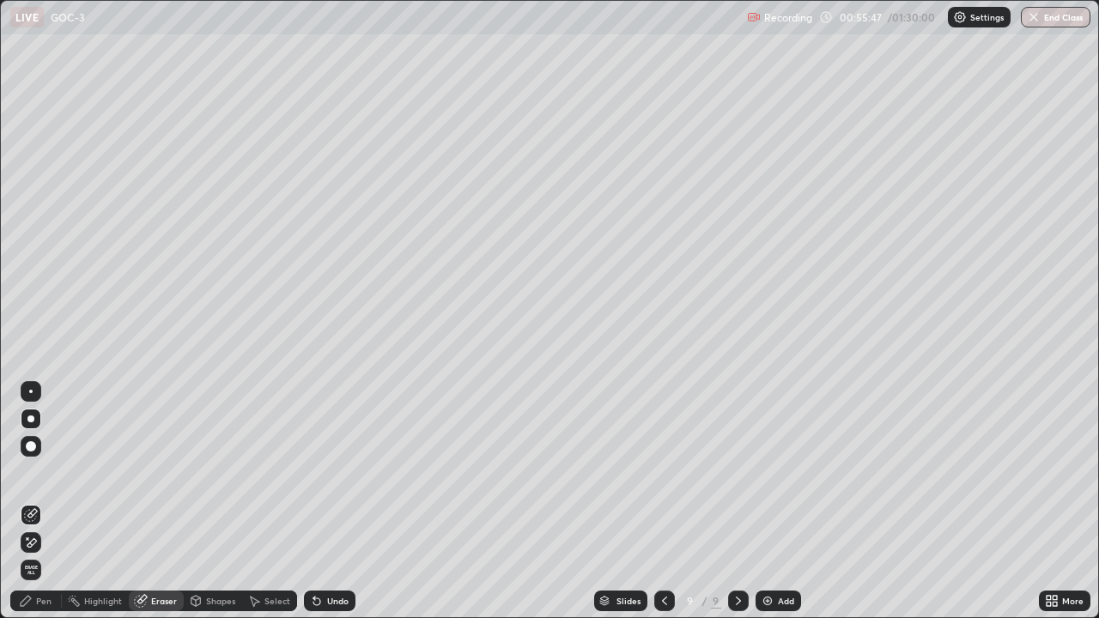
click at [27, 508] on icon at bounding box center [26, 601] width 14 height 14
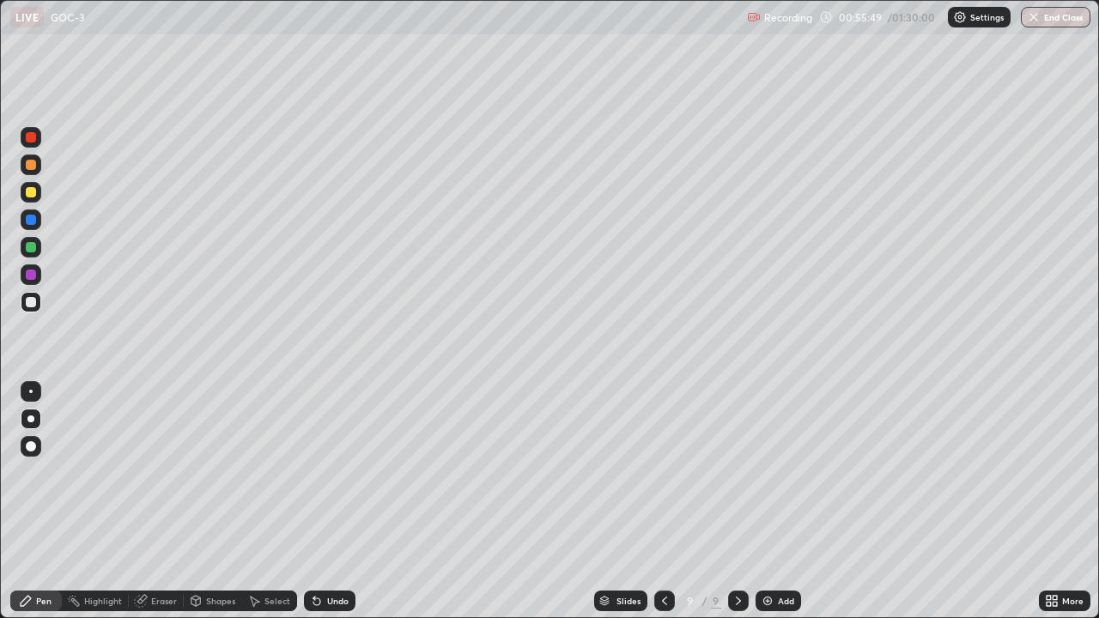
click at [31, 246] on div at bounding box center [31, 247] width 10 height 10
click at [33, 191] on div at bounding box center [31, 192] width 10 height 10
click at [31, 304] on div at bounding box center [31, 302] width 10 height 10
click at [24, 246] on div at bounding box center [31, 247] width 21 height 21
click at [31, 193] on div at bounding box center [31, 192] width 10 height 10
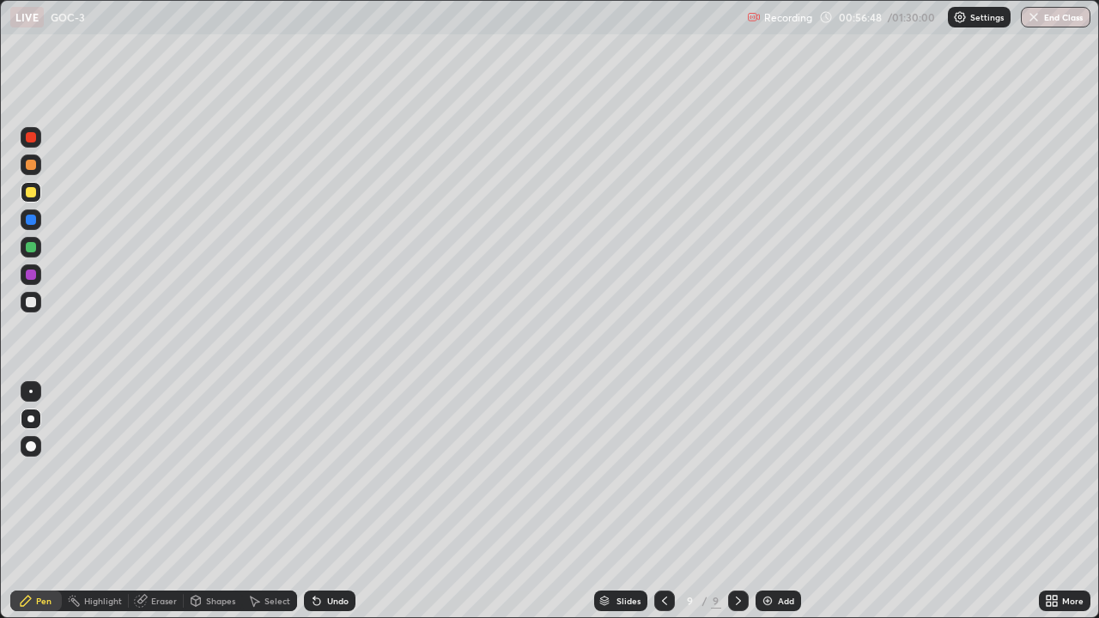
click at [29, 221] on div at bounding box center [31, 220] width 10 height 10
click at [37, 275] on div at bounding box center [31, 274] width 21 height 21
click at [32, 301] on div at bounding box center [31, 302] width 10 height 10
click at [146, 508] on icon at bounding box center [141, 601] width 14 height 14
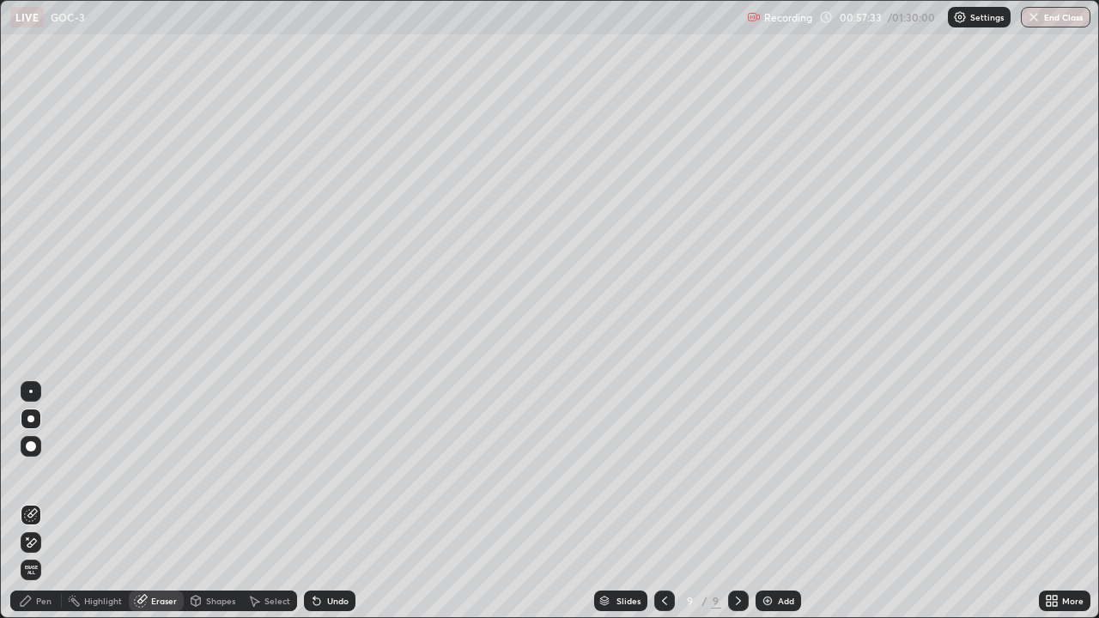
click at [26, 508] on div "Pen" at bounding box center [36, 601] width 52 height 21
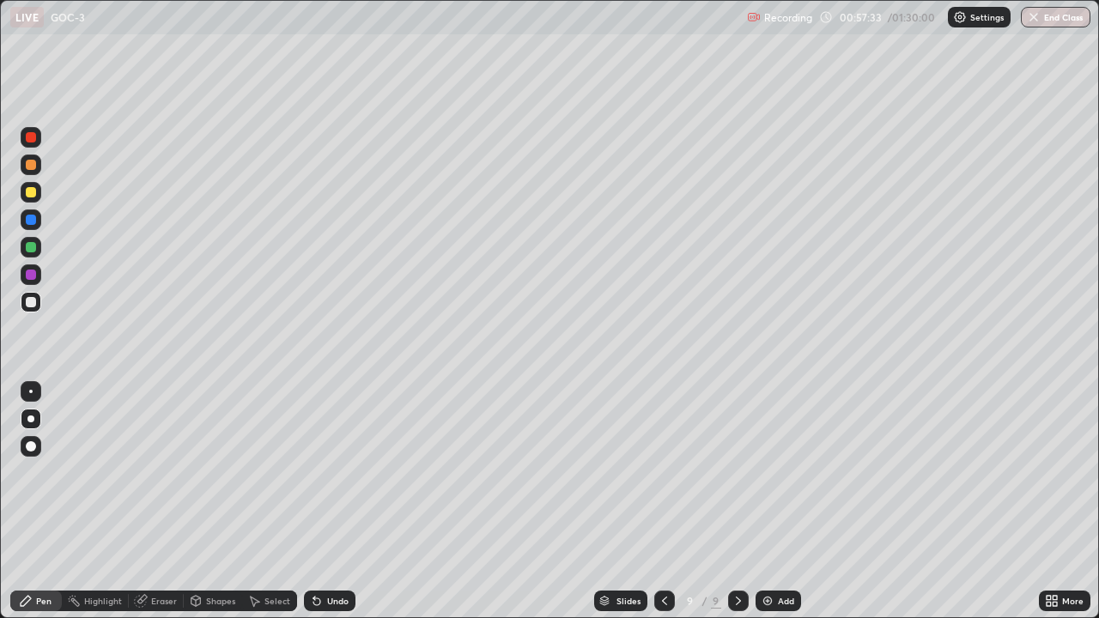
click at [40, 245] on div at bounding box center [31, 247] width 21 height 21
click at [791, 508] on div "Add" at bounding box center [777, 601] width 45 height 21
click at [32, 302] on div at bounding box center [31, 302] width 10 height 10
click at [31, 220] on div at bounding box center [31, 220] width 10 height 10
click at [213, 508] on div "Shapes" at bounding box center [213, 601] width 58 height 21
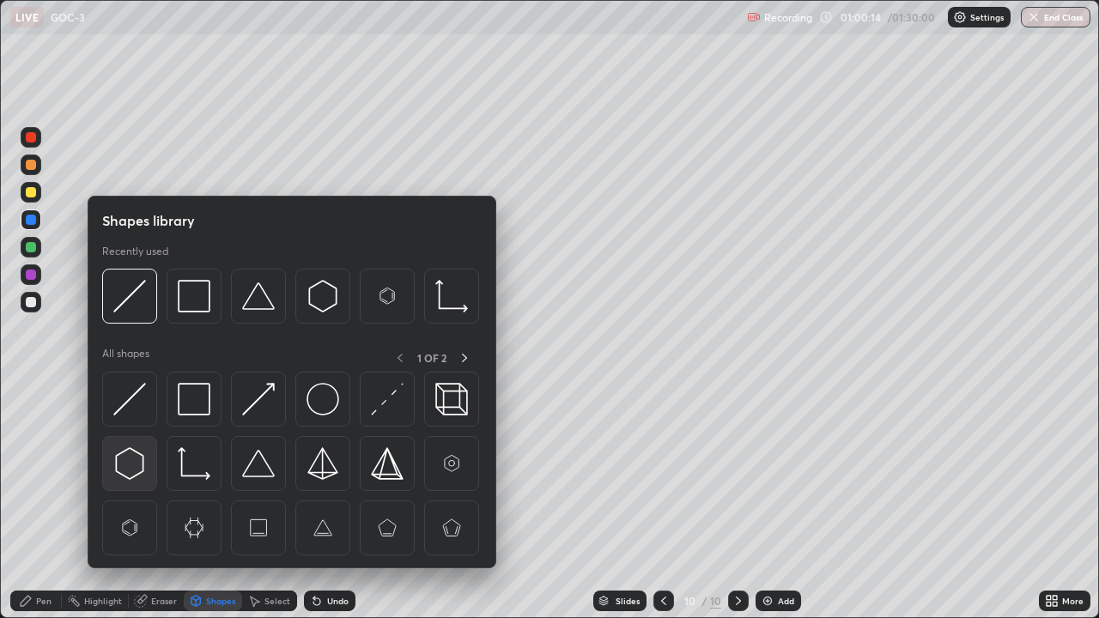
click at [130, 461] on img at bounding box center [129, 463] width 33 height 33
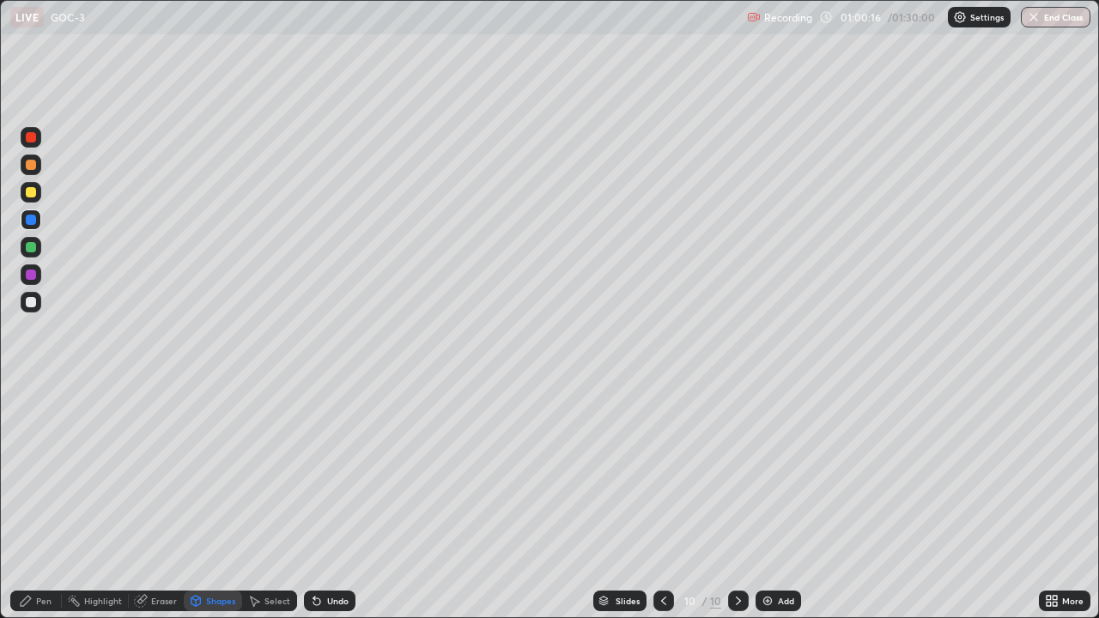
click at [30, 308] on div at bounding box center [31, 302] width 21 height 21
click at [204, 508] on div "Shapes" at bounding box center [213, 601] width 58 height 21
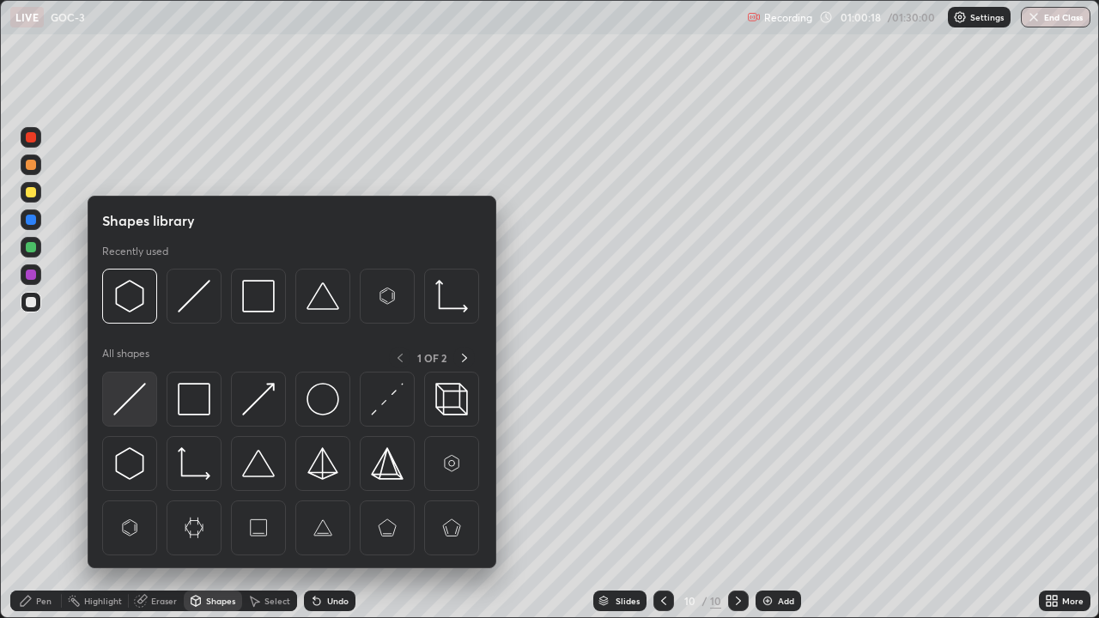
click at [134, 406] on img at bounding box center [129, 399] width 33 height 33
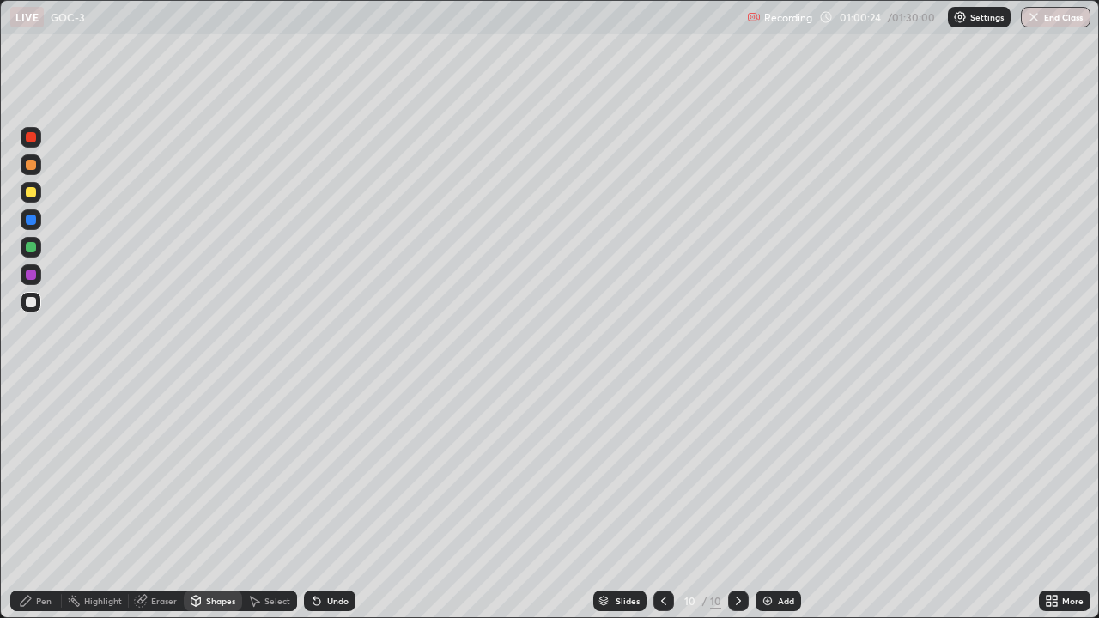
click at [32, 306] on div at bounding box center [31, 302] width 10 height 10
click at [38, 270] on div at bounding box center [31, 274] width 21 height 21
click at [27, 248] on div at bounding box center [31, 247] width 10 height 10
click at [28, 191] on div at bounding box center [31, 192] width 10 height 10
click at [32, 249] on div at bounding box center [31, 247] width 10 height 10
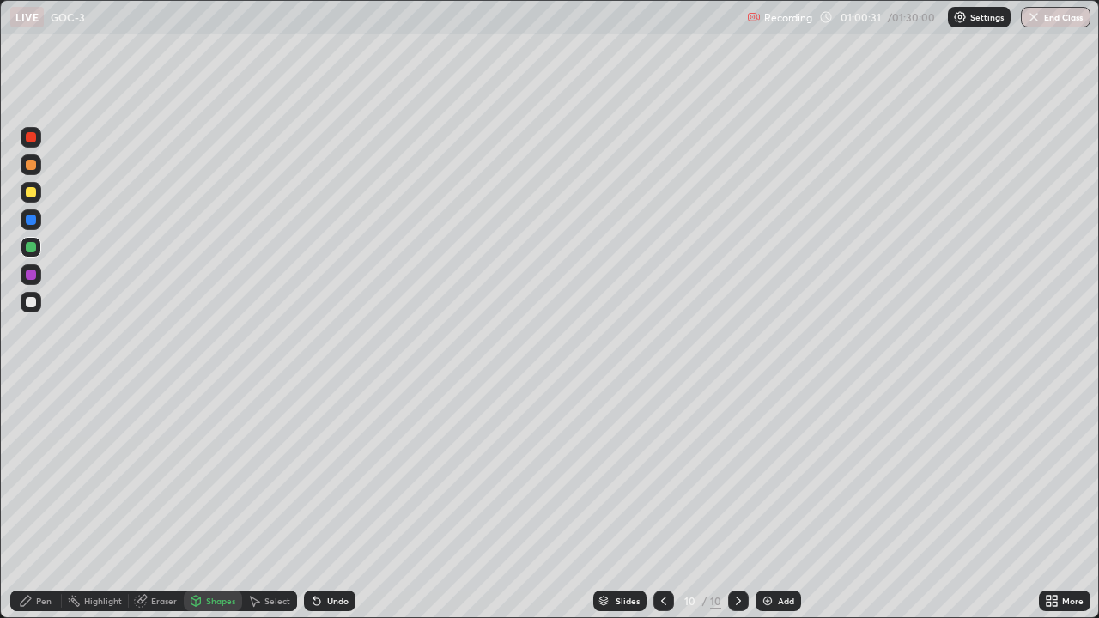
click at [30, 304] on div at bounding box center [31, 302] width 10 height 10
click at [34, 249] on div at bounding box center [31, 247] width 10 height 10
click at [37, 508] on div "Pen" at bounding box center [43, 601] width 15 height 9
click at [31, 417] on div at bounding box center [30, 418] width 7 height 7
click at [27, 192] on div at bounding box center [31, 192] width 10 height 10
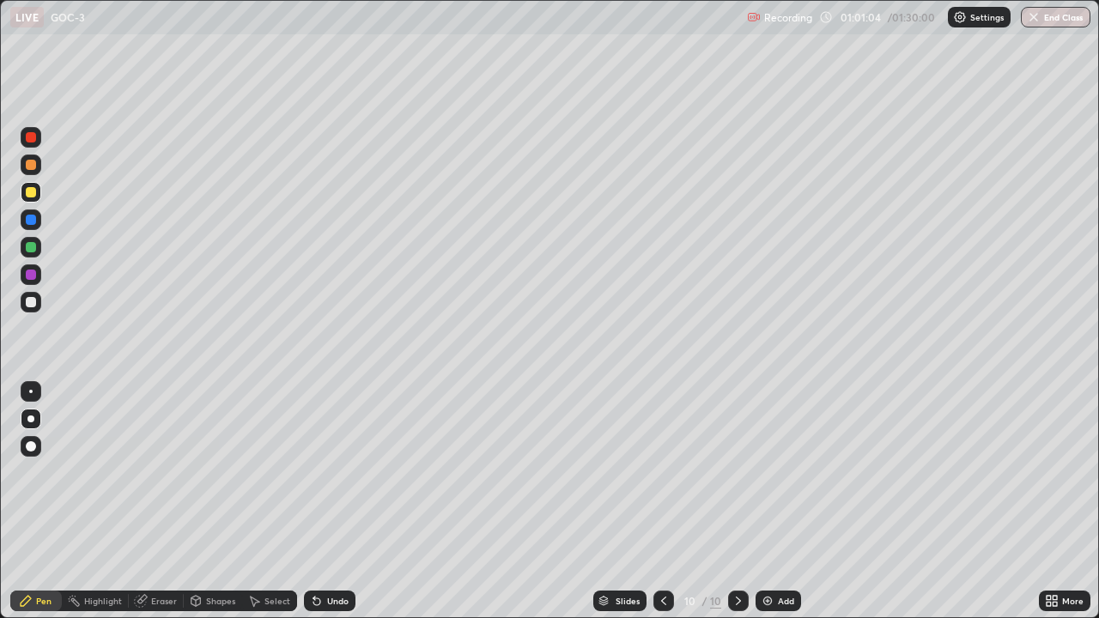
click at [663, 508] on icon at bounding box center [664, 601] width 14 height 14
click at [738, 508] on icon at bounding box center [738, 601] width 5 height 9
click at [25, 295] on div at bounding box center [31, 302] width 21 height 21
click at [30, 251] on div at bounding box center [31, 247] width 10 height 10
click at [34, 306] on div at bounding box center [31, 302] width 10 height 10
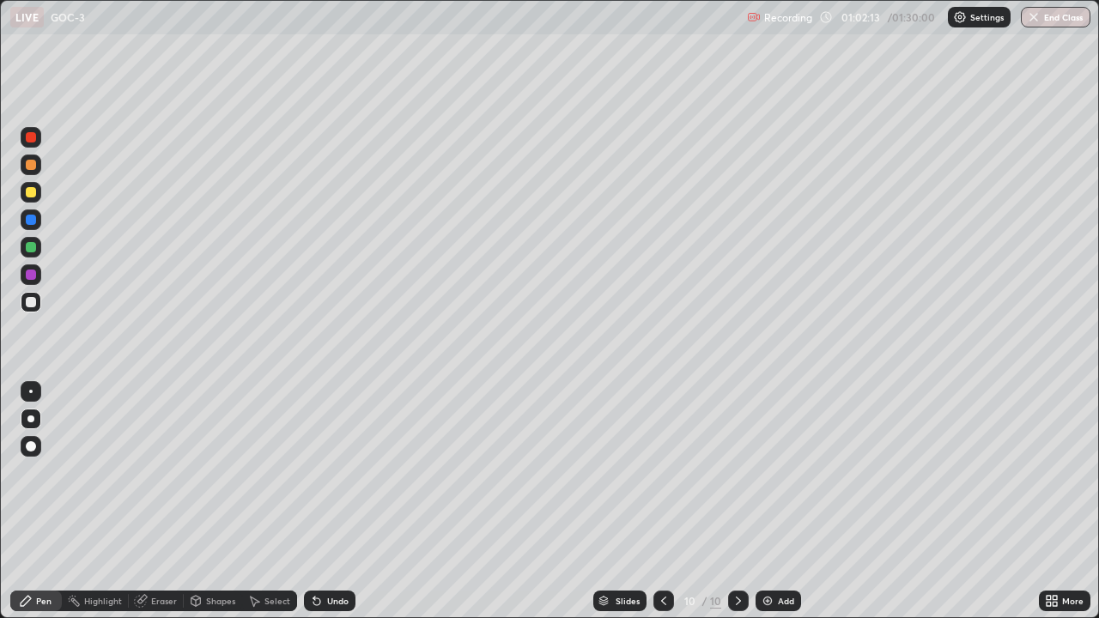
click at [155, 508] on div "Eraser" at bounding box center [164, 601] width 26 height 9
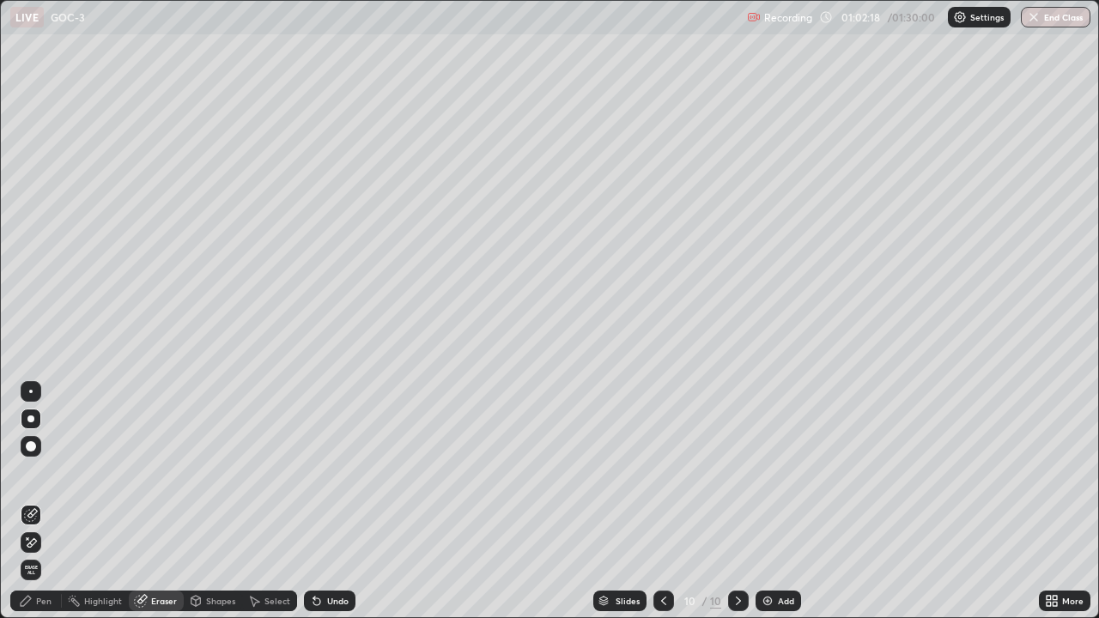
click at [29, 508] on icon at bounding box center [26, 601] width 14 height 14
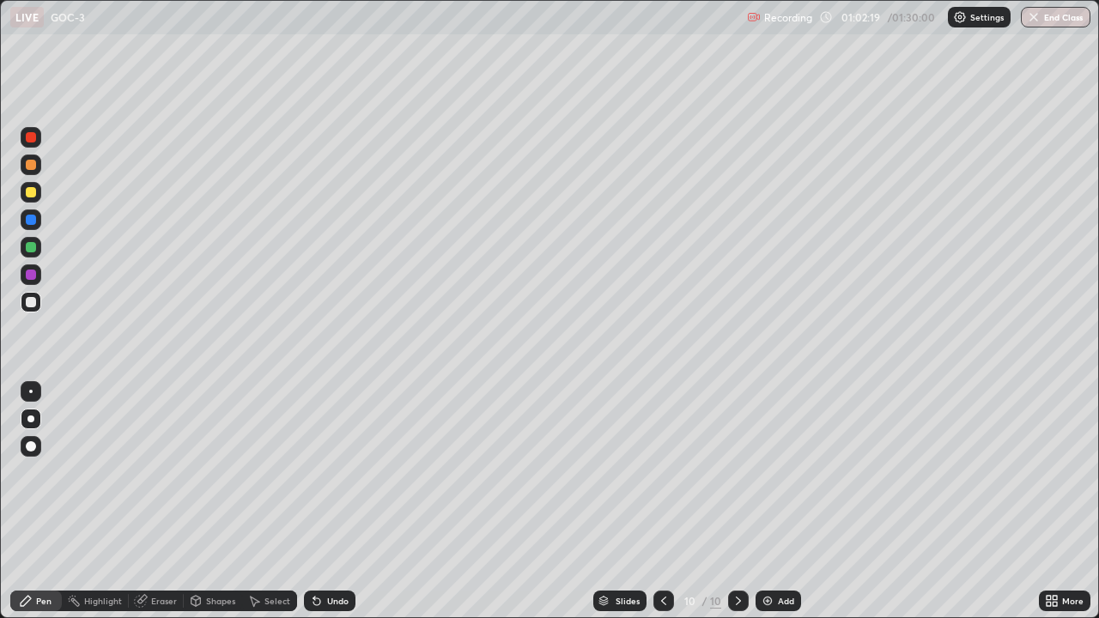
click at [39, 422] on div at bounding box center [31, 419] width 21 height 21
click at [32, 273] on div at bounding box center [31, 275] width 10 height 10
click at [27, 297] on div at bounding box center [31, 302] width 10 height 10
click at [27, 271] on div at bounding box center [31, 275] width 10 height 10
click at [26, 300] on div at bounding box center [31, 302] width 10 height 10
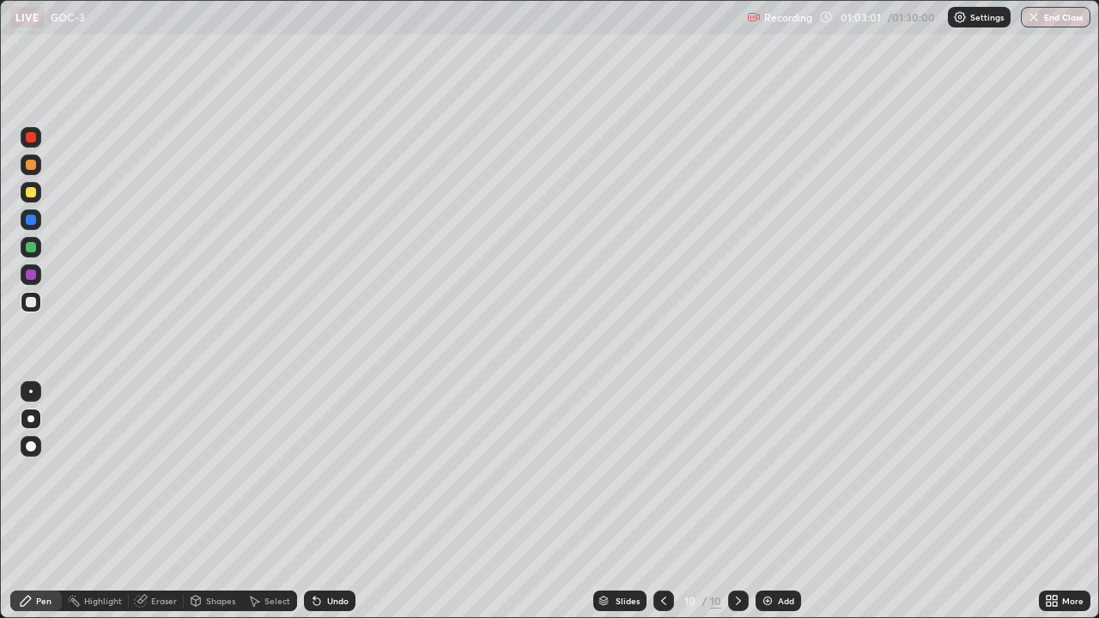
click at [27, 196] on div at bounding box center [31, 192] width 10 height 10
click at [33, 309] on div at bounding box center [31, 302] width 21 height 21
click at [170, 508] on div "Eraser" at bounding box center [156, 601] width 55 height 21
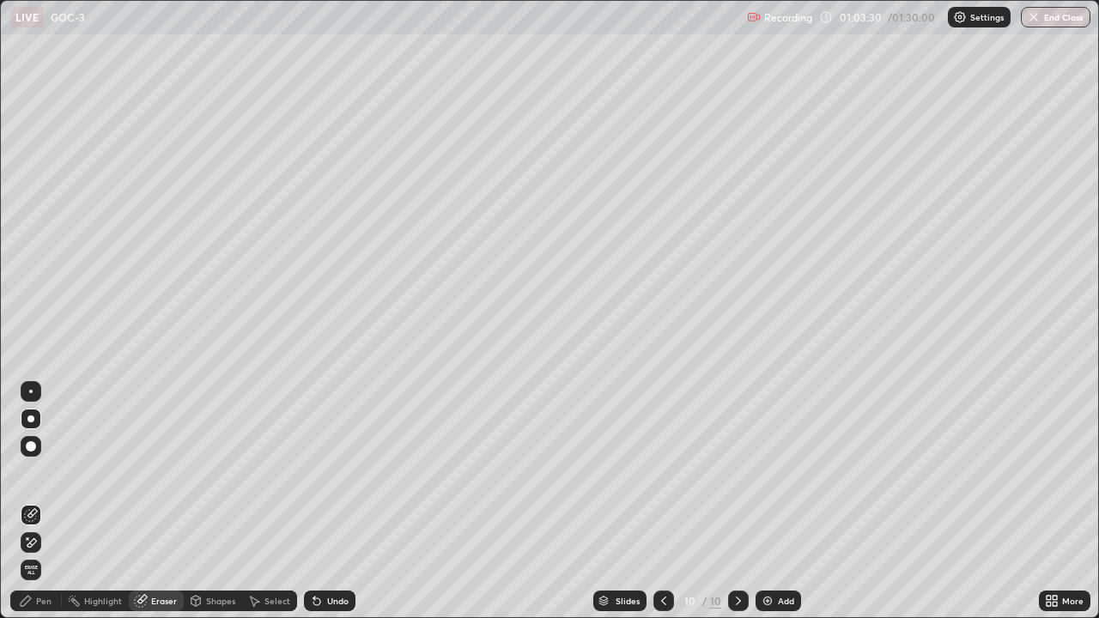
click at [211, 508] on div "Shapes" at bounding box center [220, 601] width 29 height 9
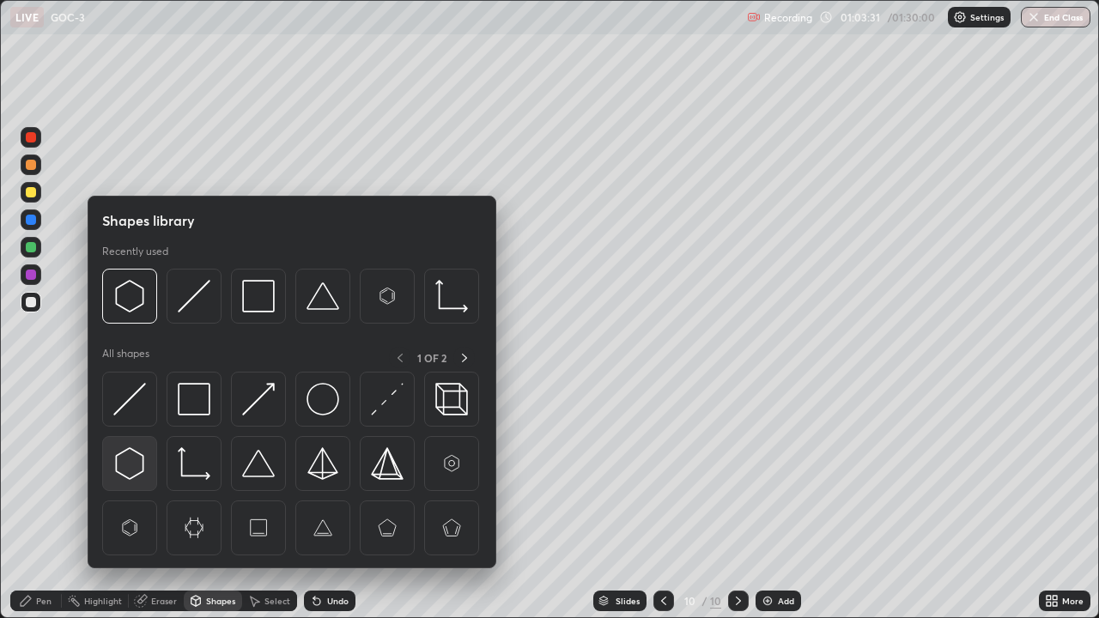
click at [133, 461] on img at bounding box center [129, 463] width 33 height 33
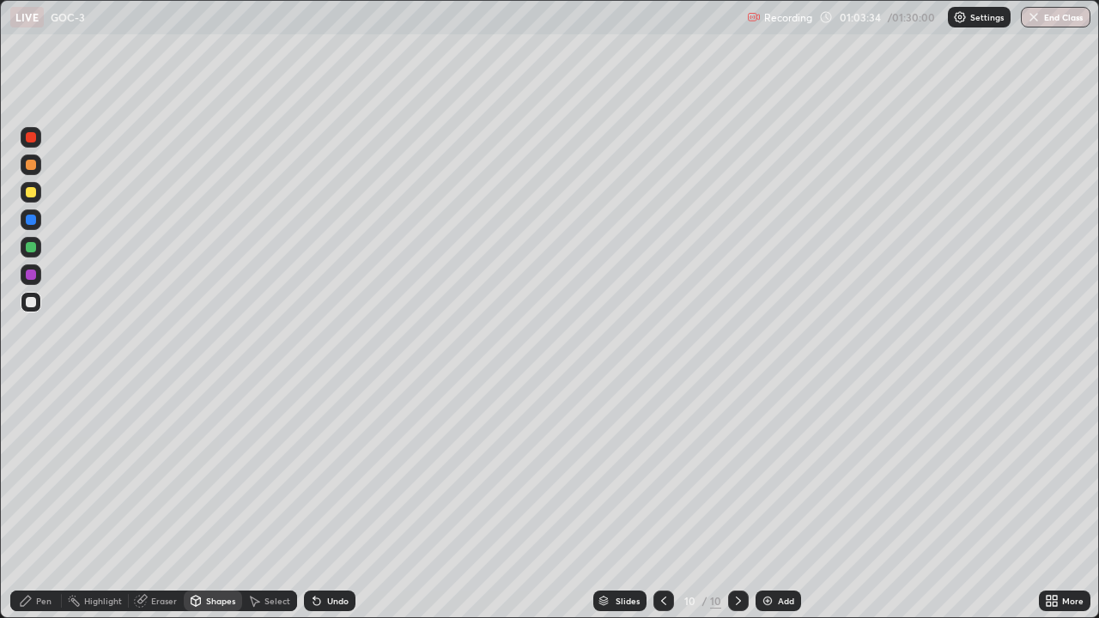
click at [167, 508] on div "Eraser" at bounding box center [164, 601] width 26 height 9
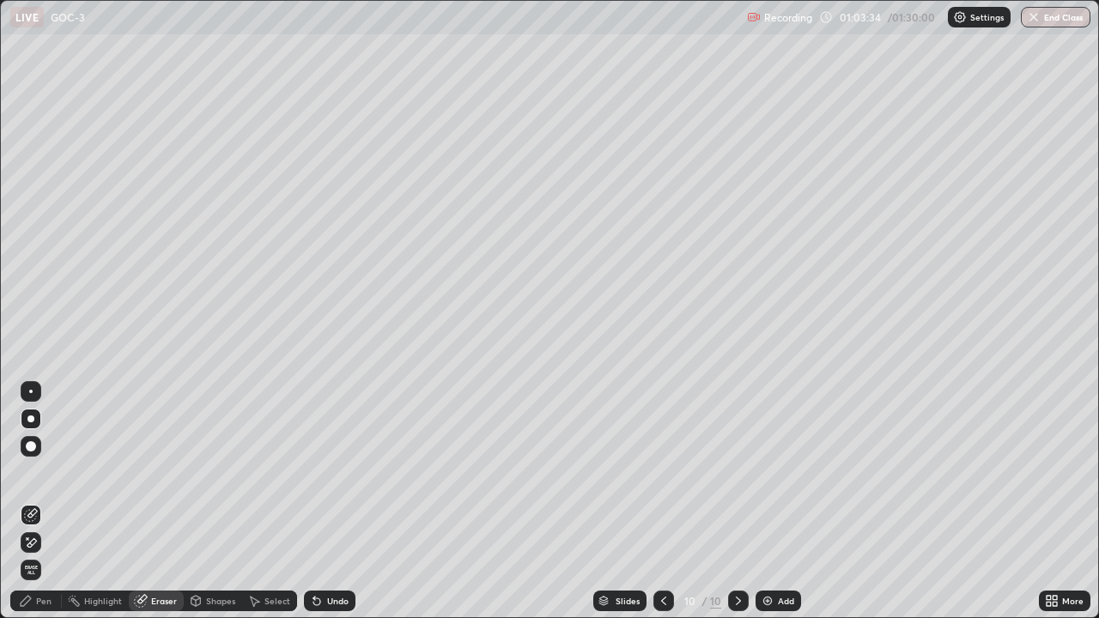
click at [209, 508] on div "Shapes" at bounding box center [220, 601] width 29 height 9
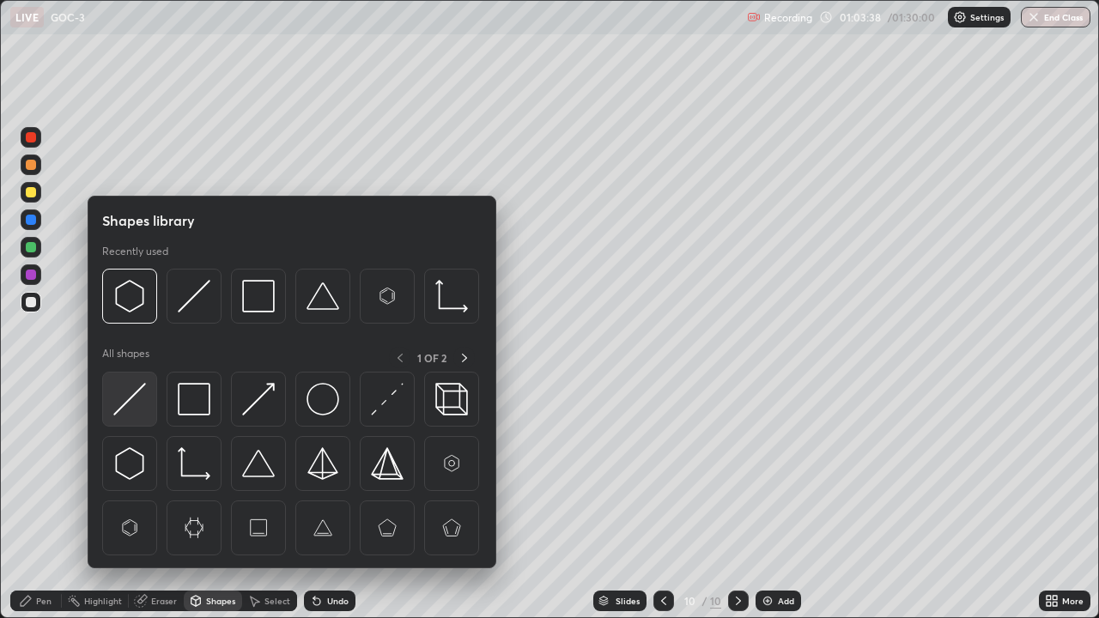
click at [142, 395] on img at bounding box center [129, 399] width 33 height 33
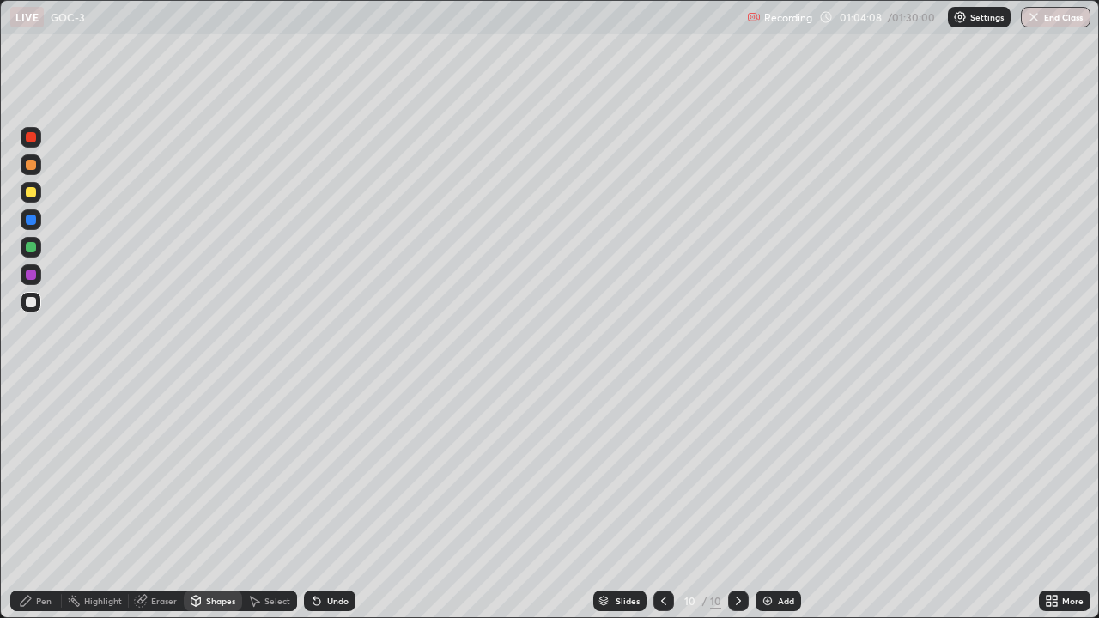
click at [27, 248] on div at bounding box center [31, 247] width 10 height 10
click at [35, 508] on div "Pen" at bounding box center [36, 601] width 52 height 21
click at [31, 302] on div at bounding box center [31, 302] width 10 height 10
click at [161, 508] on div "Eraser" at bounding box center [156, 601] width 55 height 21
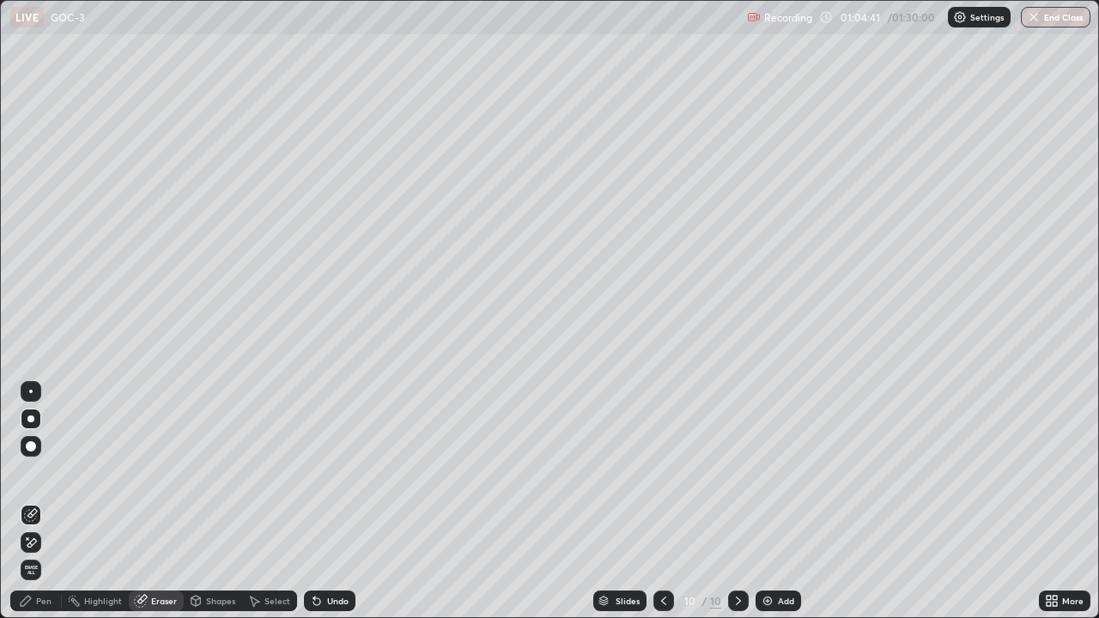
click at [34, 508] on div "Pen" at bounding box center [36, 601] width 52 height 21
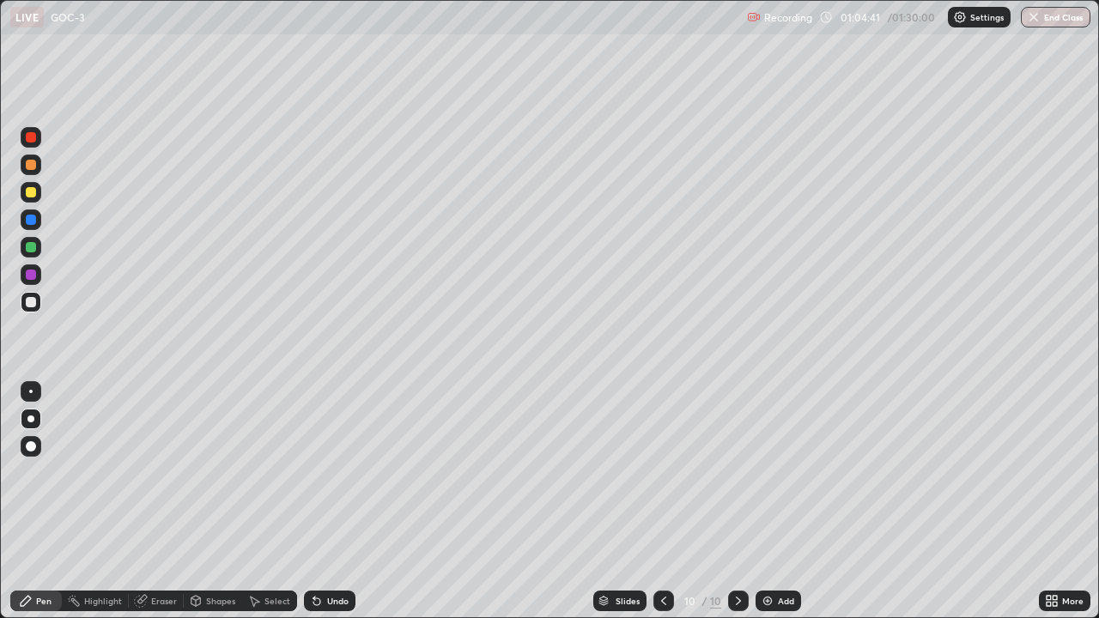
click at [34, 300] on div at bounding box center [31, 302] width 10 height 10
click at [31, 247] on div at bounding box center [31, 247] width 10 height 10
click at [163, 508] on div "Eraser" at bounding box center [156, 601] width 55 height 21
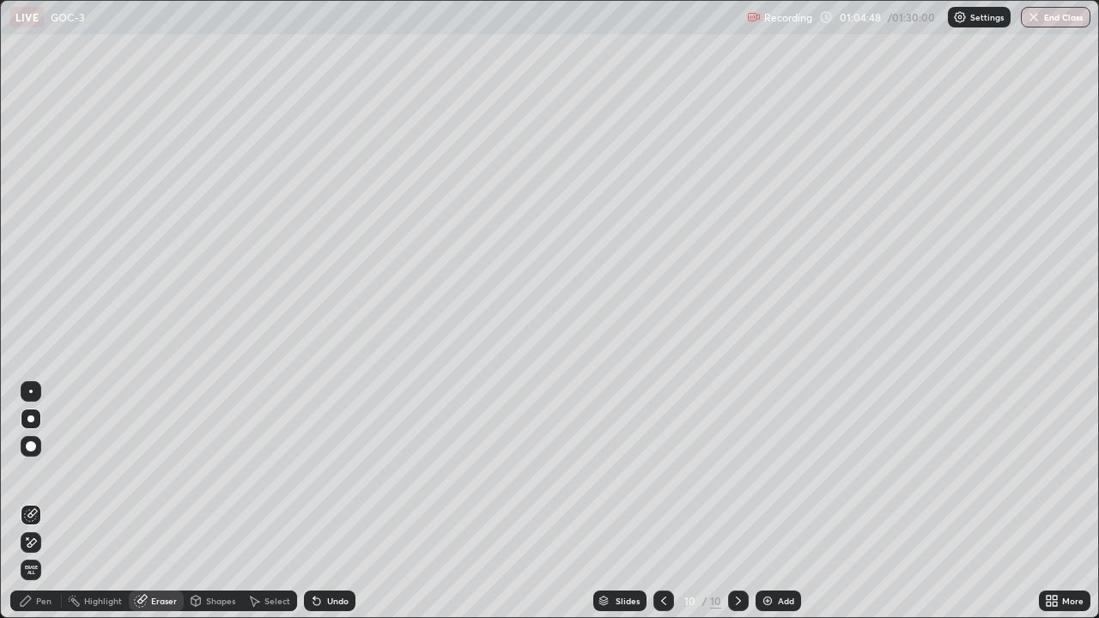
click at [31, 508] on icon at bounding box center [26, 601] width 14 height 14
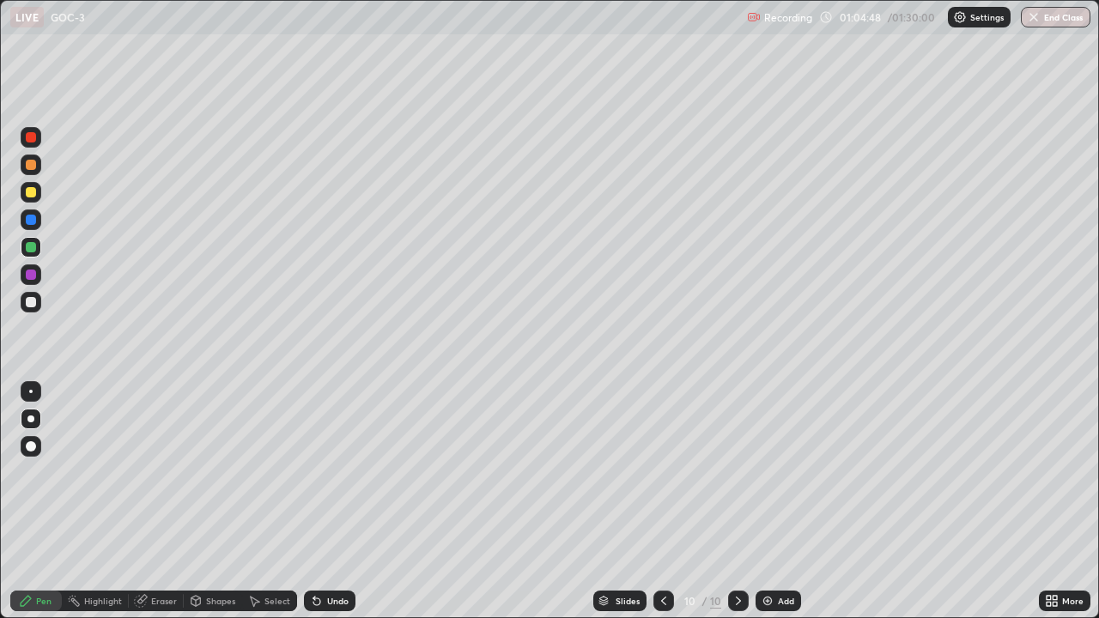
click at [40, 308] on div at bounding box center [31, 301] width 21 height 27
click at [160, 508] on div "Eraser" at bounding box center [164, 601] width 26 height 9
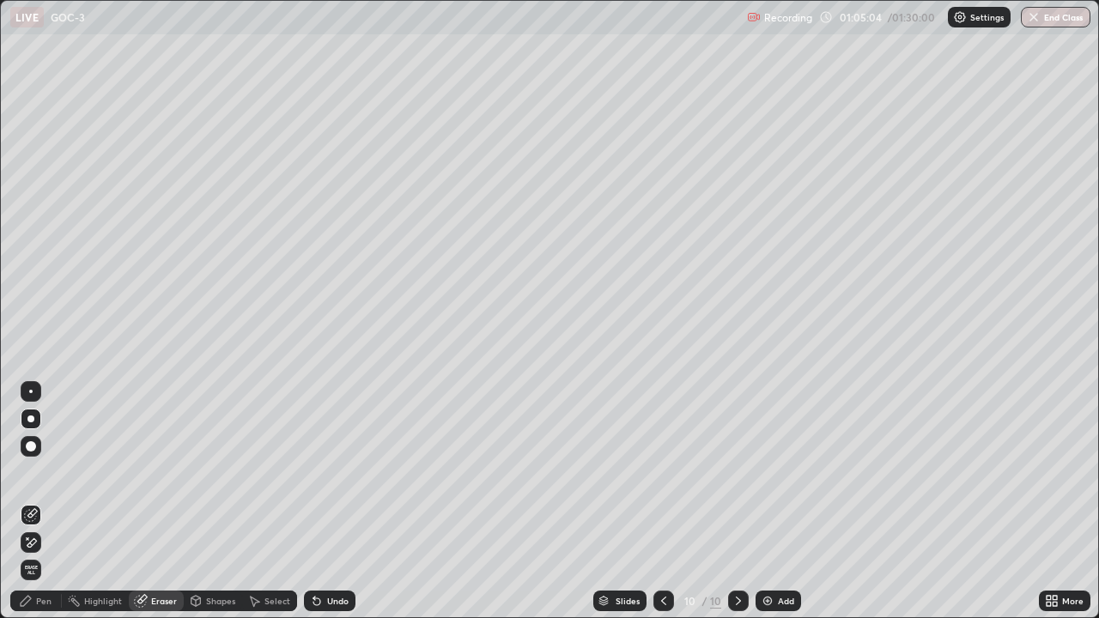
click at [35, 508] on div "Pen" at bounding box center [36, 601] width 52 height 21
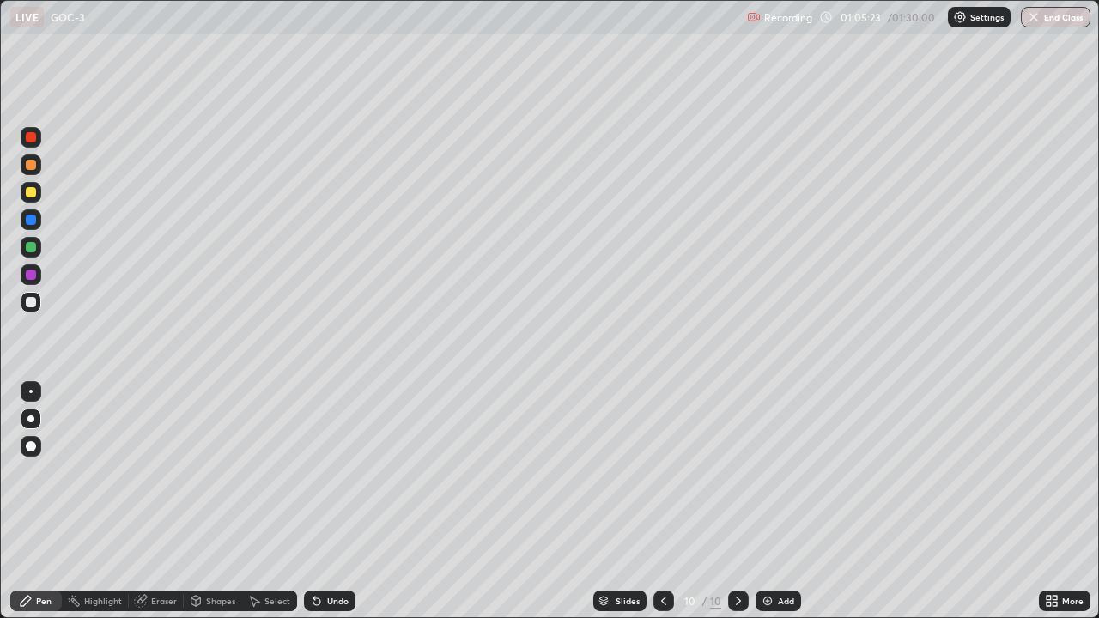
click at [164, 508] on div "Eraser" at bounding box center [164, 601] width 26 height 9
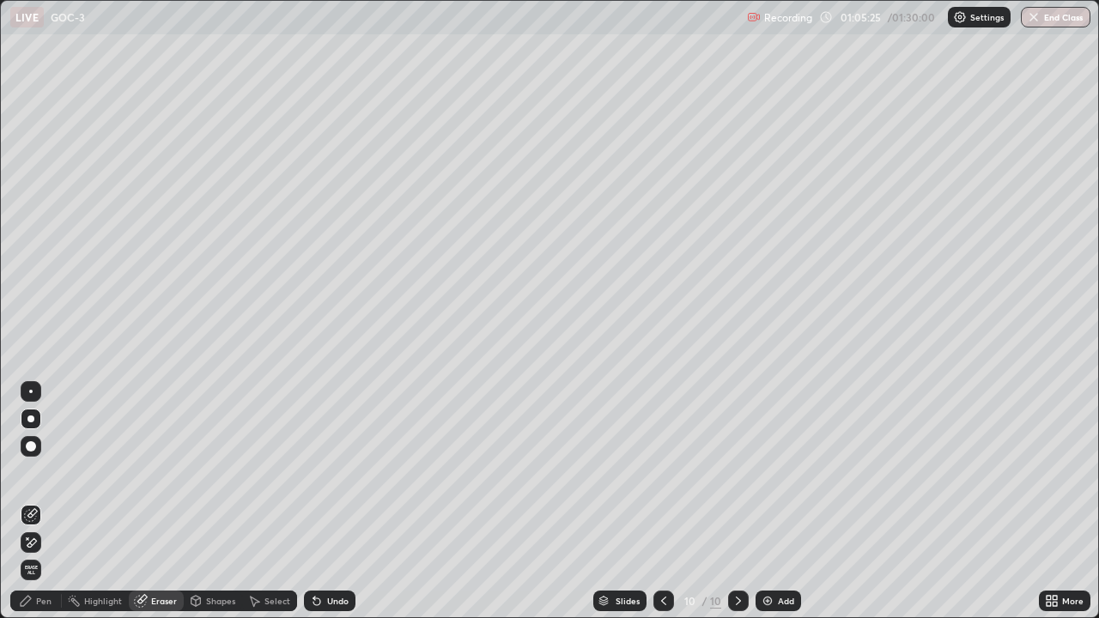
click at [27, 508] on div "Pen" at bounding box center [36, 601] width 52 height 21
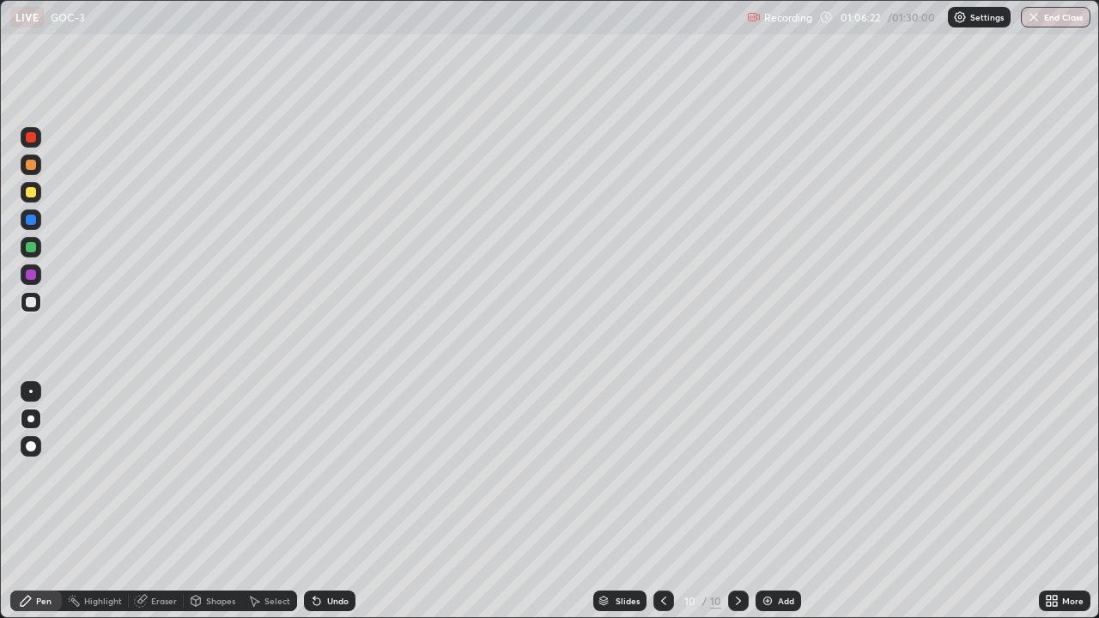
click at [29, 249] on div at bounding box center [31, 247] width 10 height 10
click at [38, 309] on div at bounding box center [31, 302] width 21 height 21
click at [26, 293] on div at bounding box center [31, 302] width 21 height 21
click at [34, 247] on div at bounding box center [31, 247] width 10 height 10
click at [31, 193] on div at bounding box center [31, 192] width 10 height 10
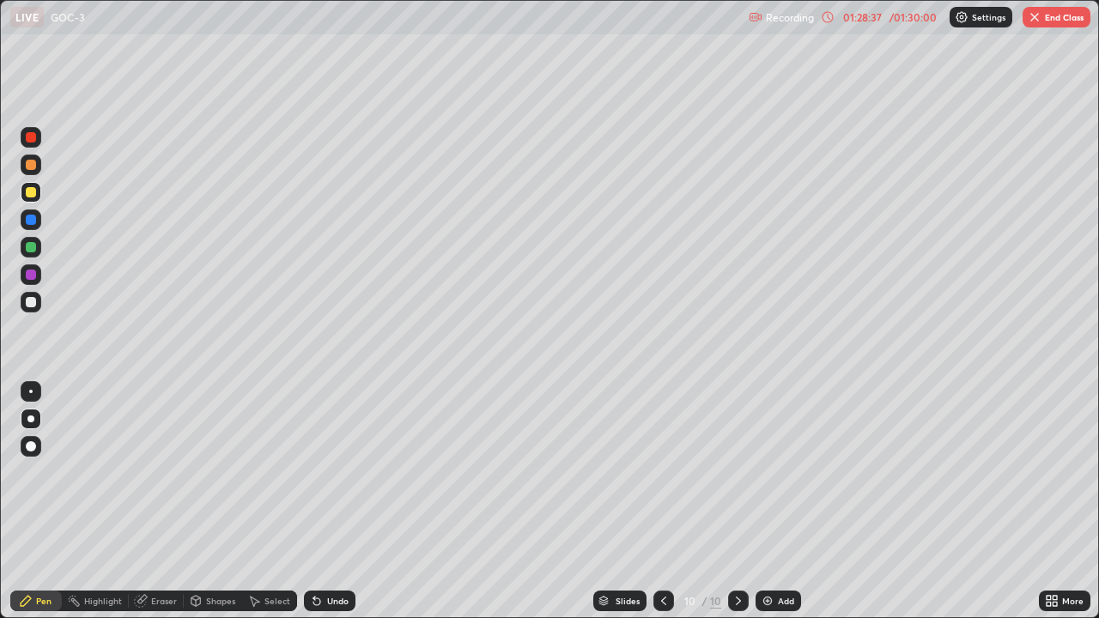
click at [1046, 21] on button "End Class" at bounding box center [1056, 17] width 68 height 21
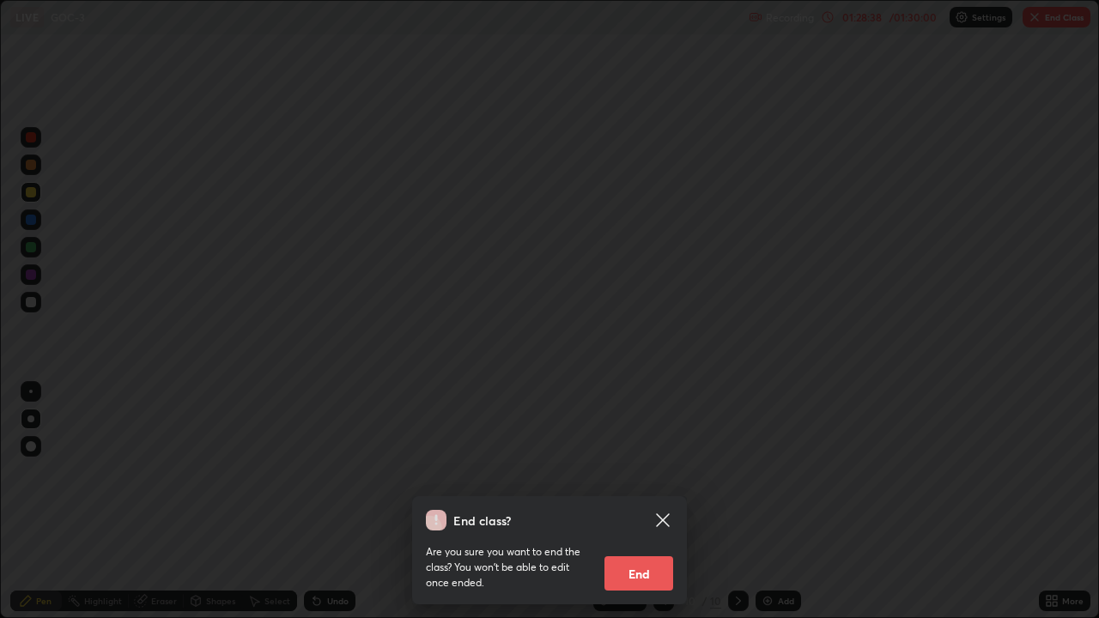
click at [644, 508] on button "End" at bounding box center [638, 573] width 69 height 34
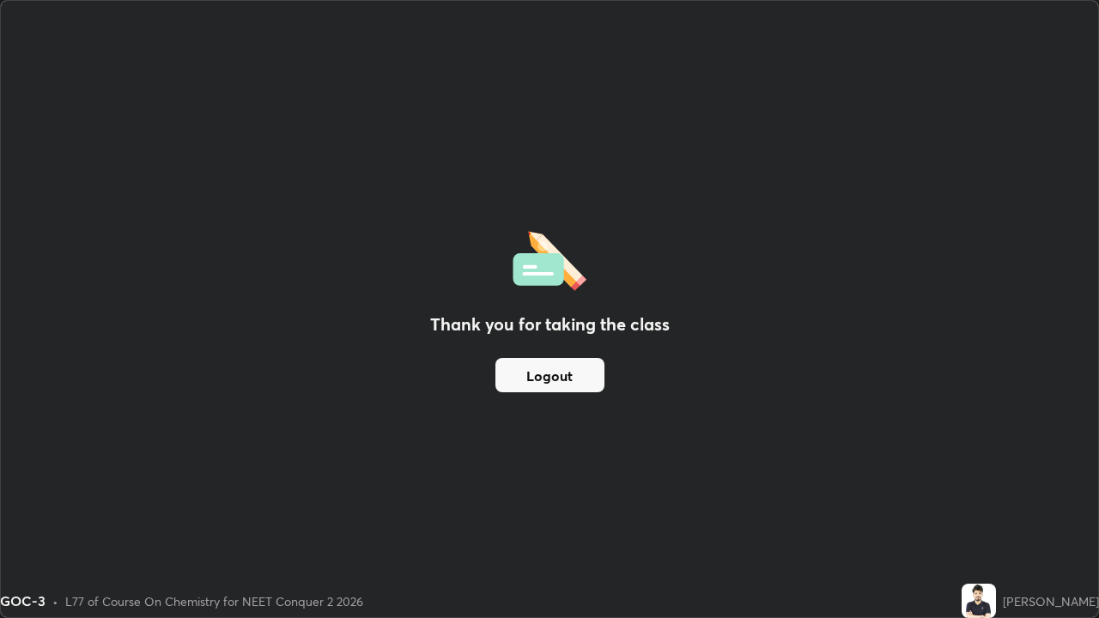
click at [540, 374] on button "Logout" at bounding box center [549, 375] width 109 height 34
